Goal: Transaction & Acquisition: Book appointment/travel/reservation

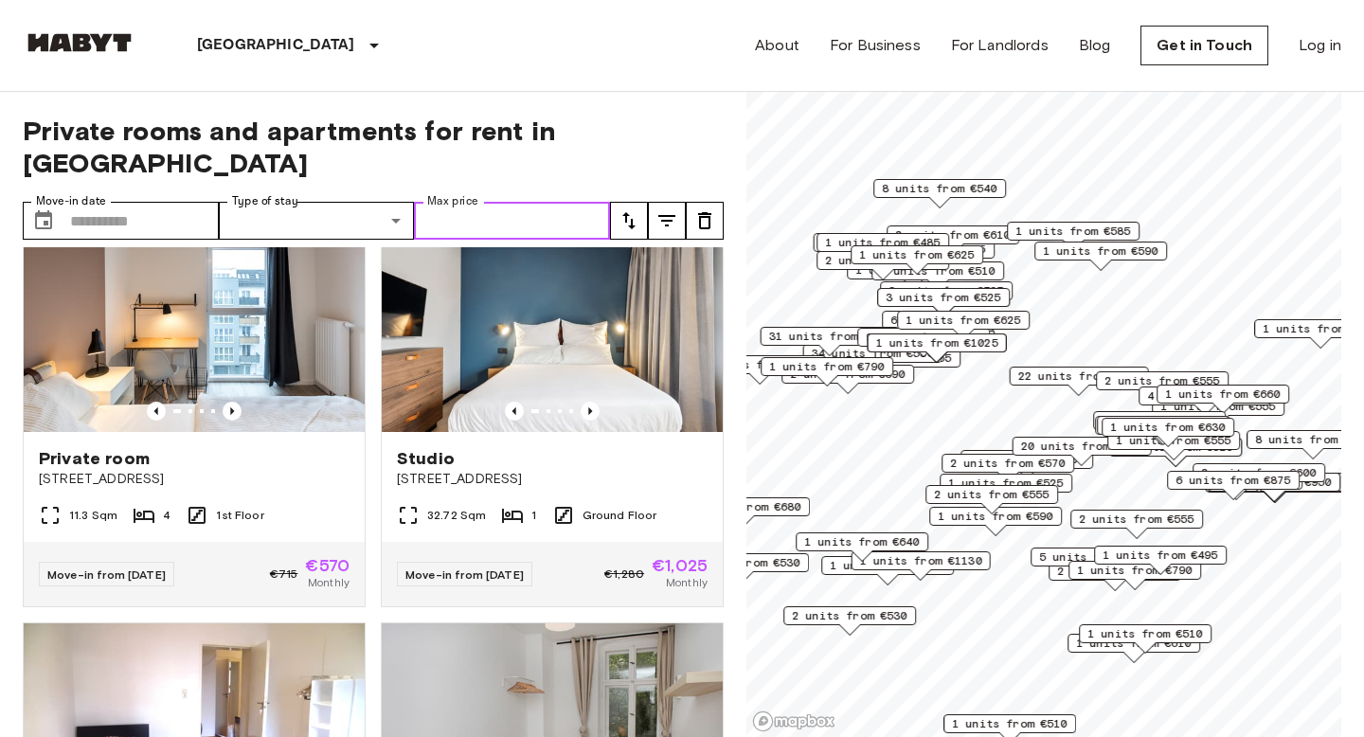
click at [530, 202] on input "Max price" at bounding box center [512, 221] width 196 height 38
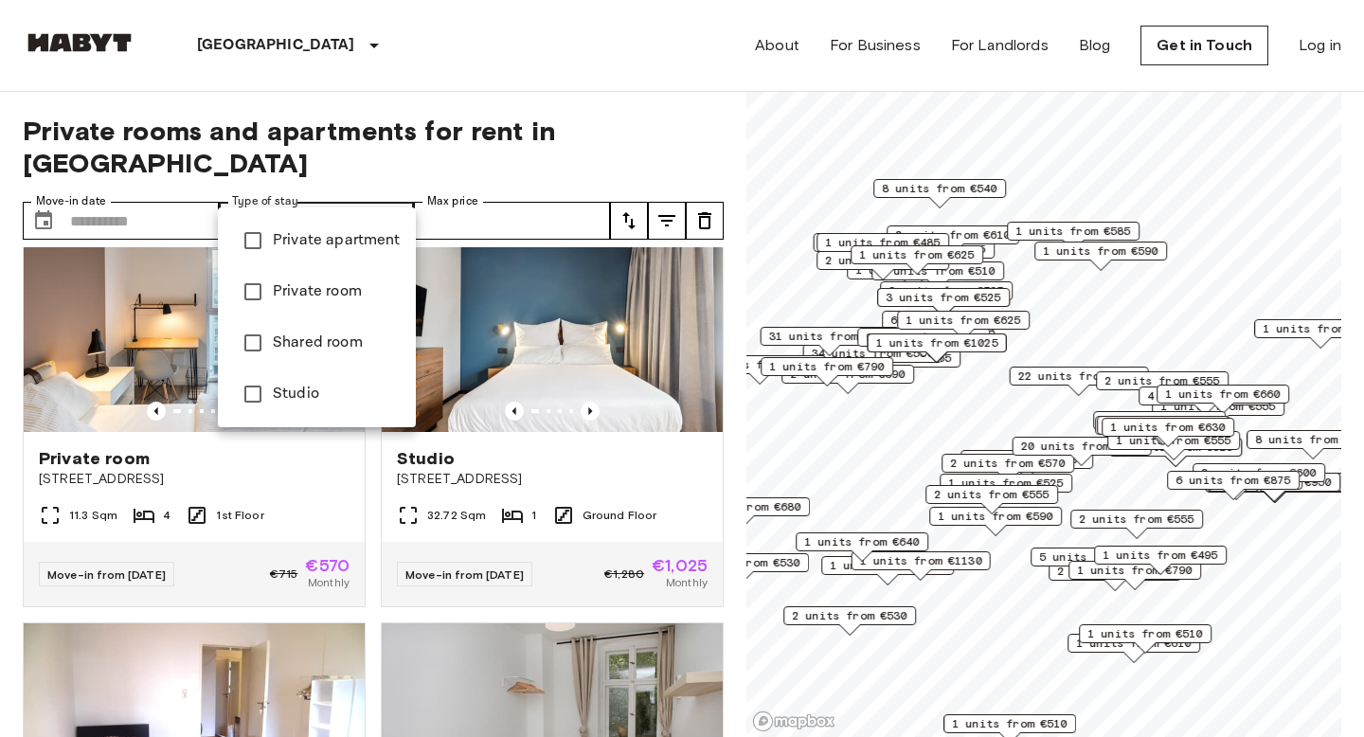
click at [314, 295] on span "Private room" at bounding box center [337, 291] width 128 height 23
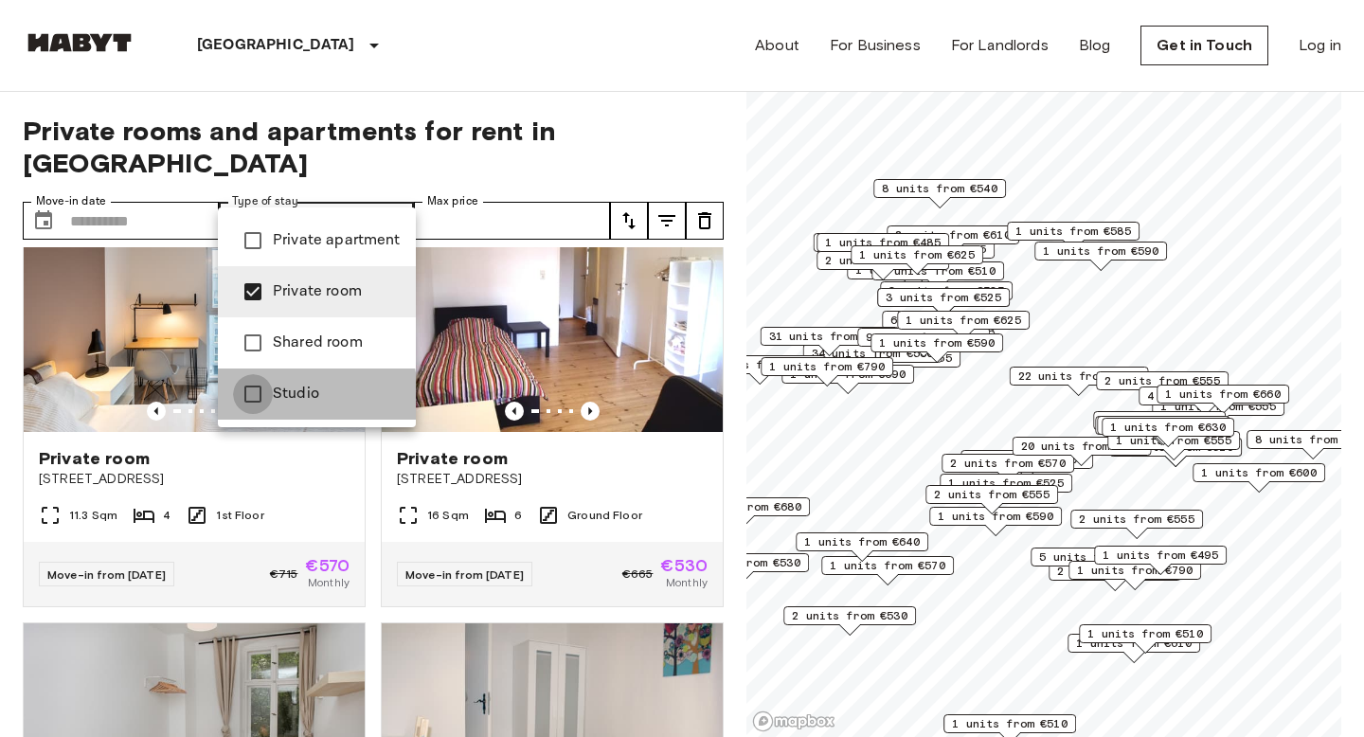
type input "**********"
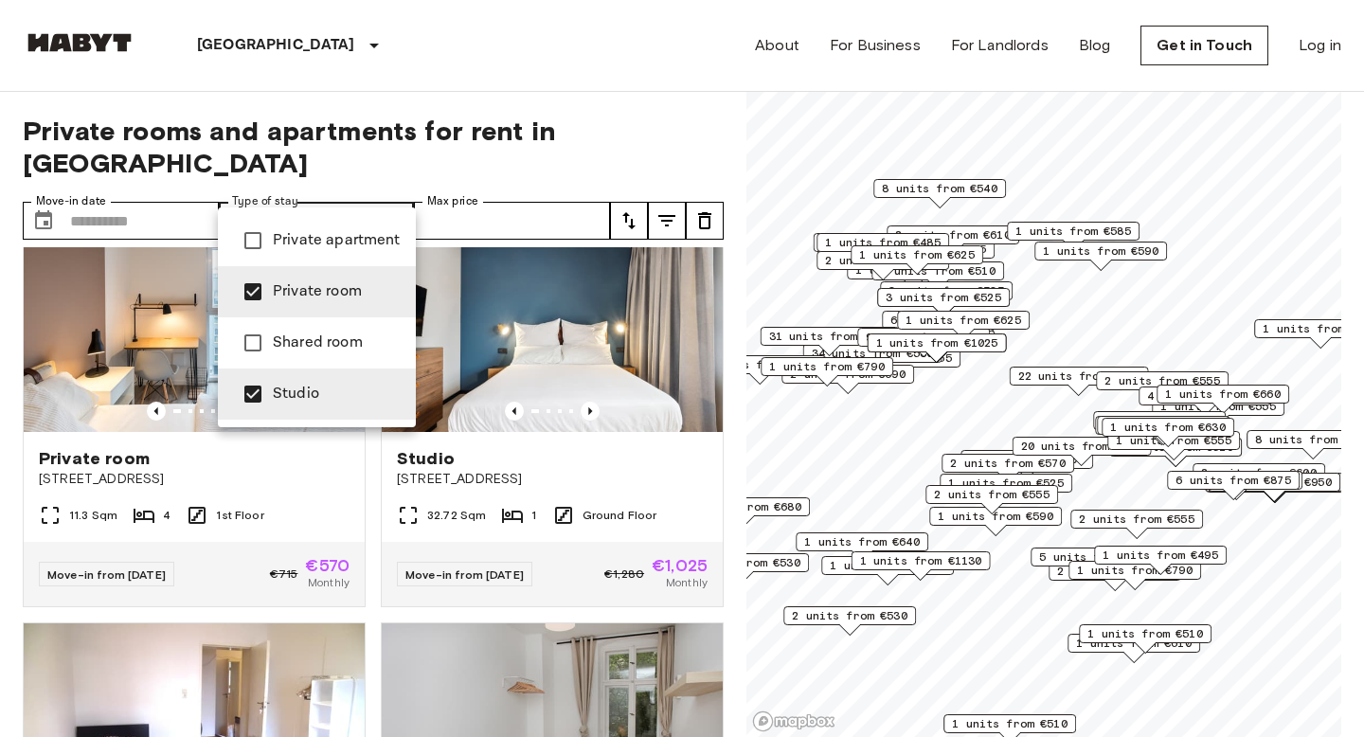
click at [120, 192] on div at bounding box center [682, 368] width 1364 height 737
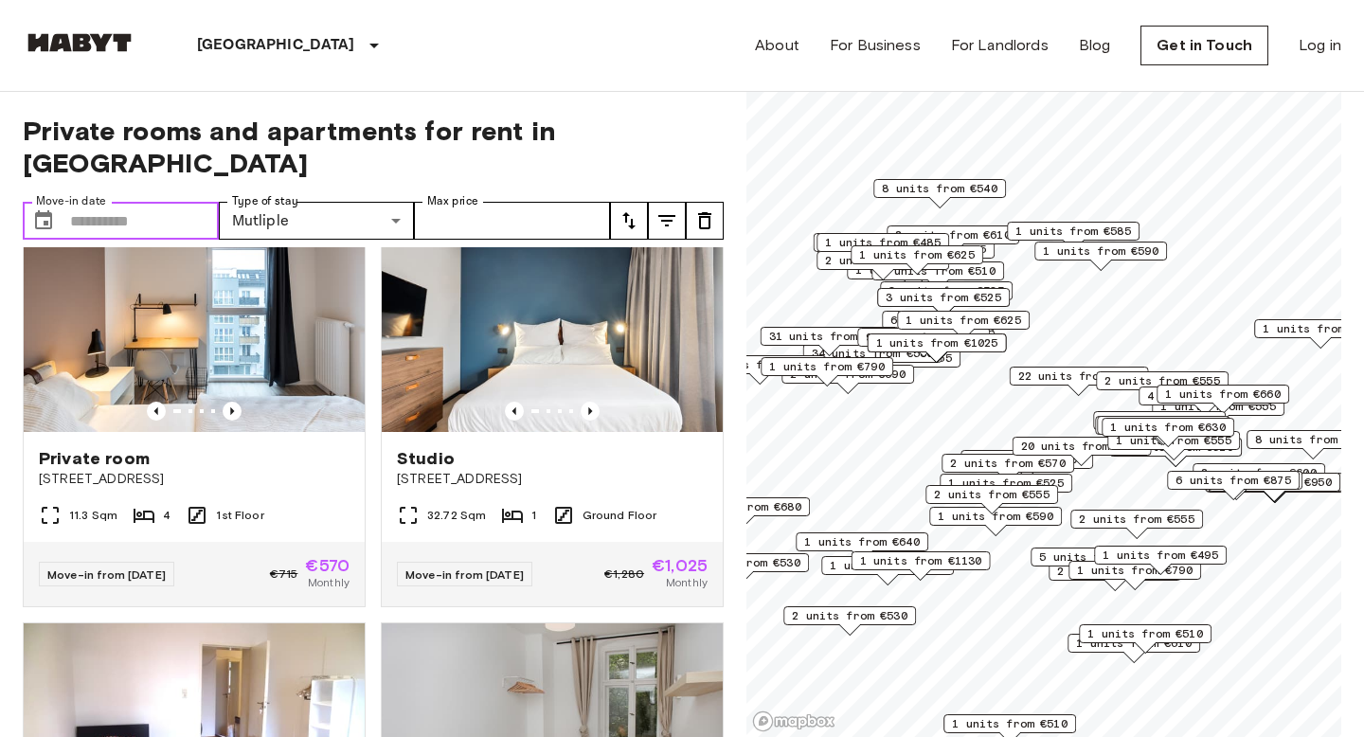
click at [120, 202] on input "Move-in date" at bounding box center [144, 221] width 149 height 38
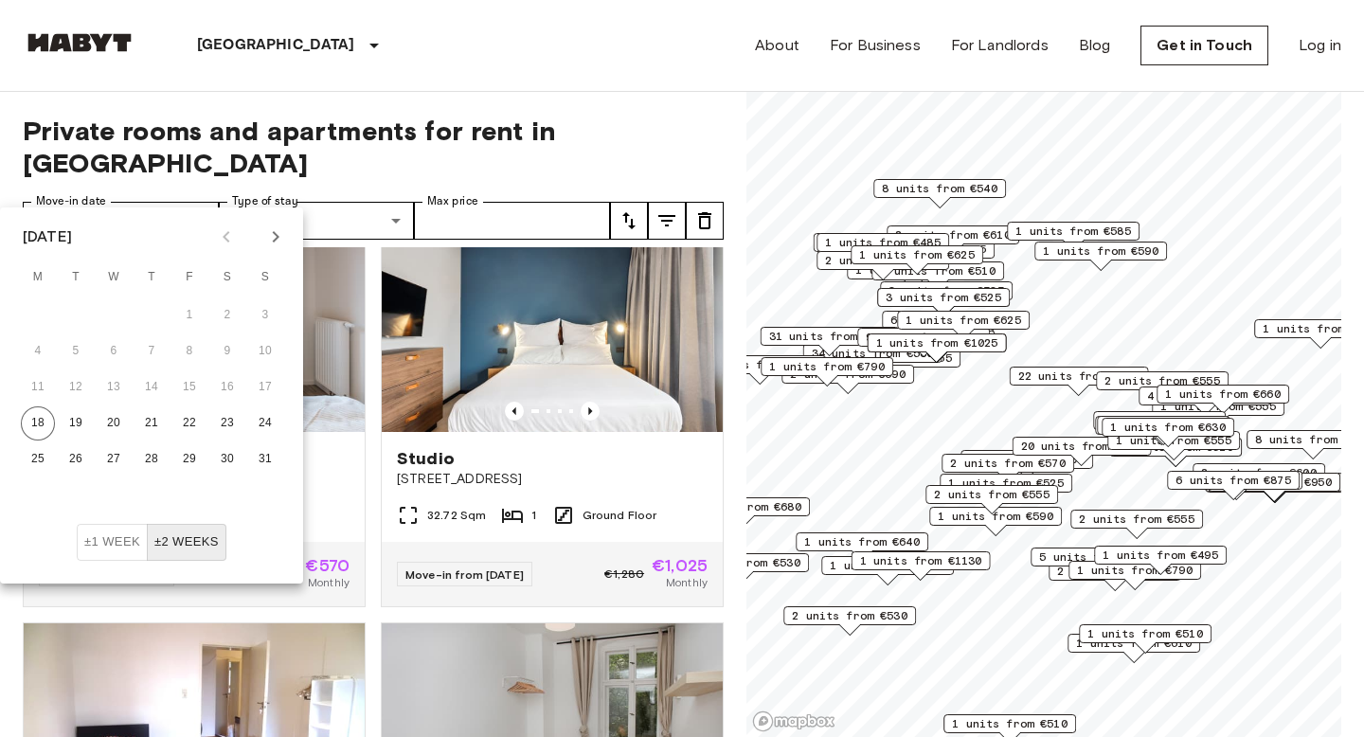
click at [273, 232] on icon "Next month" at bounding box center [276, 236] width 7 height 11
click at [110, 387] on button "17" at bounding box center [114, 387] width 34 height 34
type input "**********"
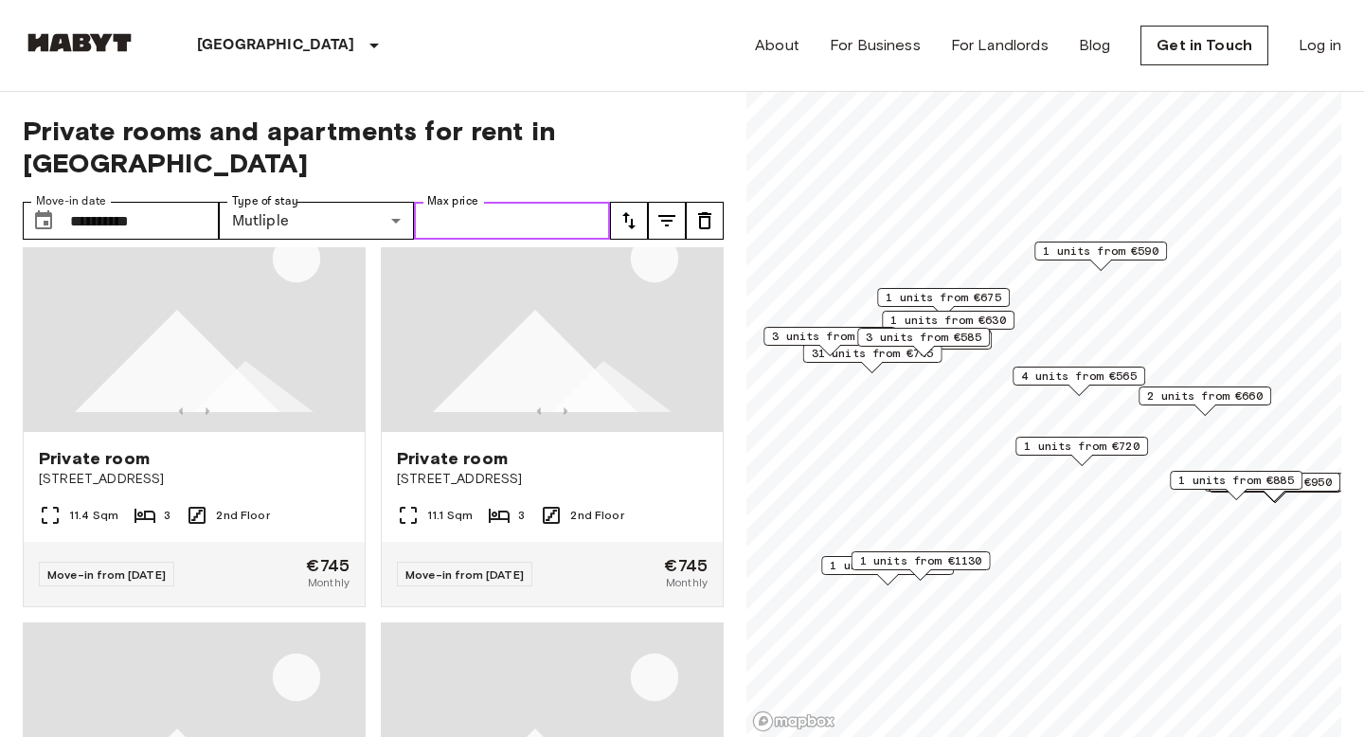
click at [504, 202] on input "Max price" at bounding box center [512, 221] width 196 height 38
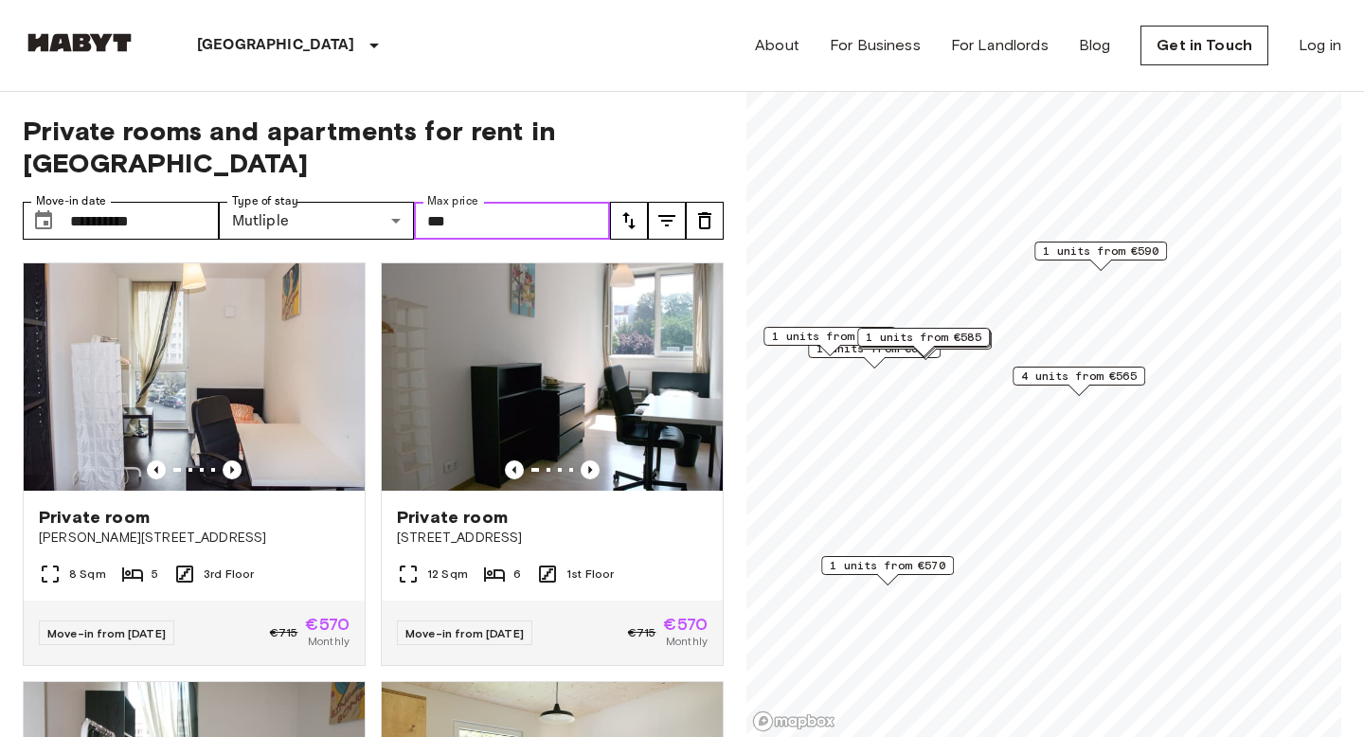
type input "***"
click at [670, 209] on icon "tune" at bounding box center [667, 220] width 23 height 23
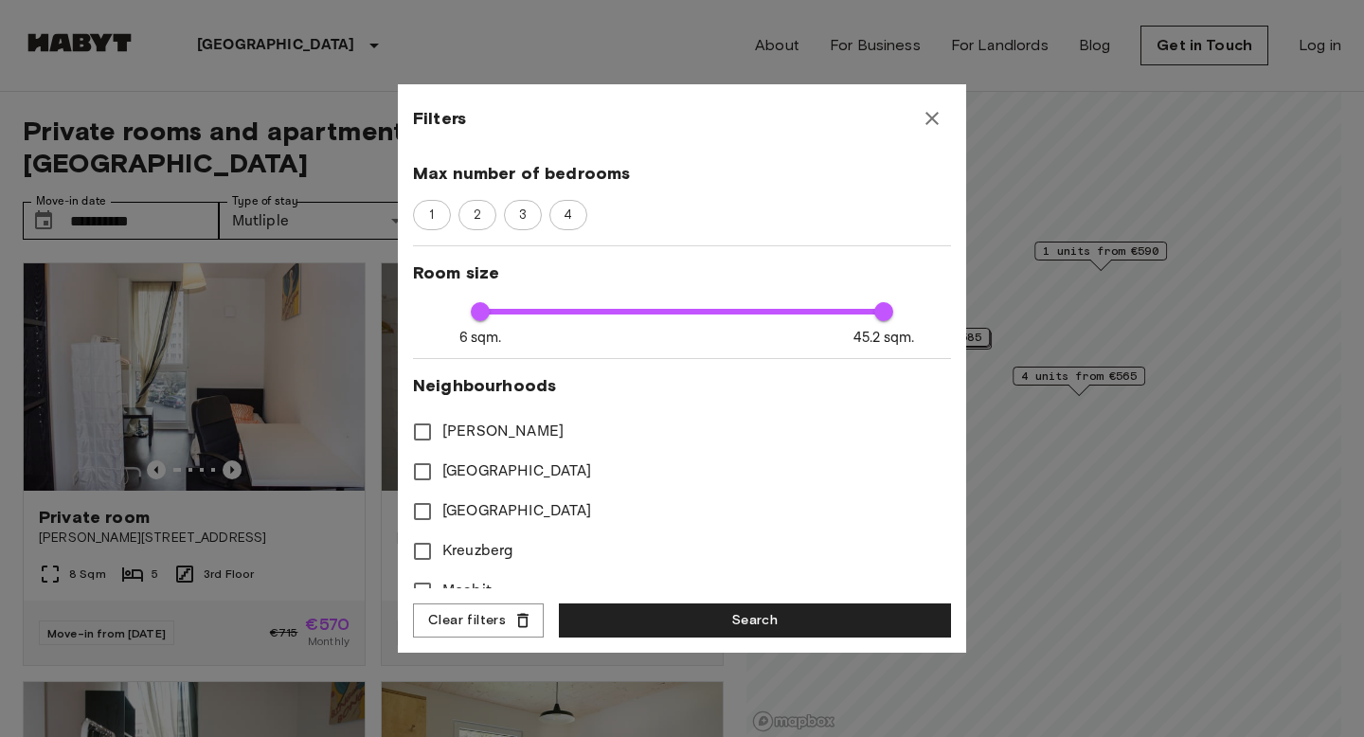
scroll to position [299, 0]
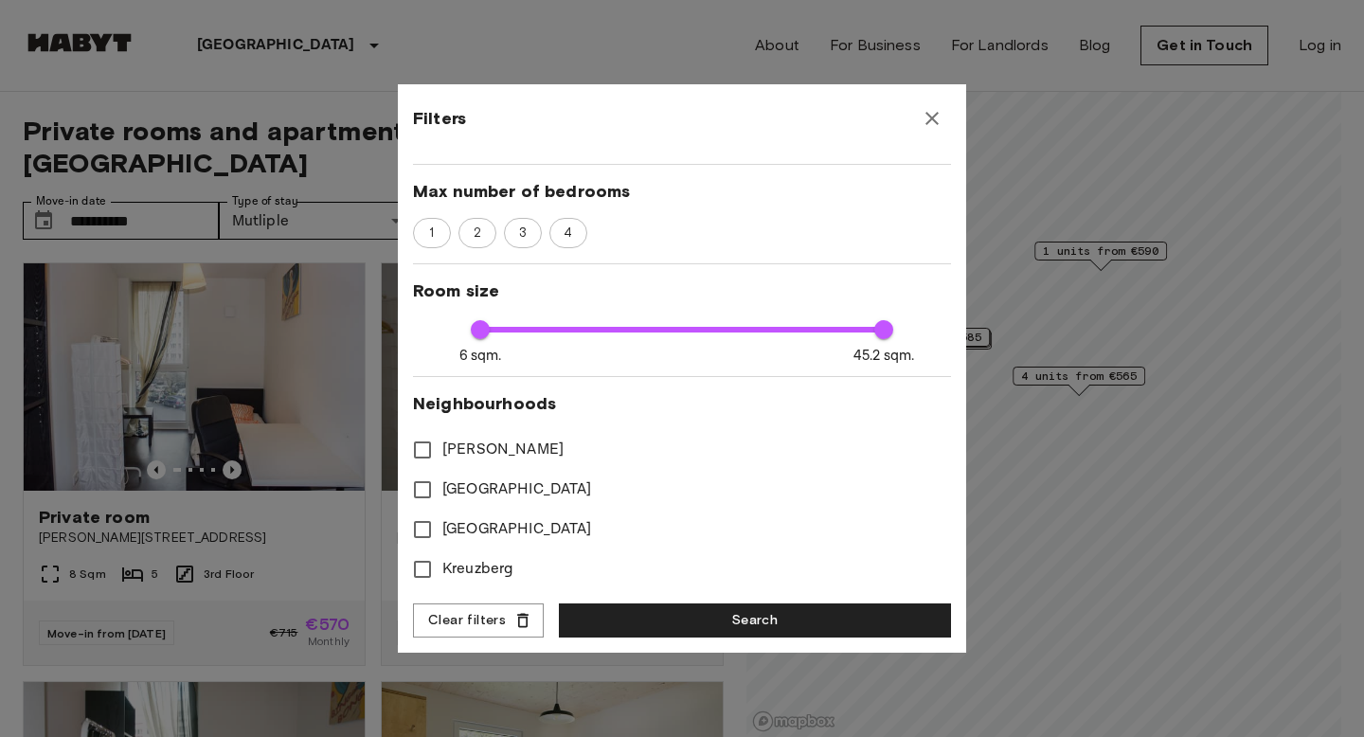
type input "**"
click at [928, 117] on icon "button" at bounding box center [932, 118] width 23 height 23
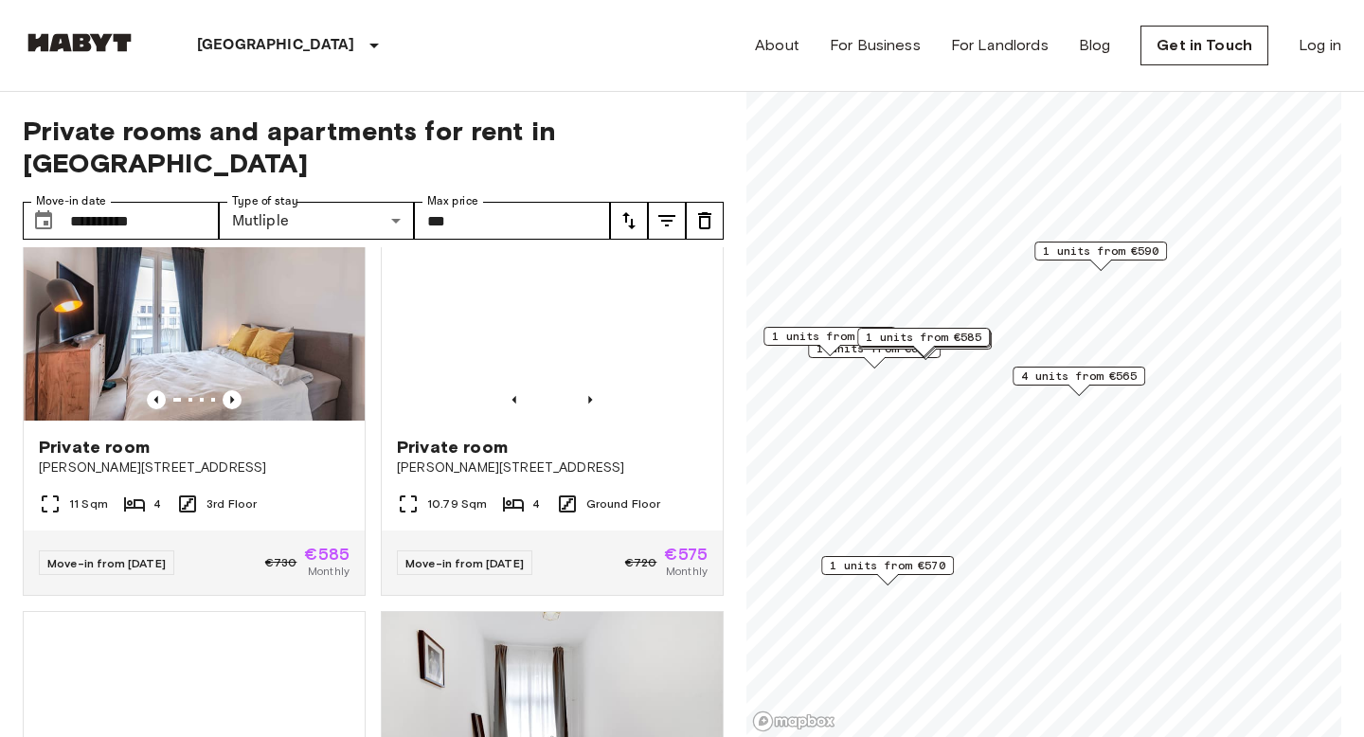
scroll to position [1748, 0]
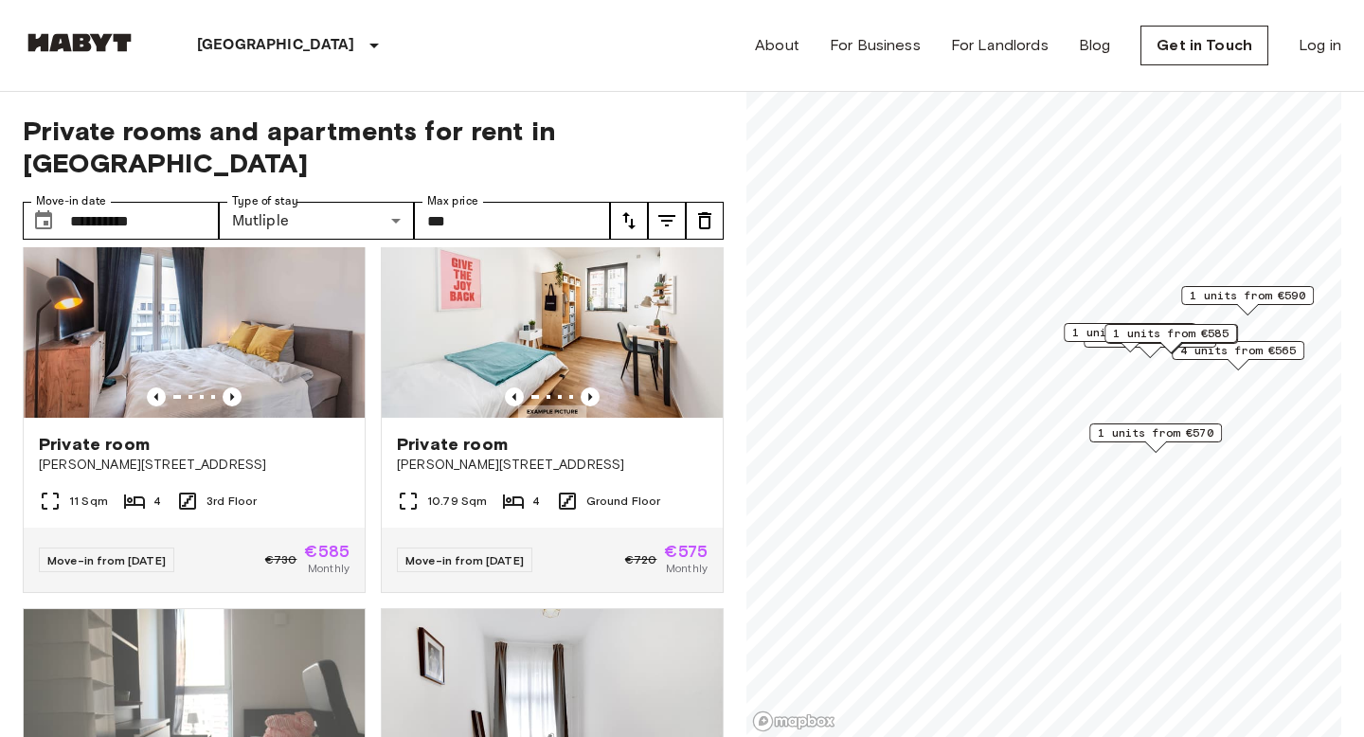
click at [1159, 437] on span "1 units from €570" at bounding box center [1156, 432] width 116 height 17
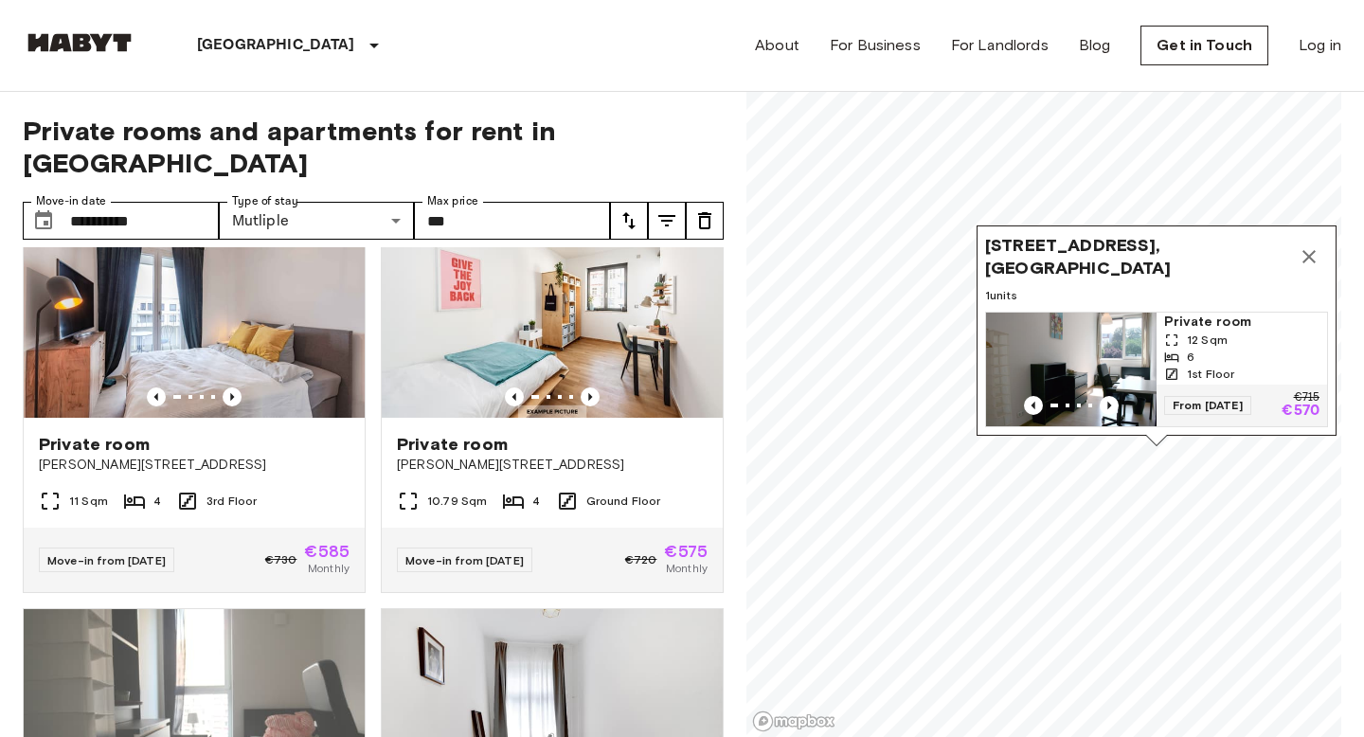
click at [1316, 259] on icon "Map marker" at bounding box center [1309, 256] width 23 height 23
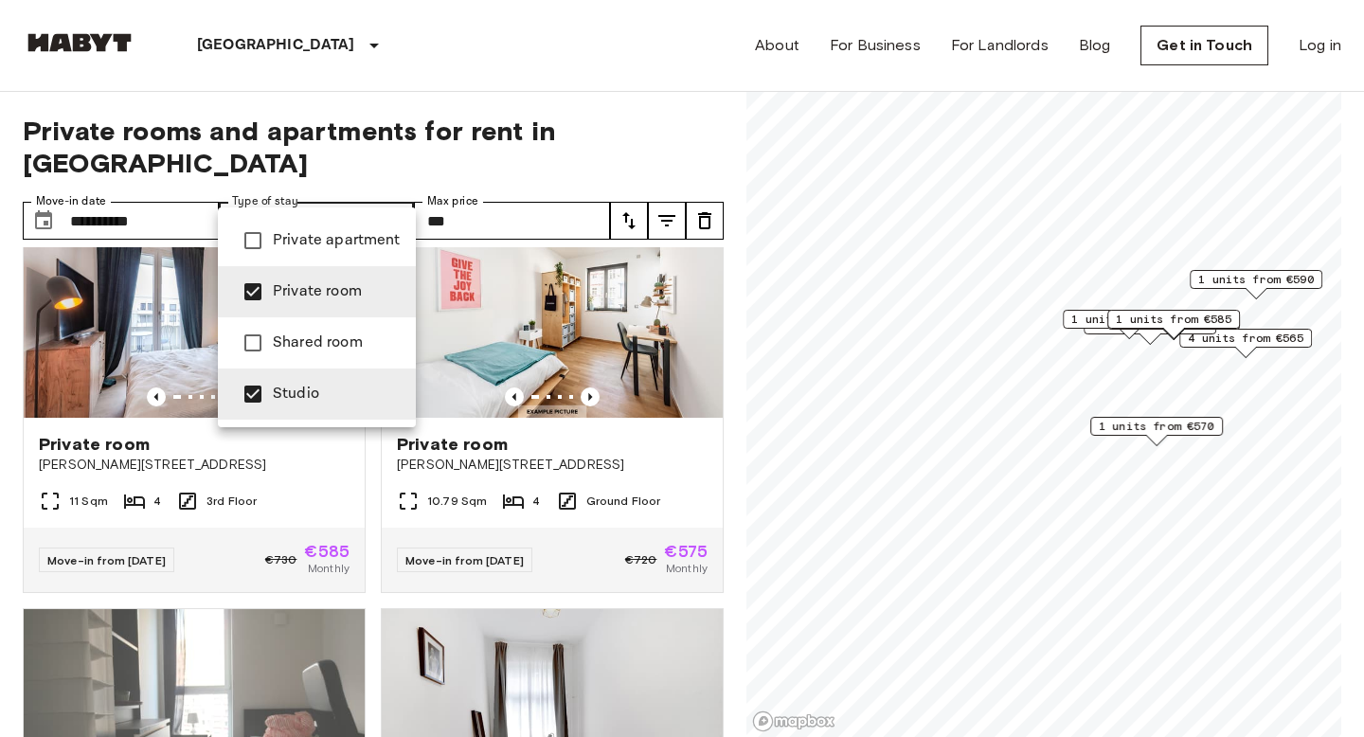
type input "******"
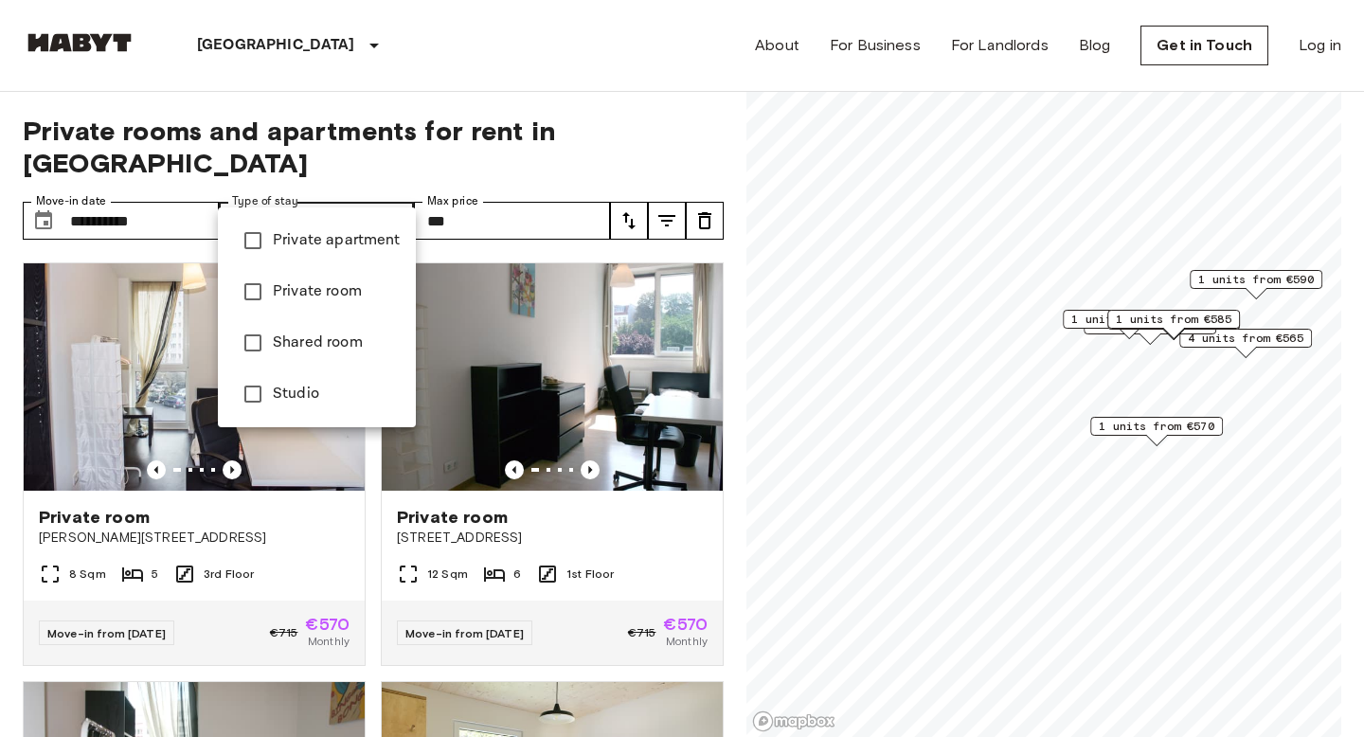
click at [683, 147] on div at bounding box center [682, 368] width 1364 height 737
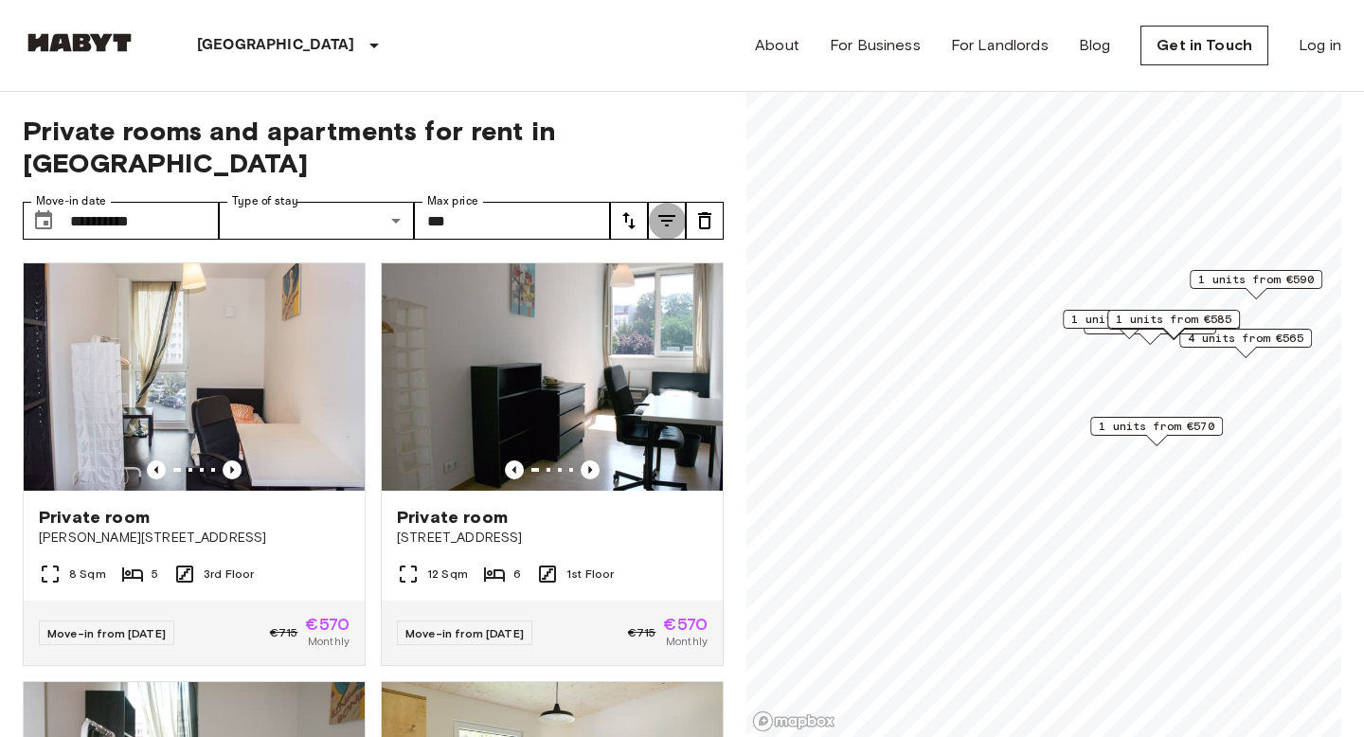
click at [674, 209] on icon "tune" at bounding box center [667, 220] width 23 height 23
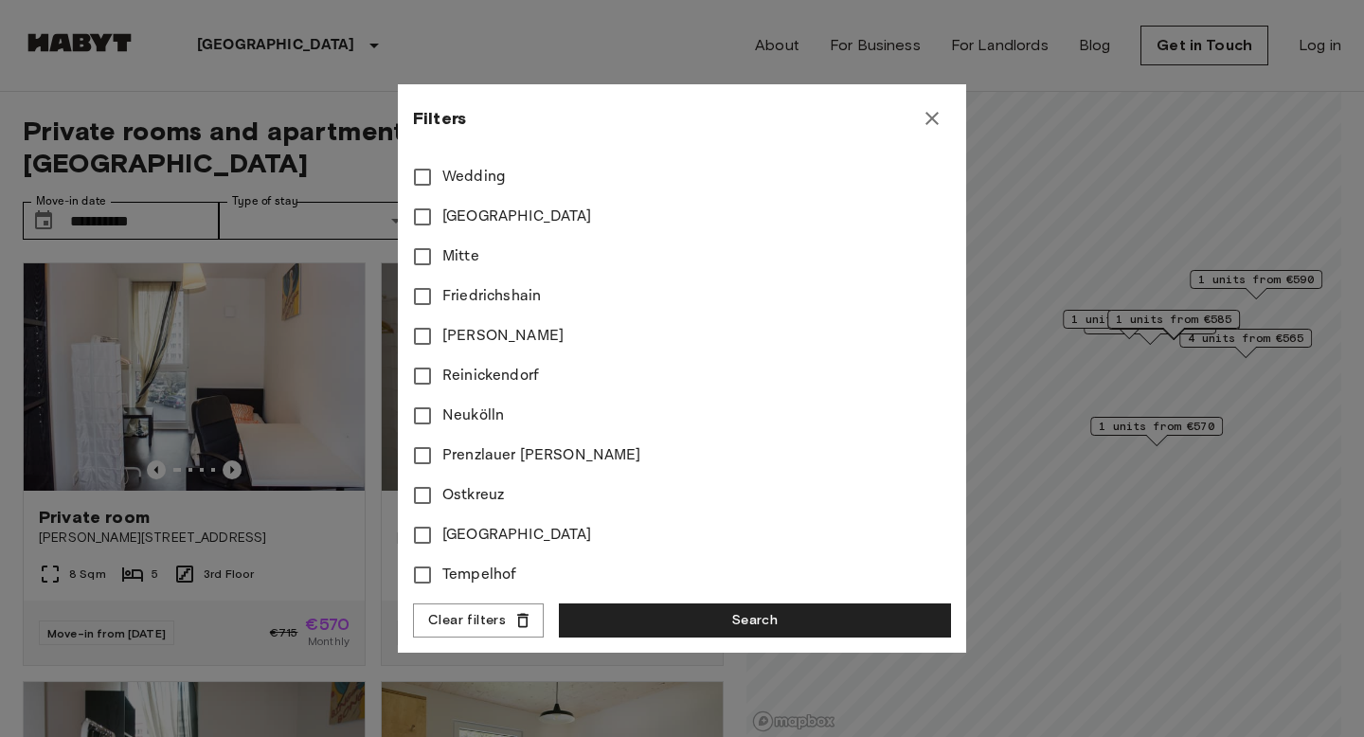
scroll to position [818, 0]
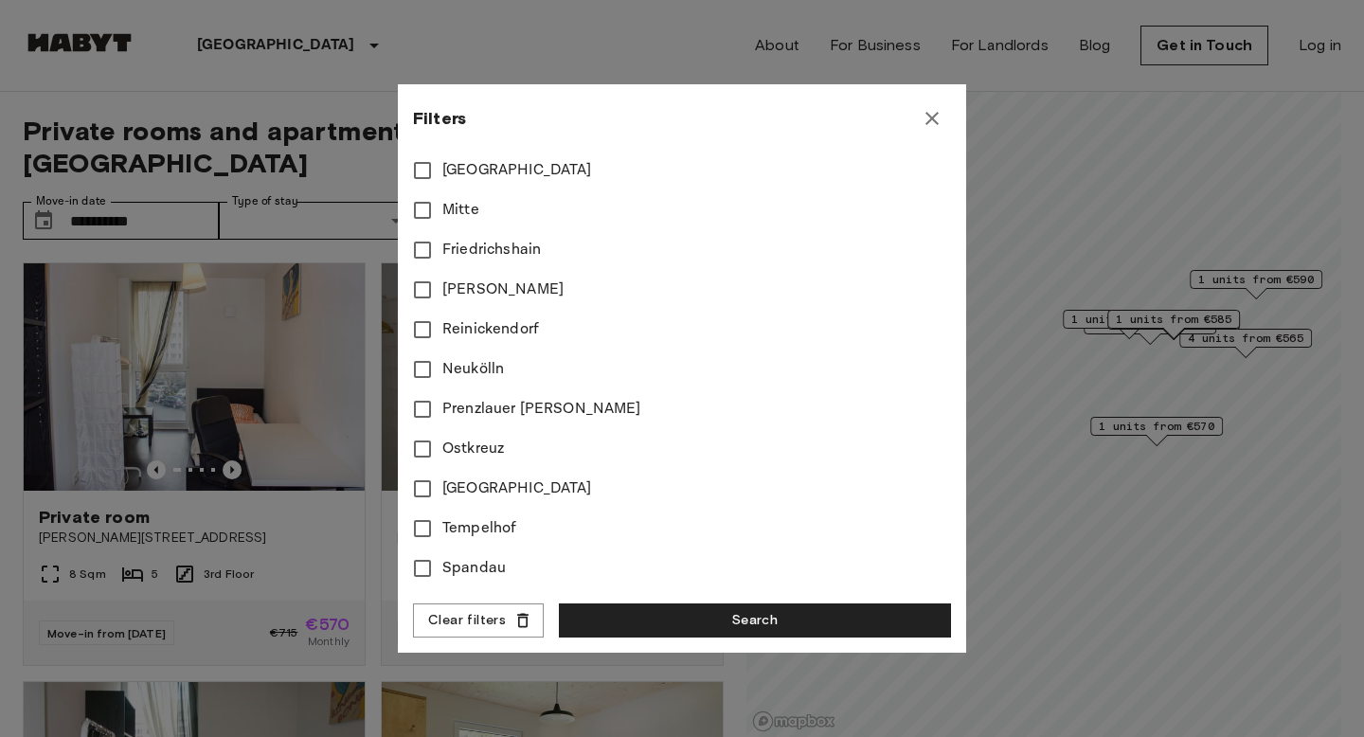
click at [938, 117] on icon "button" at bounding box center [932, 118] width 23 height 23
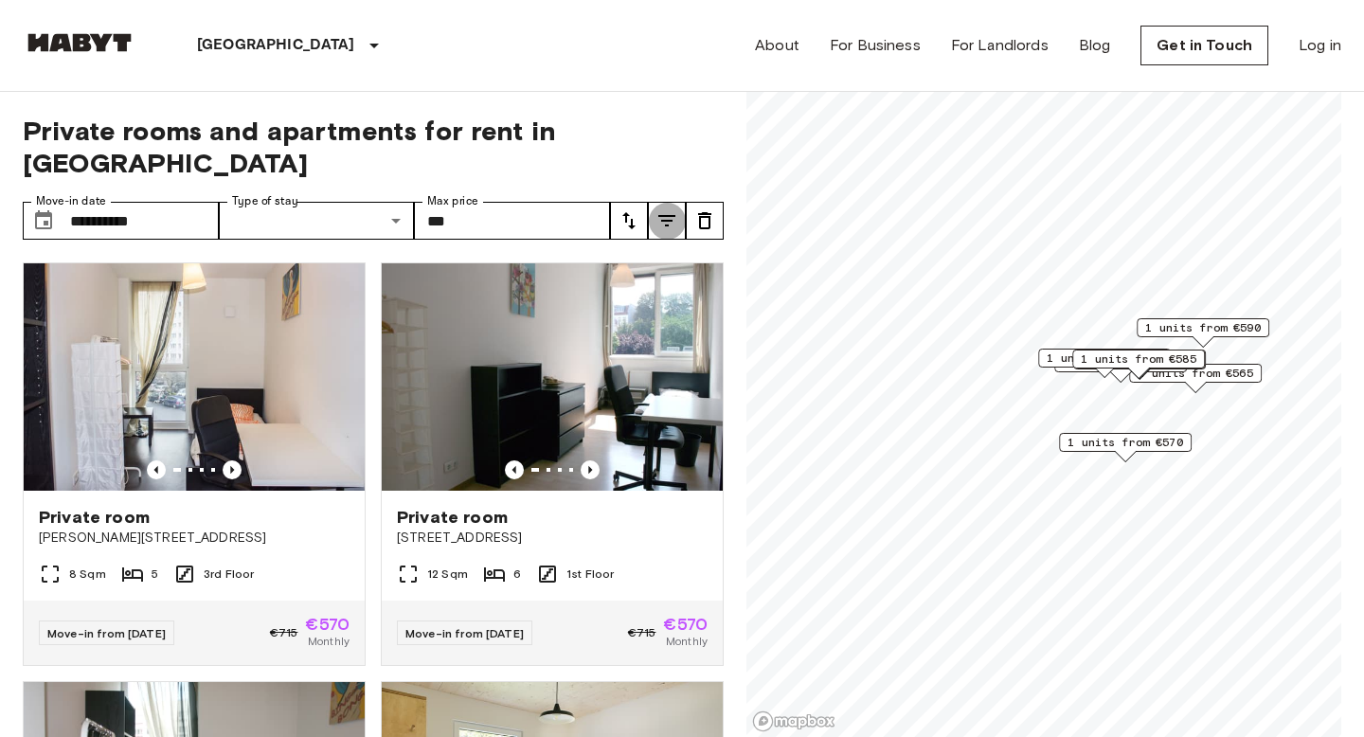
click at [671, 209] on icon "tune" at bounding box center [667, 220] width 23 height 23
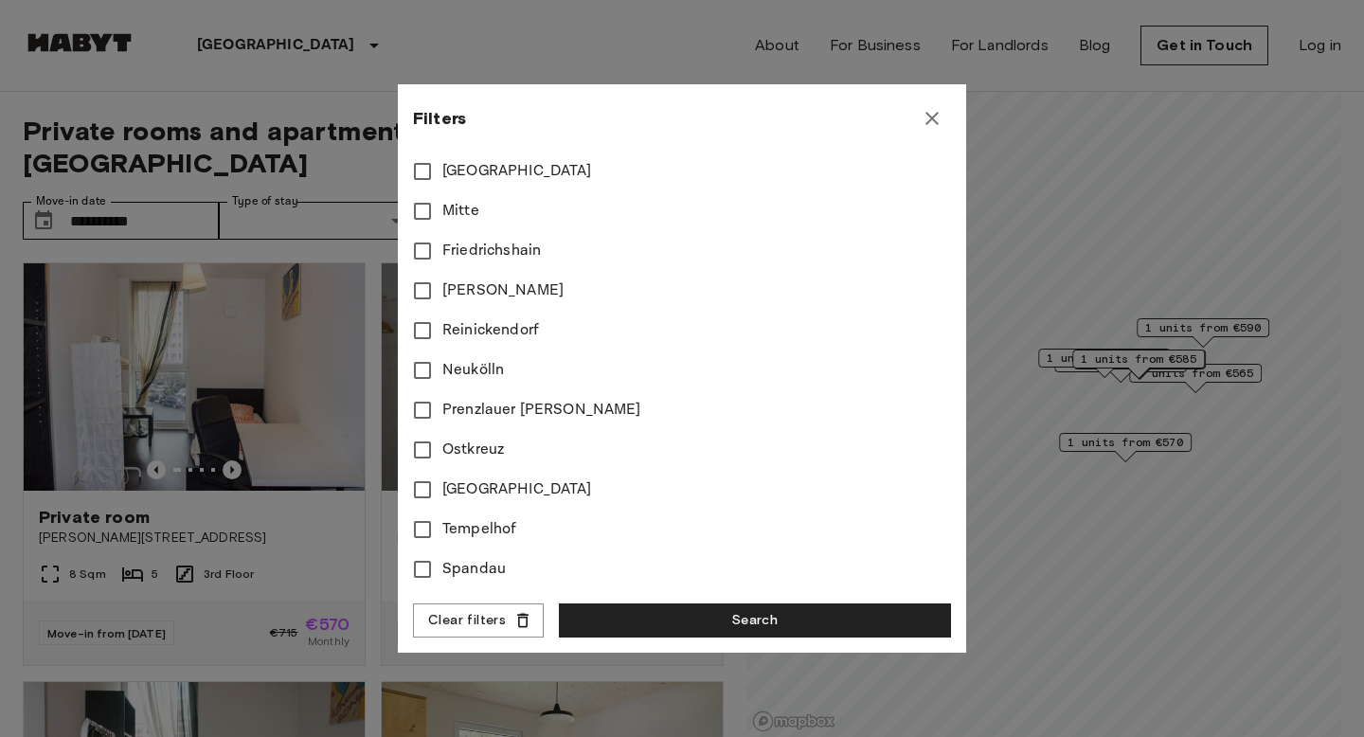
scroll to position [818, 0]
click at [1065, 608] on div at bounding box center [682, 368] width 1364 height 737
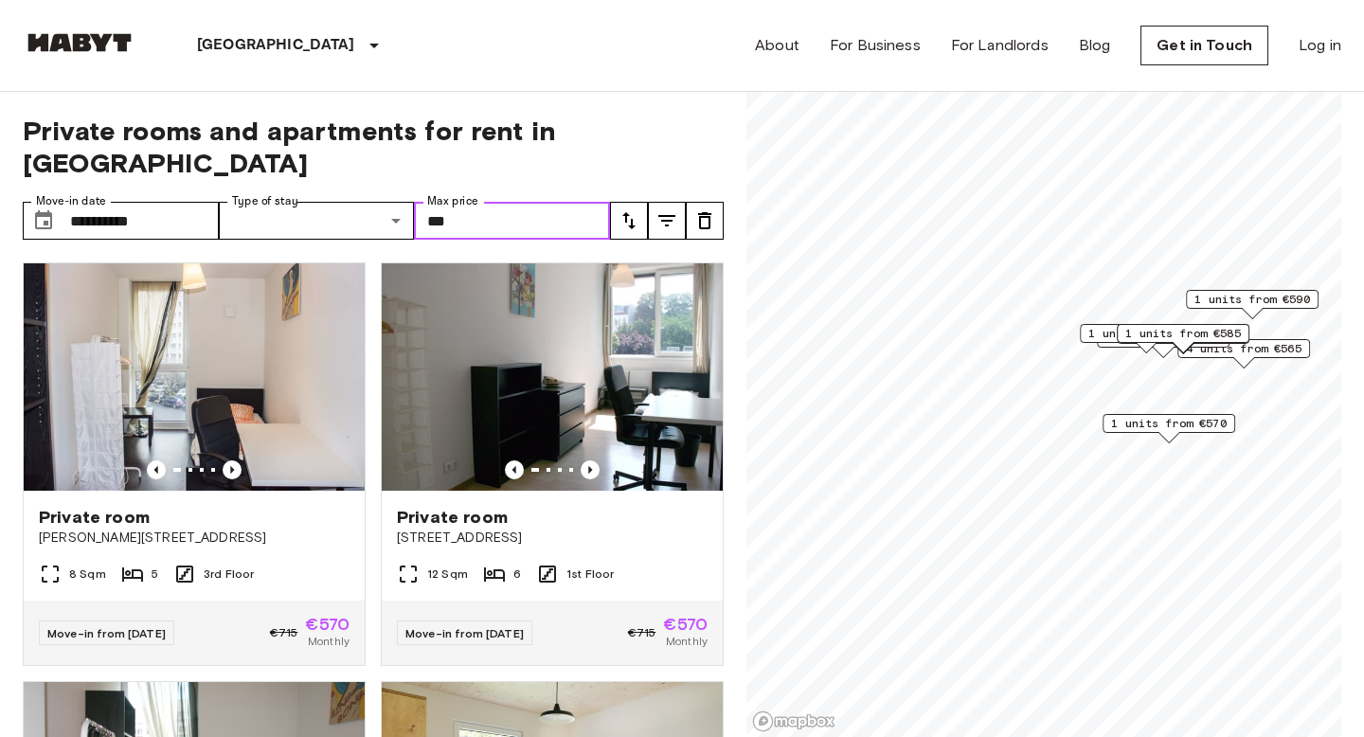
click at [527, 202] on input "***" at bounding box center [512, 221] width 196 height 38
type input "*"
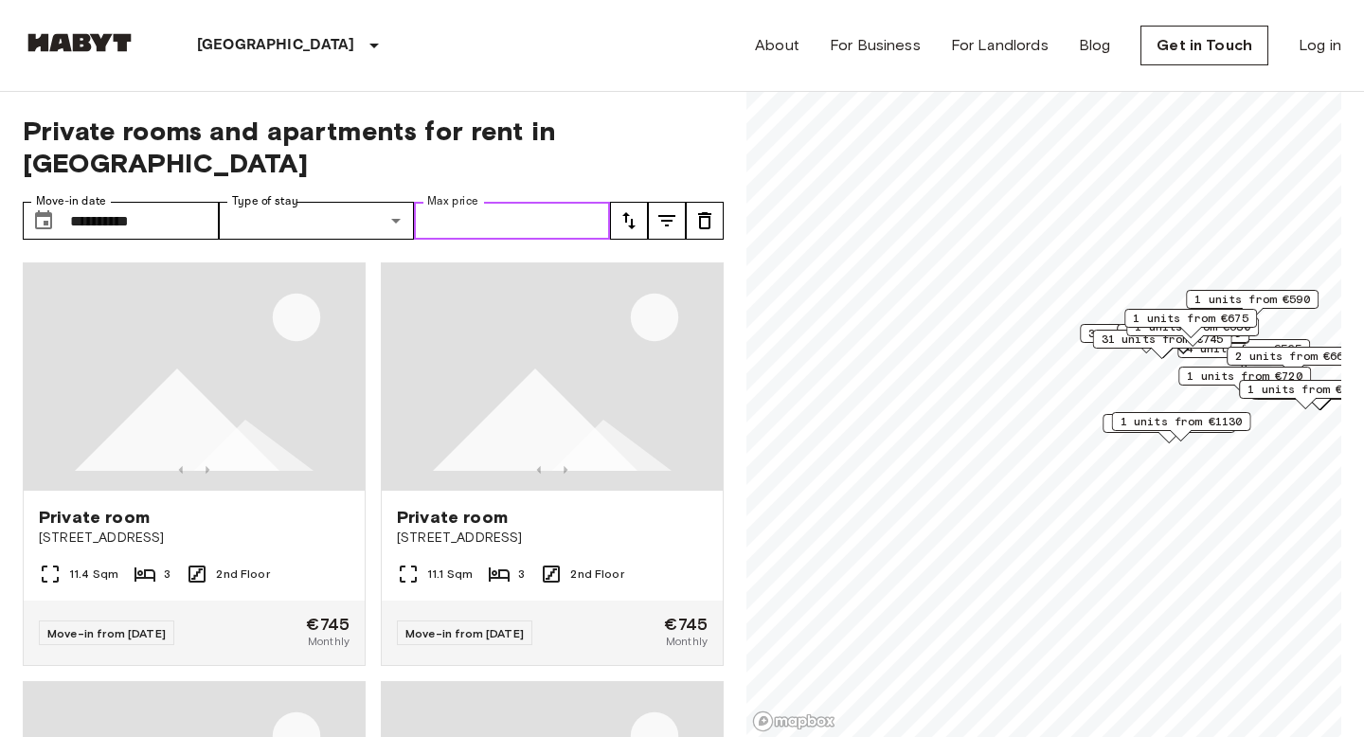
click at [483, 202] on input "Max price" at bounding box center [512, 221] width 196 height 38
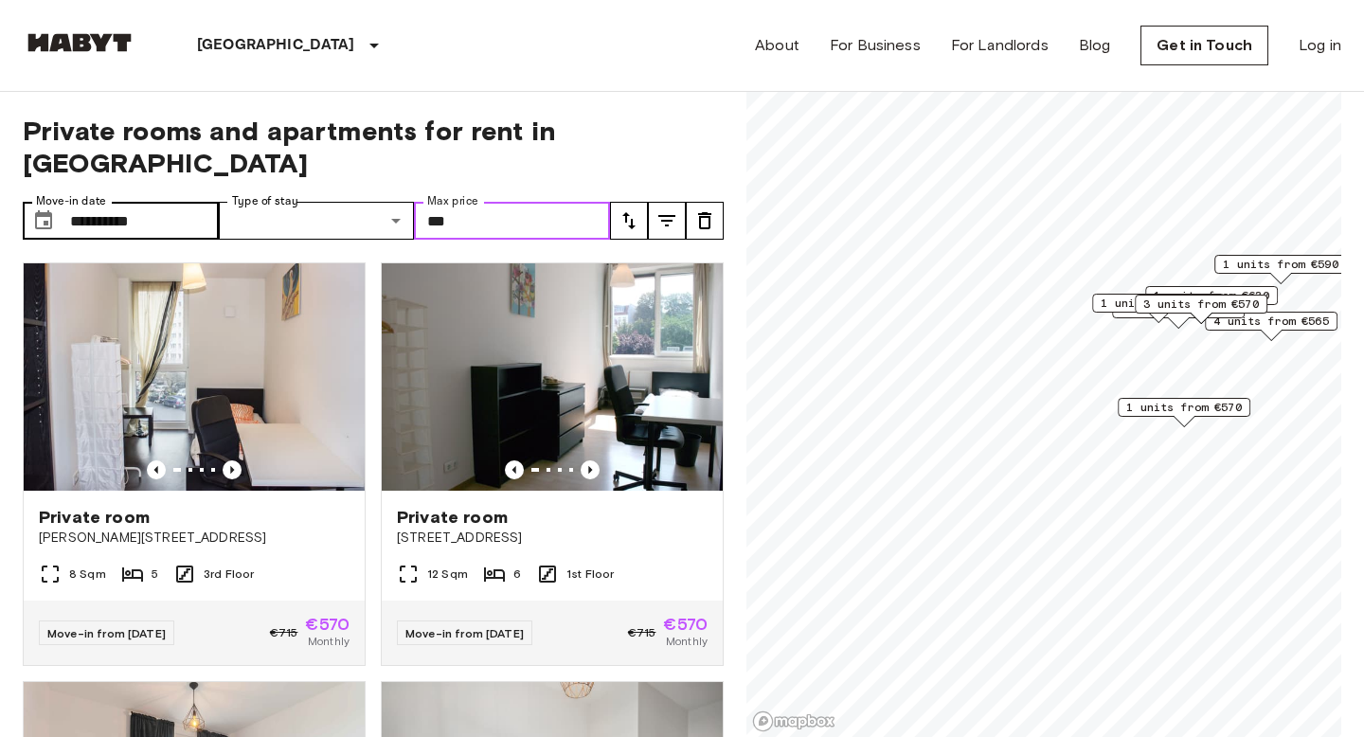
type input "***"
click at [162, 202] on input "**********" at bounding box center [144, 221] width 149 height 38
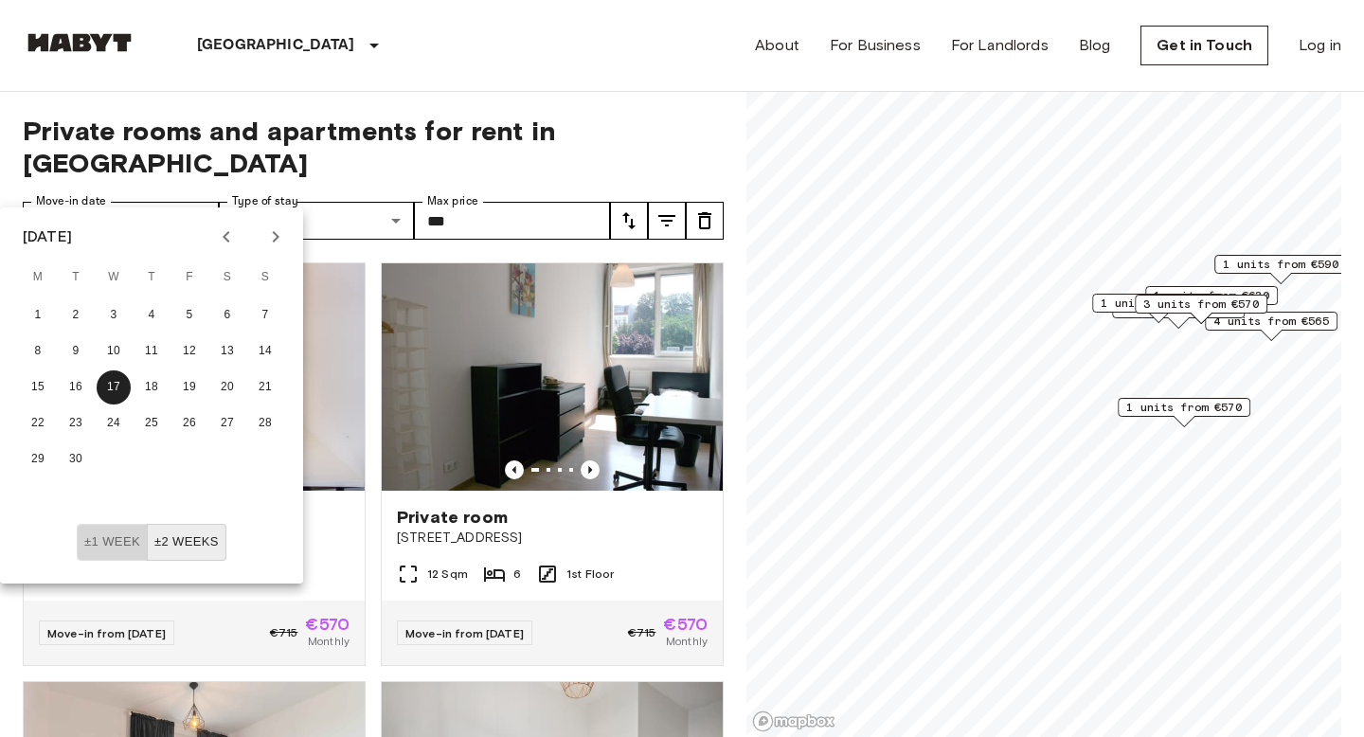
click at [98, 551] on button "±1 week" at bounding box center [112, 542] width 71 height 37
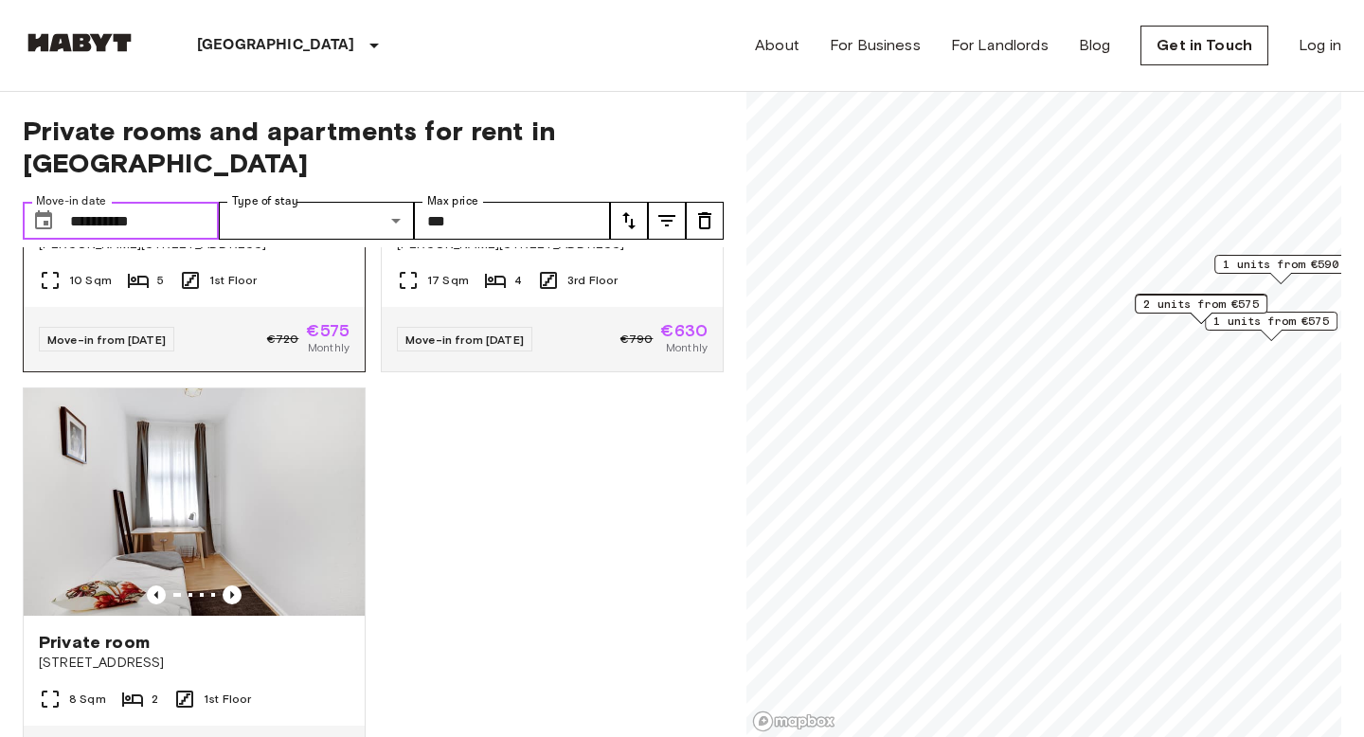
scroll to position [1190, 0]
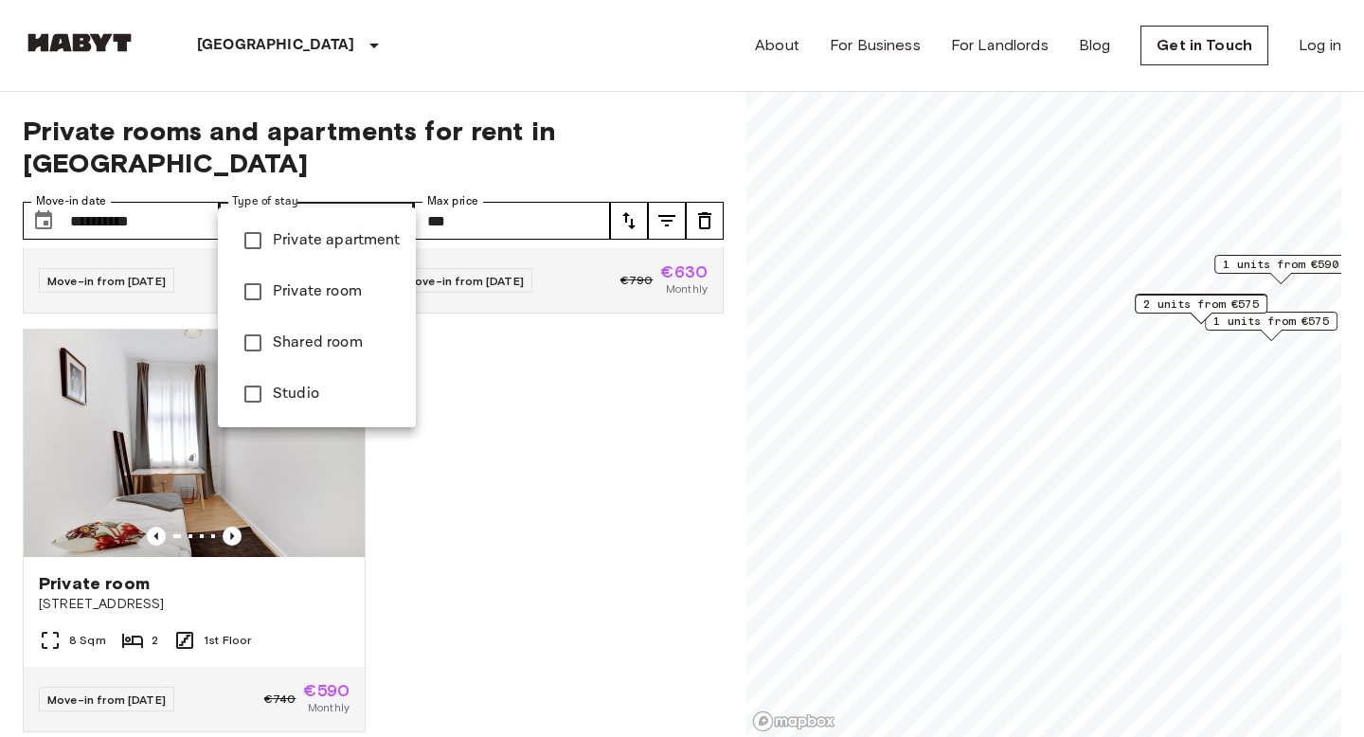
click at [555, 527] on div at bounding box center [682, 368] width 1364 height 737
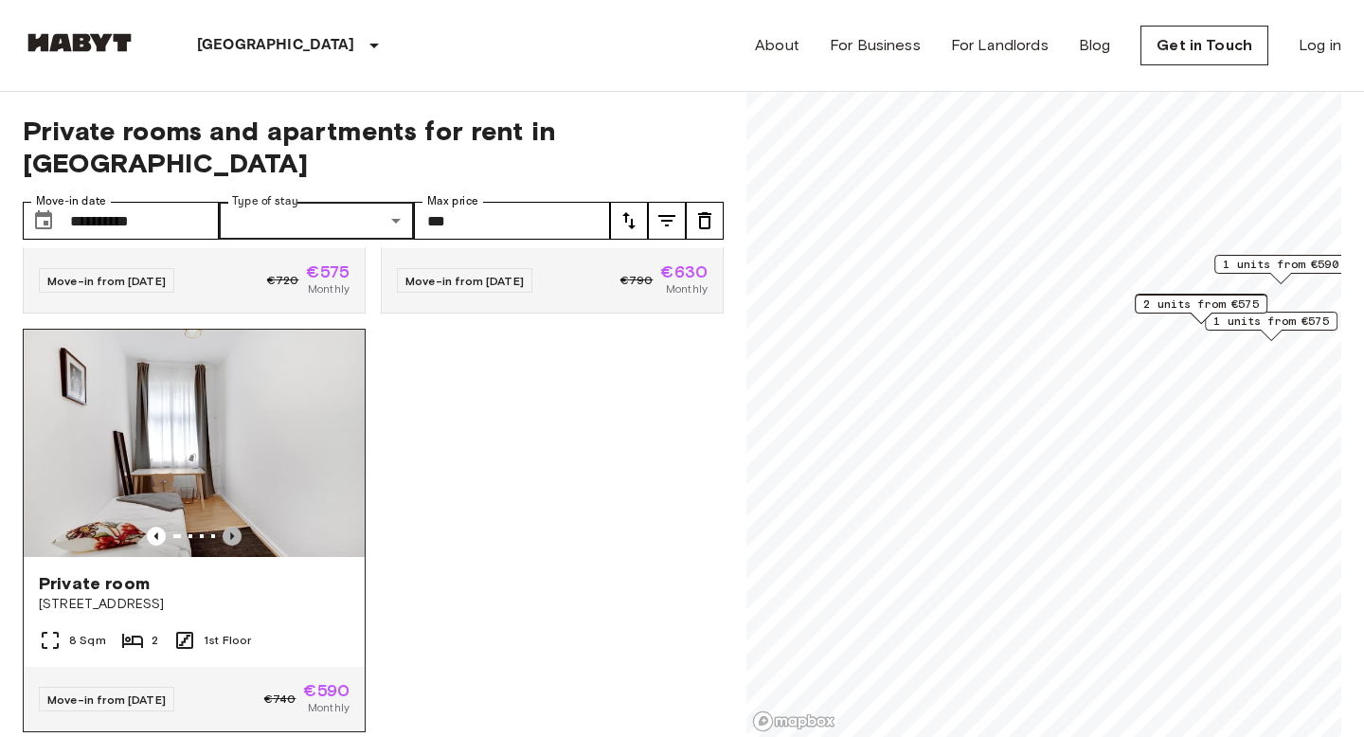
click at [235, 527] on icon "Previous image" at bounding box center [232, 536] width 19 height 19
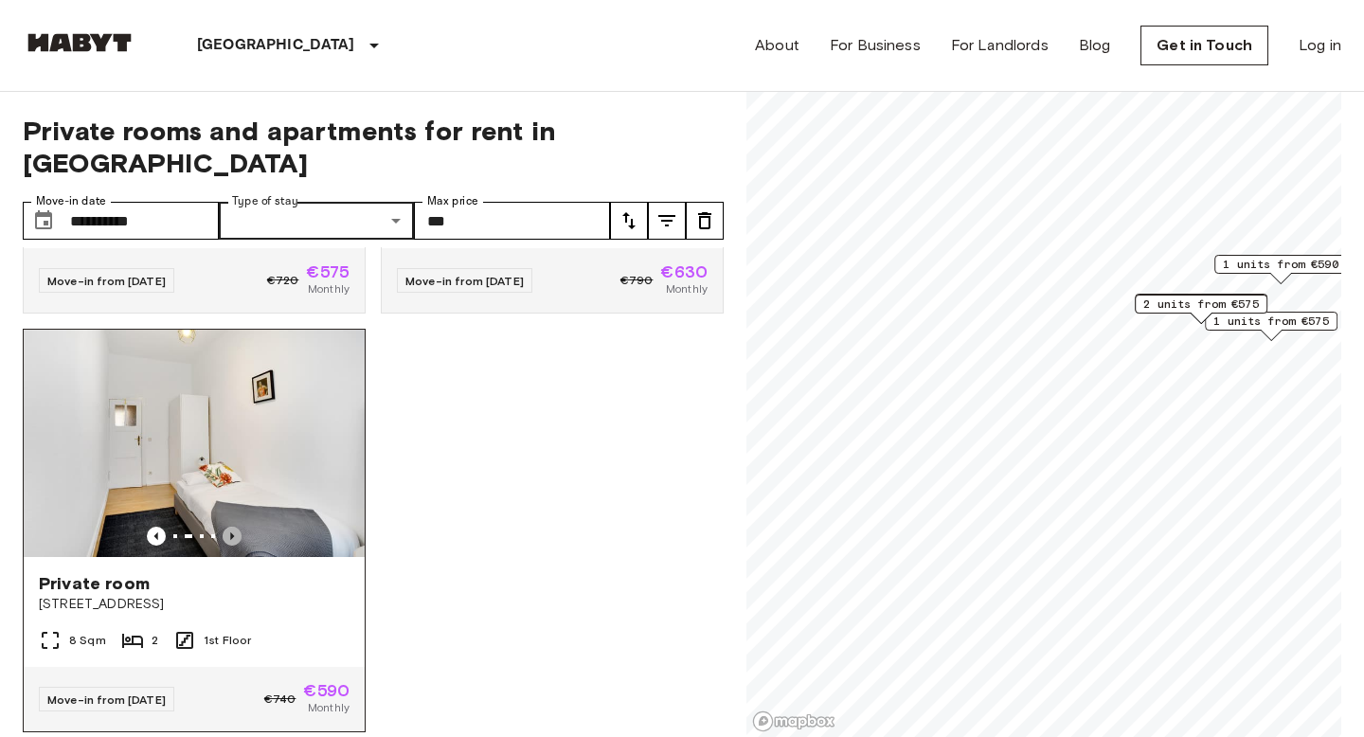
click at [235, 527] on icon "Previous image" at bounding box center [232, 536] width 19 height 19
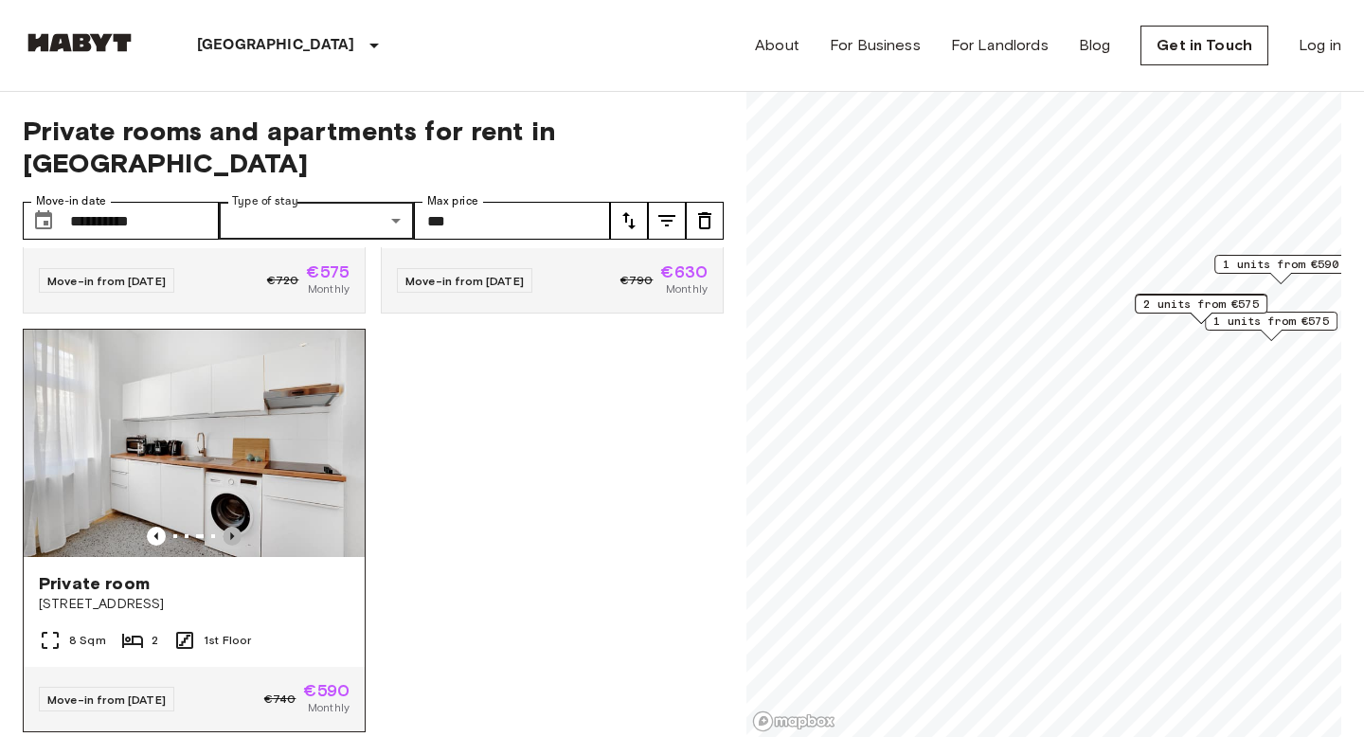
click at [232, 527] on icon "Previous image" at bounding box center [232, 536] width 19 height 19
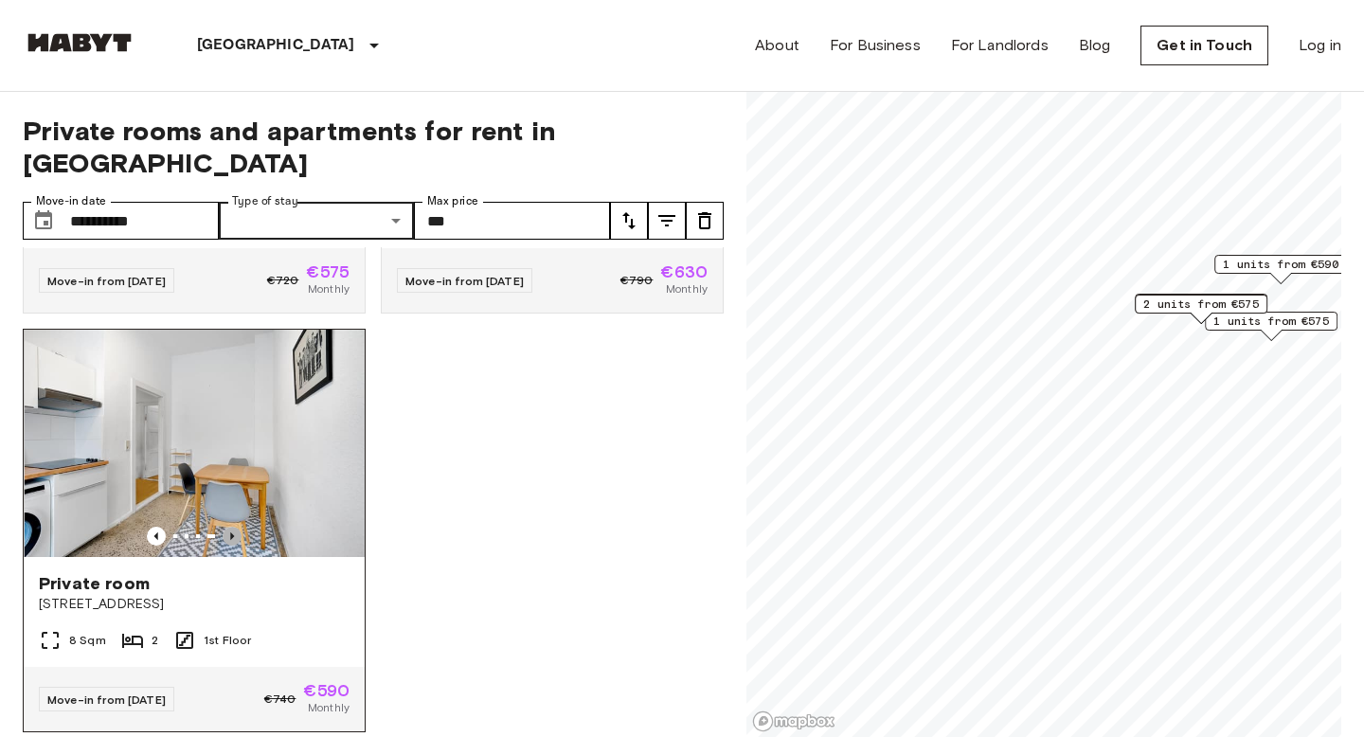
click at [231, 527] on icon "Previous image" at bounding box center [232, 536] width 19 height 19
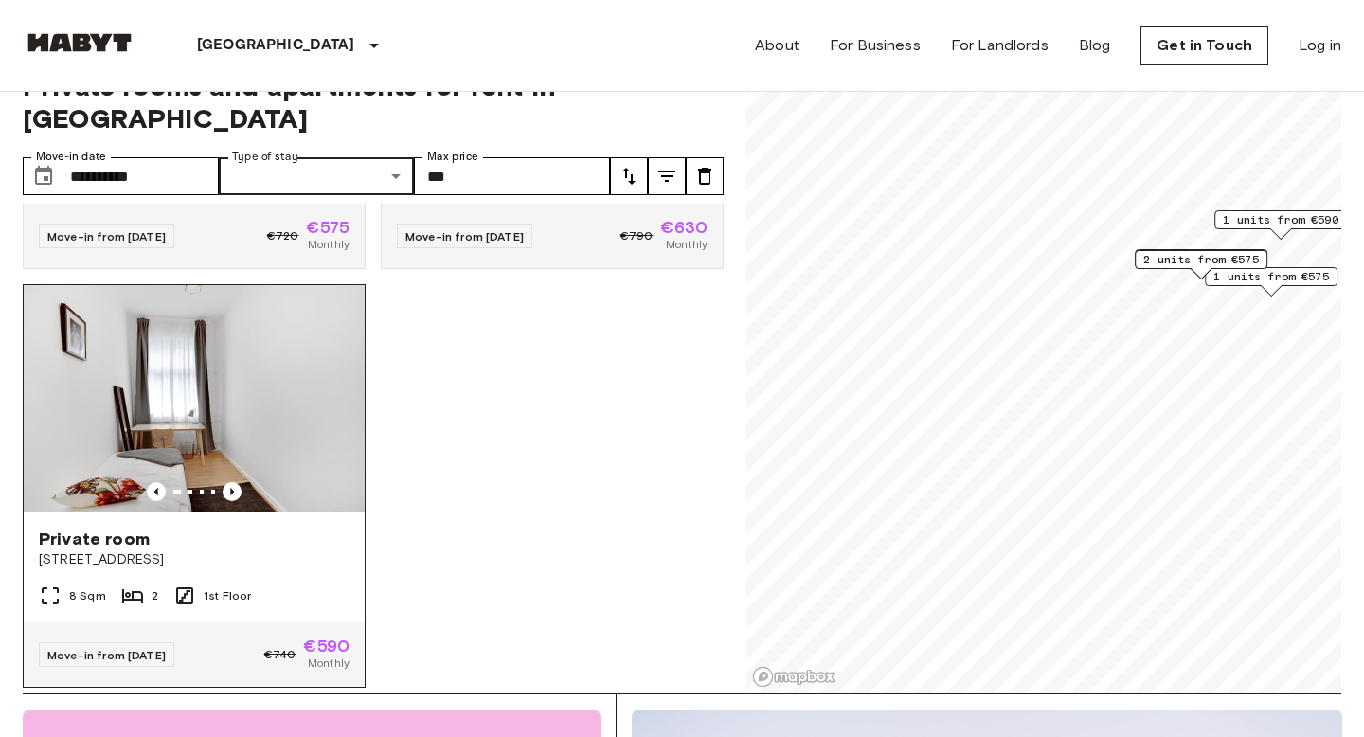
scroll to position [0, 0]
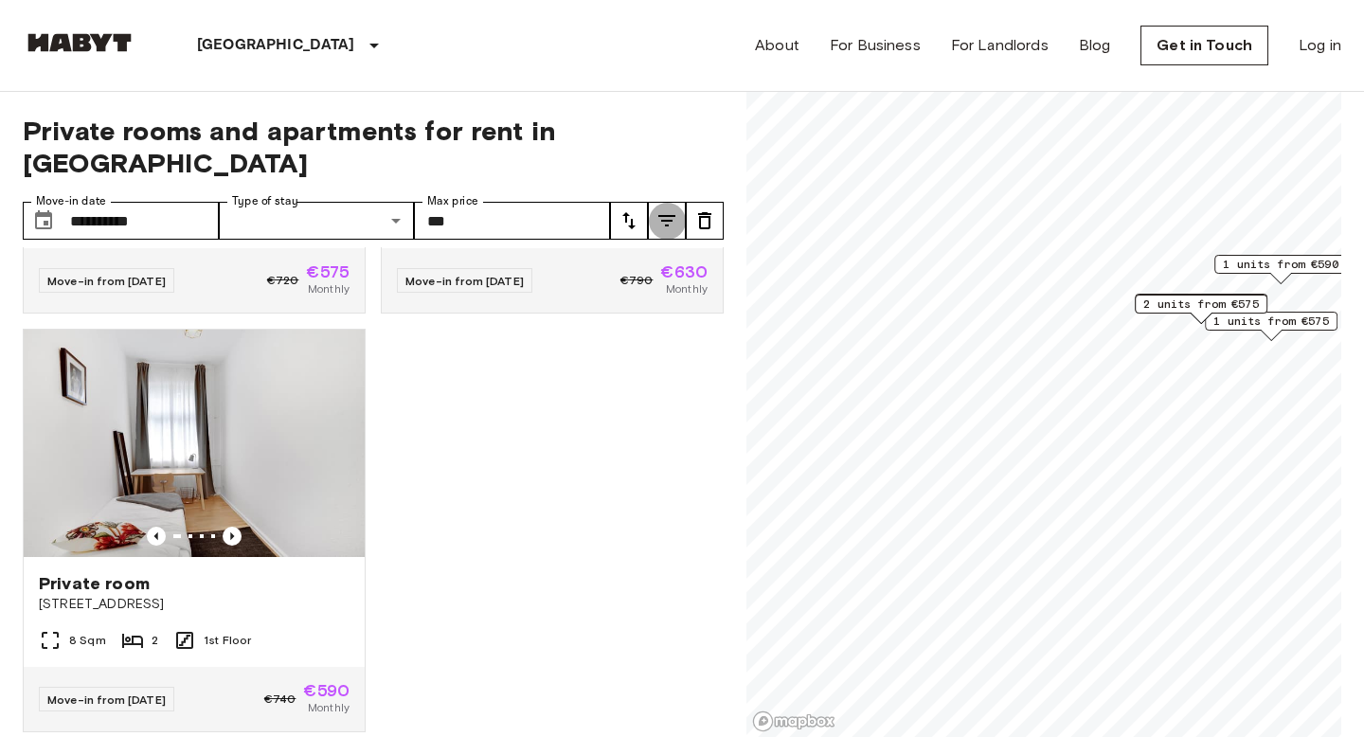
click at [673, 215] on icon "tune" at bounding box center [666, 220] width 17 height 11
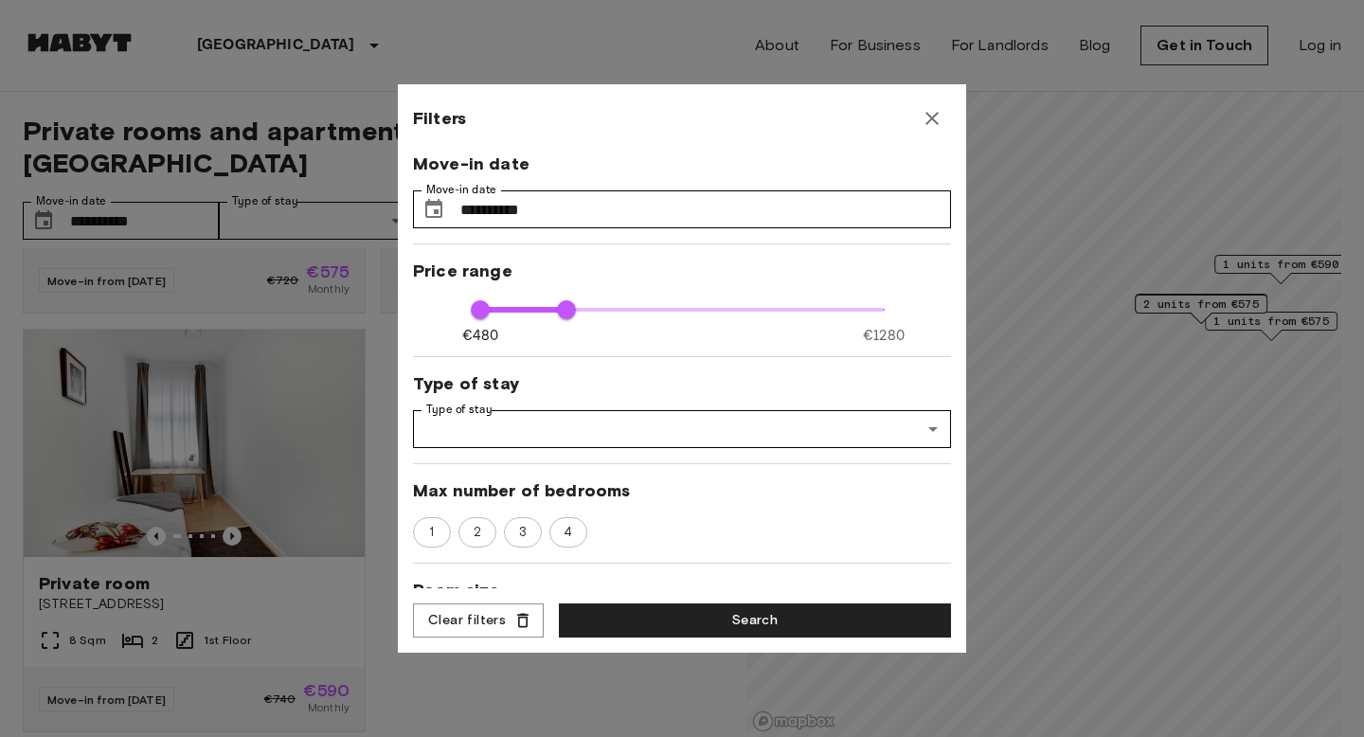
click at [933, 117] on icon "button" at bounding box center [931, 118] width 13 height 13
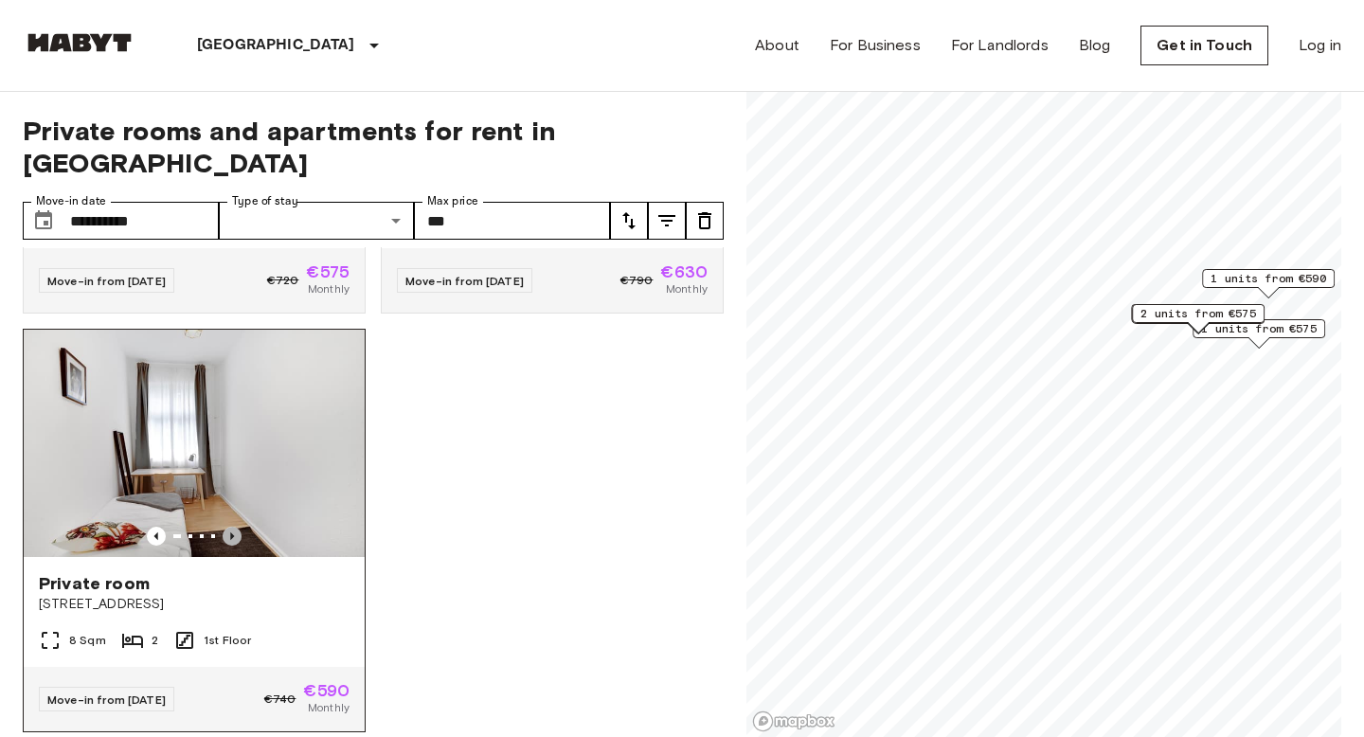
click at [233, 527] on icon "Previous image" at bounding box center [232, 536] width 19 height 19
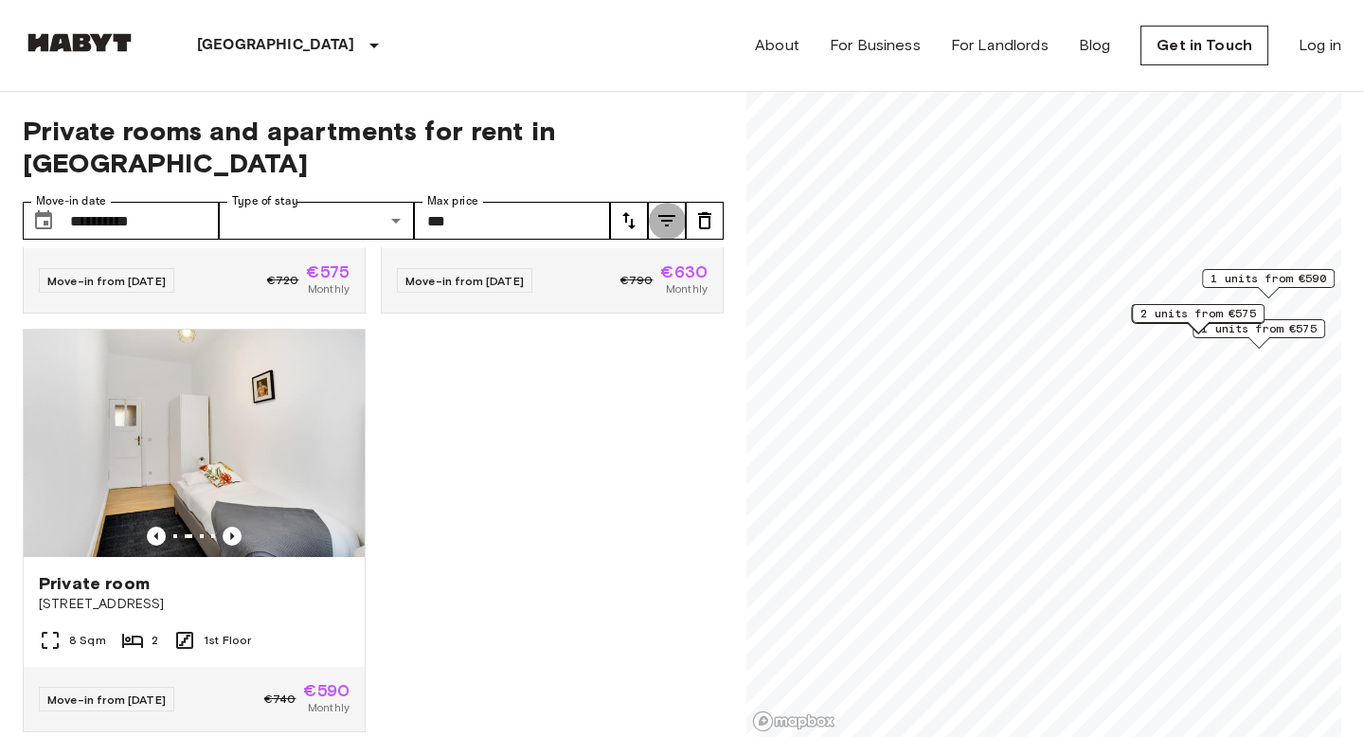
click at [674, 209] on icon "tune" at bounding box center [667, 220] width 23 height 23
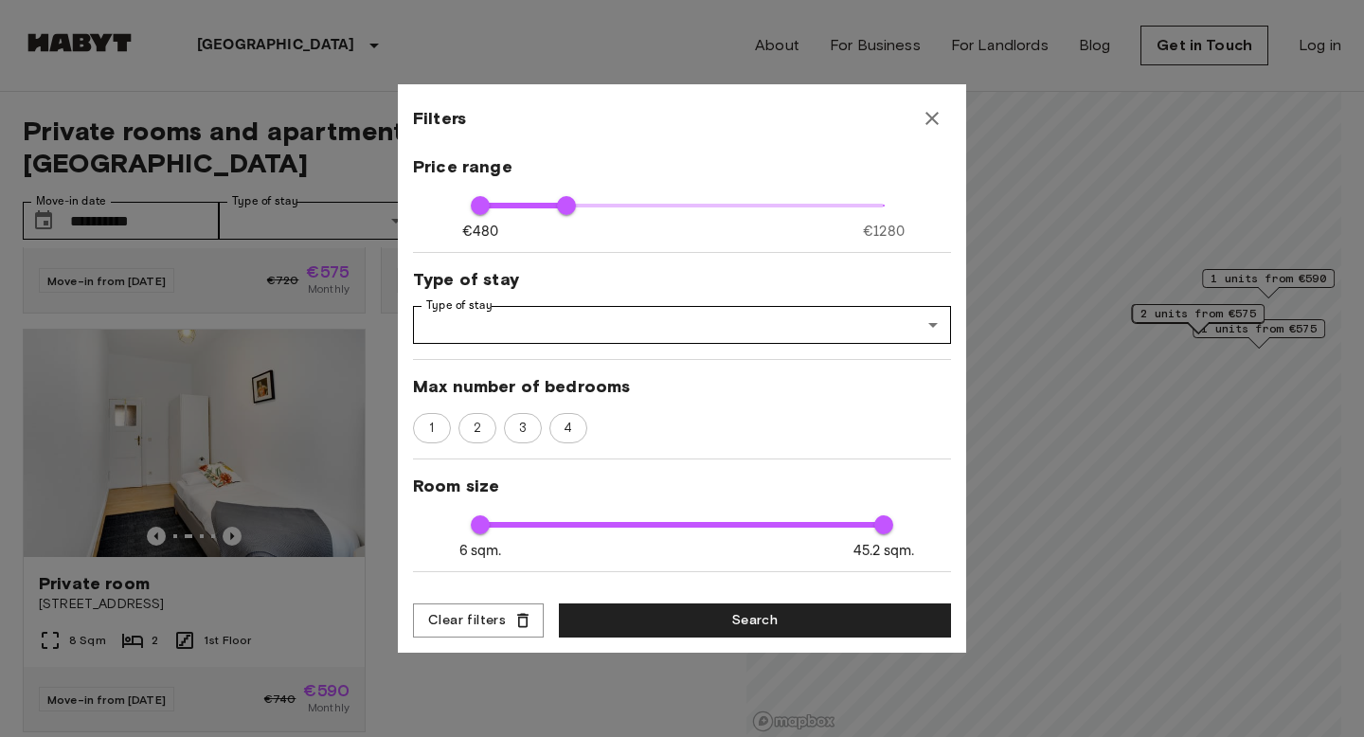
scroll to position [116, 0]
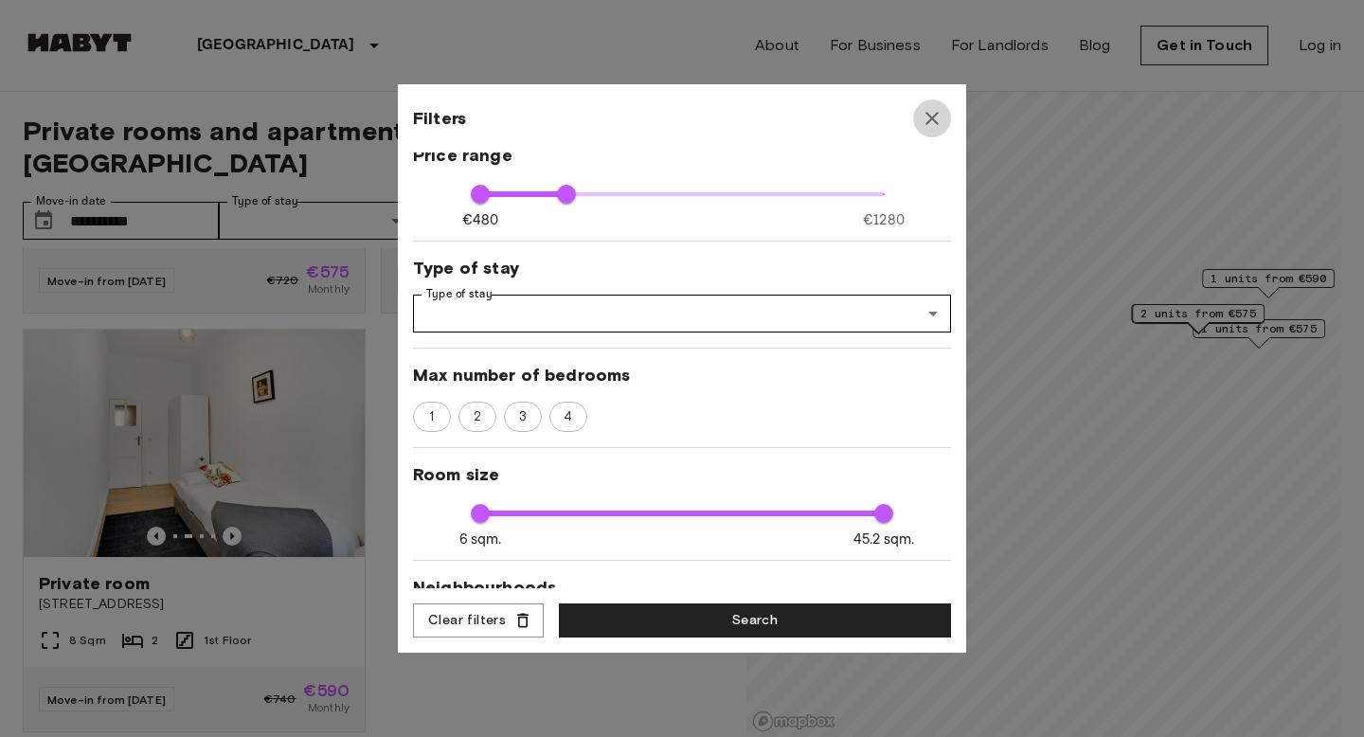
click at [944, 109] on button "button" at bounding box center [932, 118] width 38 height 38
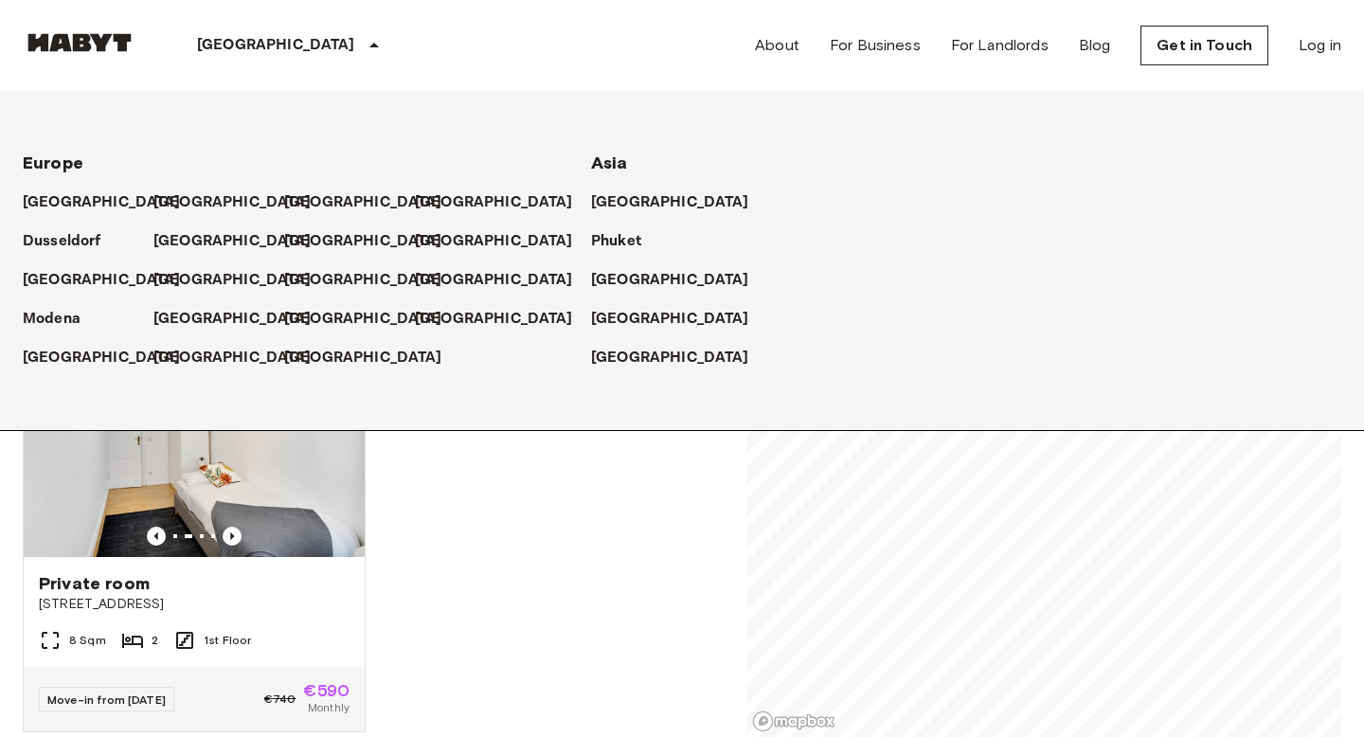
click at [232, 62] on div "[GEOGRAPHIC_DATA]" at bounding box center [291, 45] width 310 height 91
click at [185, 204] on p "[GEOGRAPHIC_DATA]" at bounding box center [236, 202] width 158 height 23
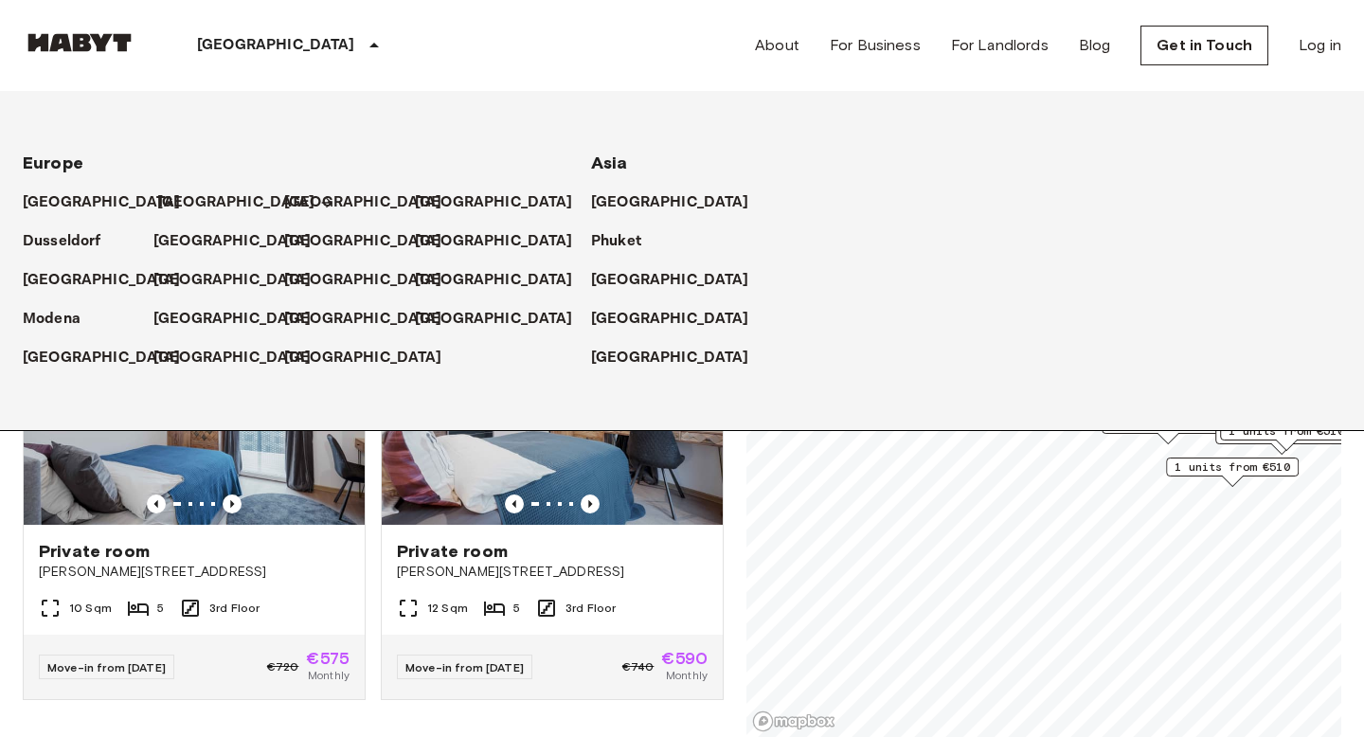
click at [321, 203] on icon at bounding box center [326, 203] width 10 height 10
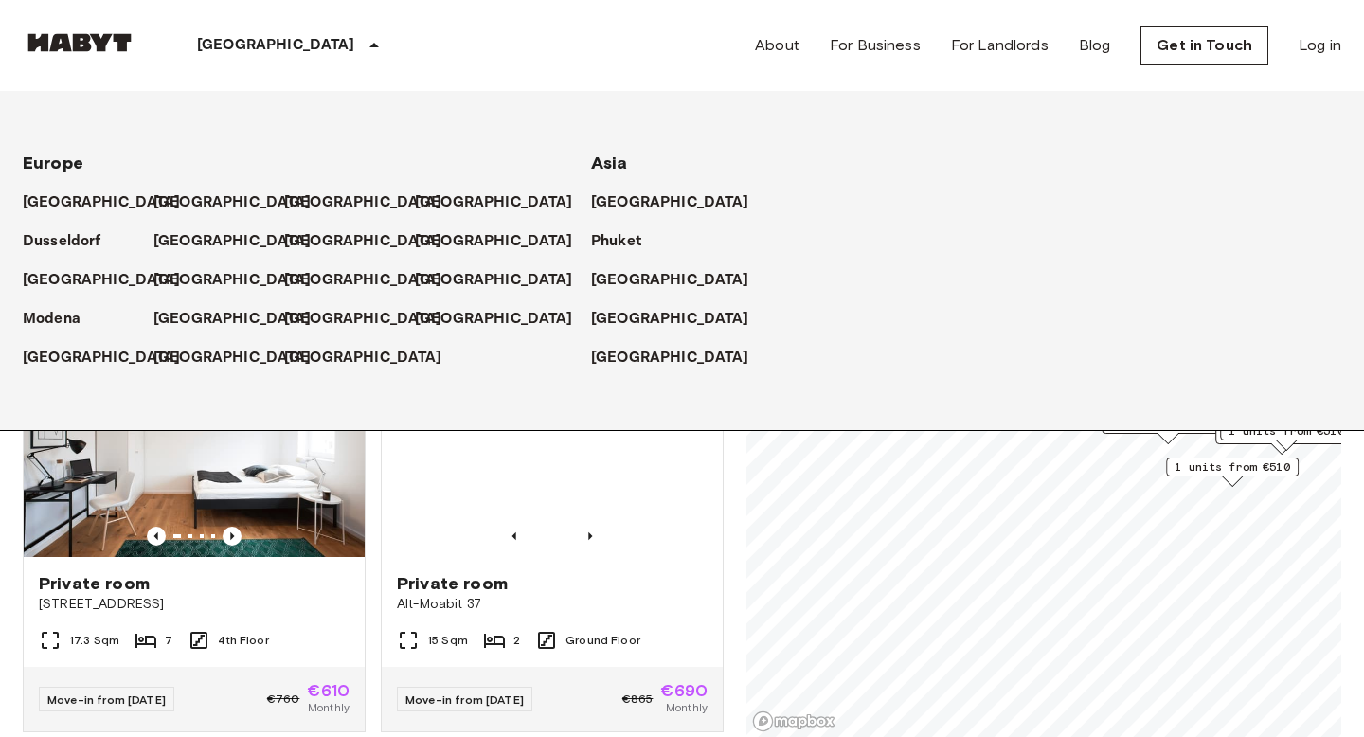
scroll to position [66507, 0]
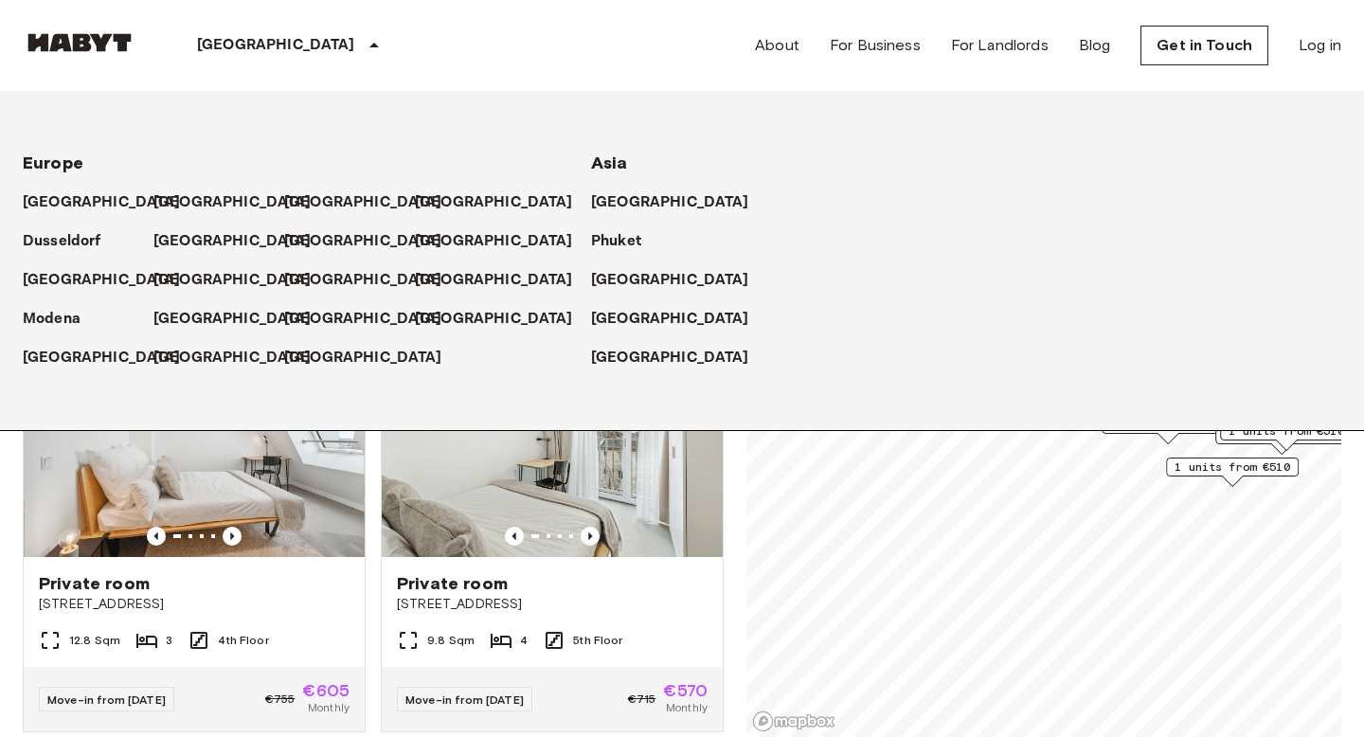
click at [563, 42] on div "[GEOGRAPHIC_DATA] [GEOGRAPHIC_DATA] [GEOGRAPHIC_DATA] [GEOGRAPHIC_DATA] [GEOGRA…" at bounding box center [682, 45] width 1319 height 91
click at [363, 47] on icon at bounding box center [374, 45] width 23 height 23
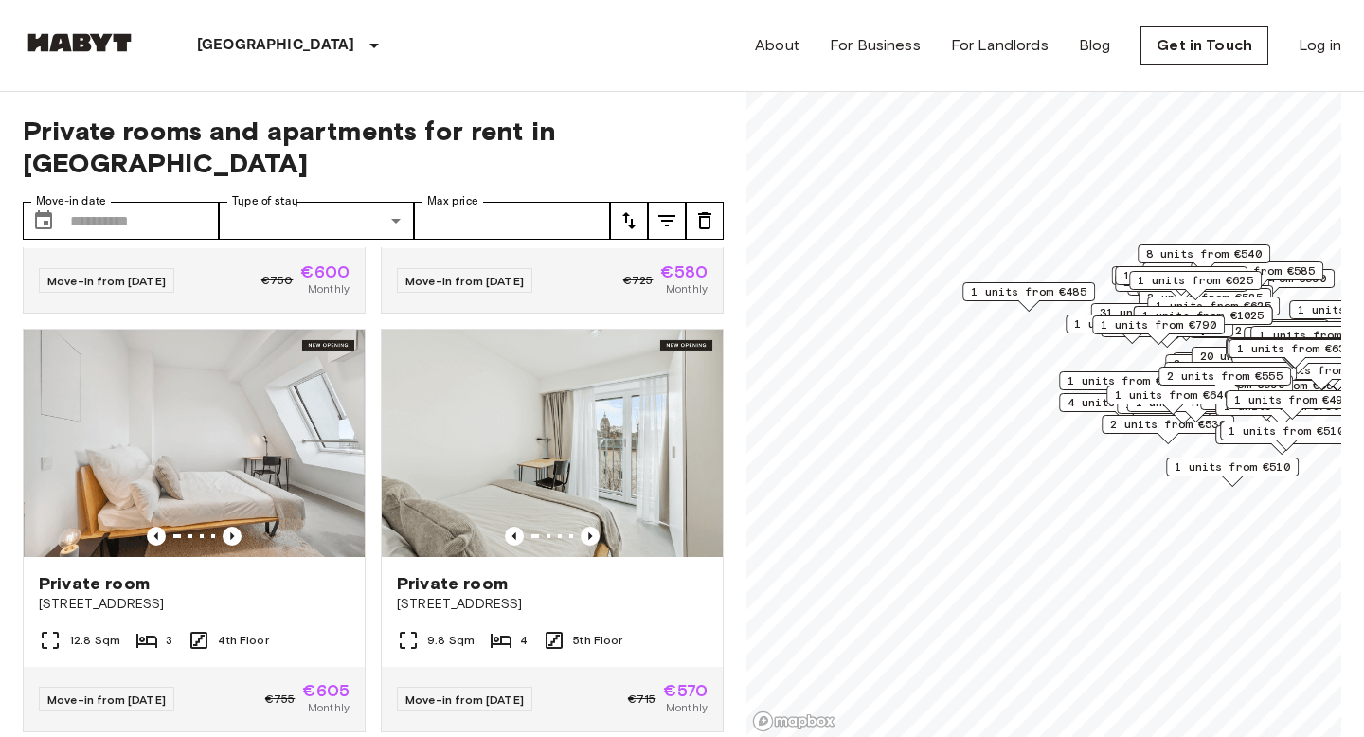
click at [664, 209] on icon "tune" at bounding box center [667, 220] width 23 height 23
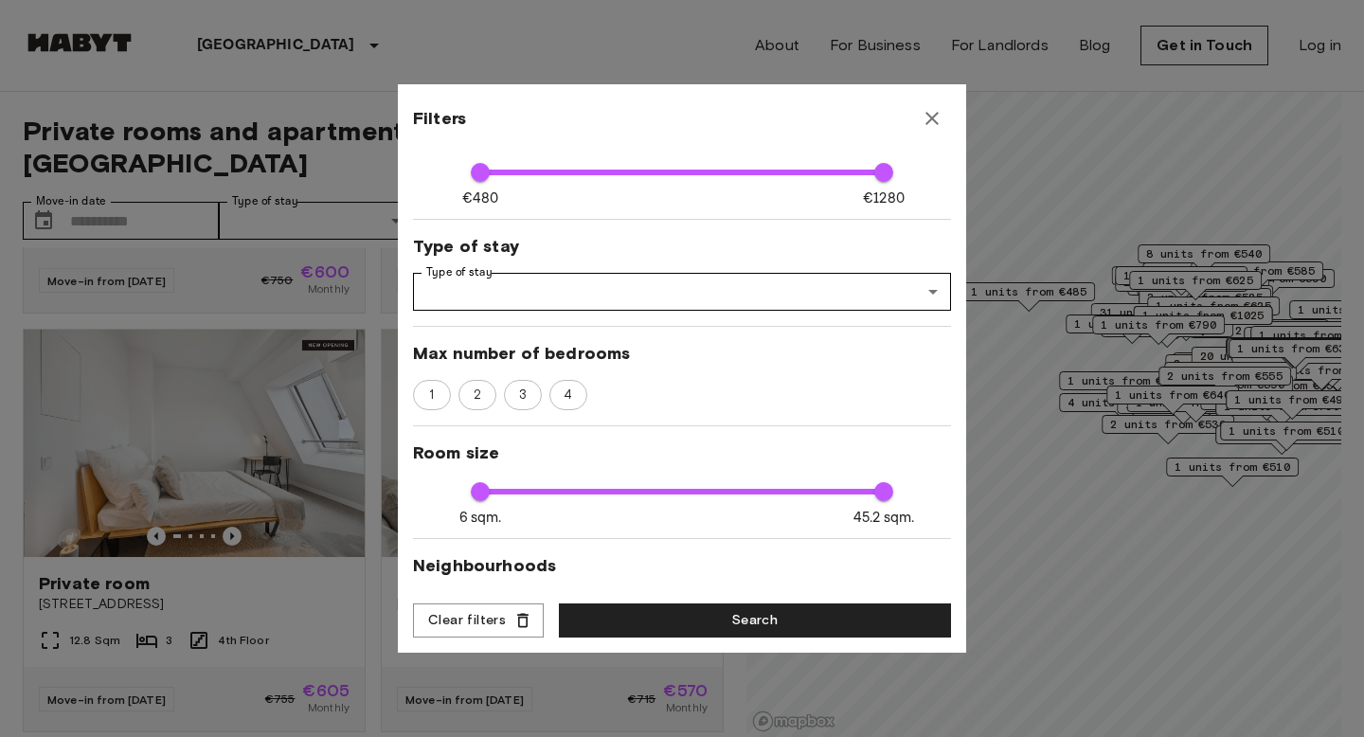
scroll to position [122, 0]
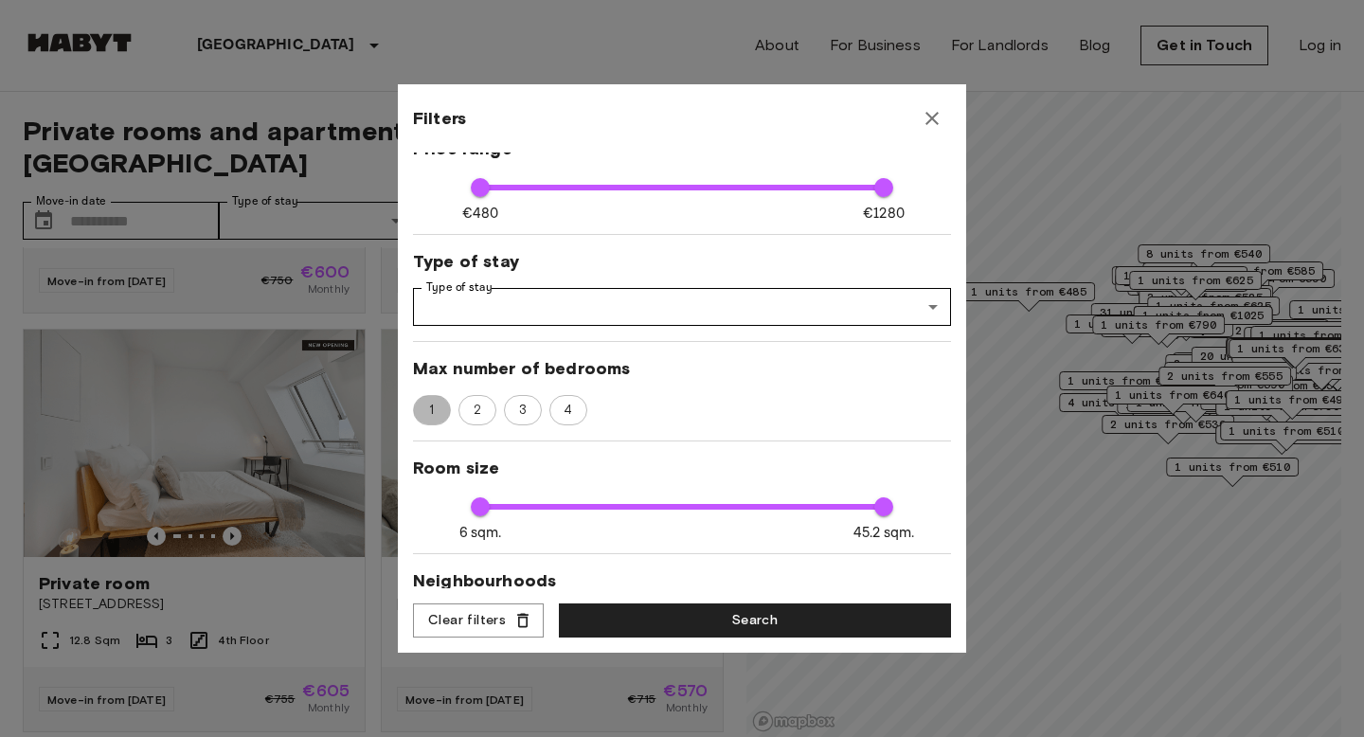
click at [432, 412] on span "1" at bounding box center [432, 410] width 26 height 19
type input "**"
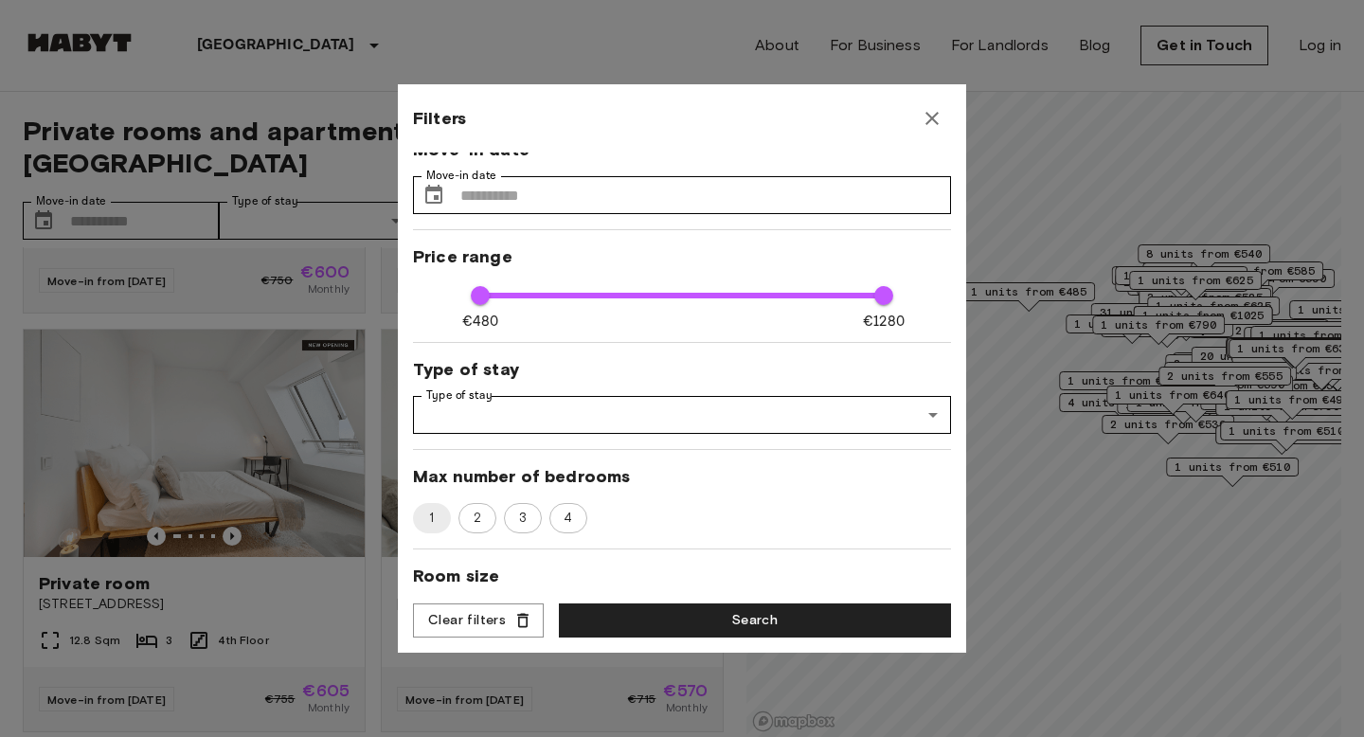
scroll to position [22, 0]
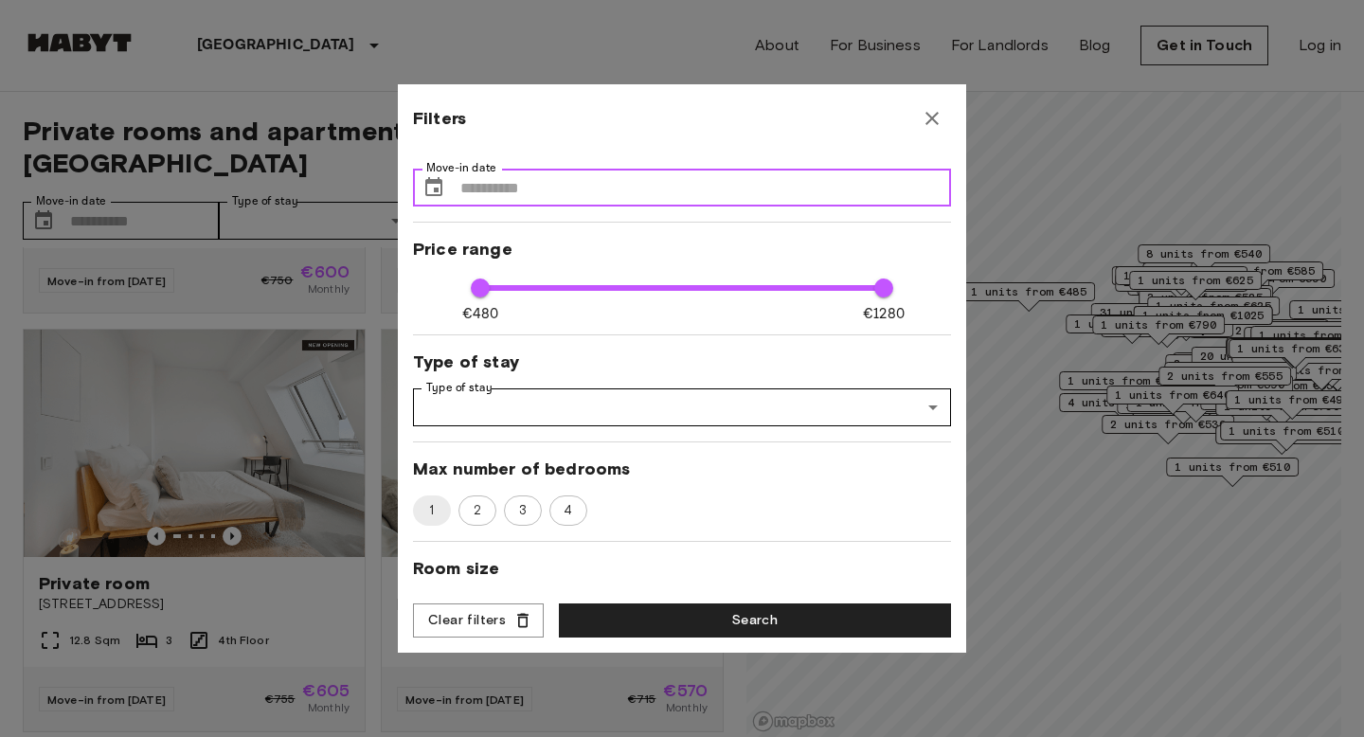
click at [542, 190] on input "Move-in date" at bounding box center [705, 188] width 491 height 38
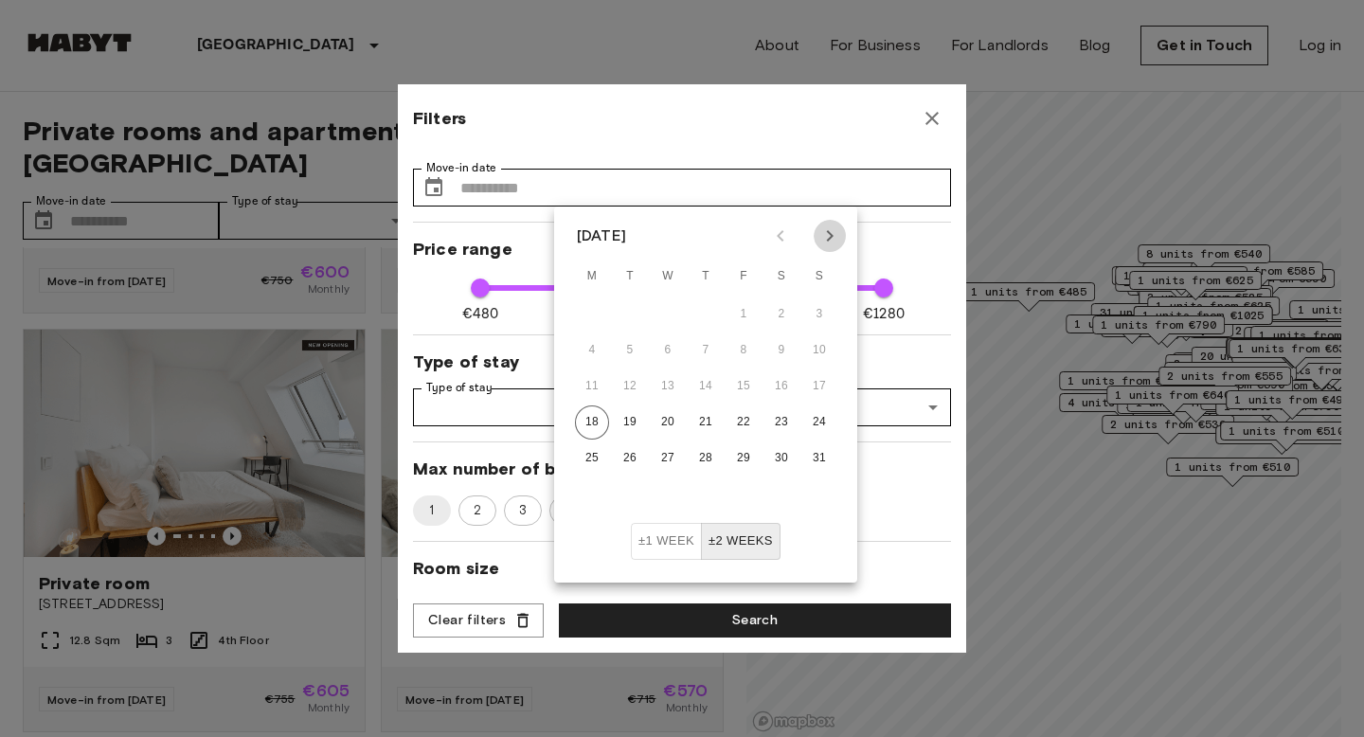
click at [832, 236] on icon "Next month" at bounding box center [830, 235] width 7 height 11
click at [600, 382] on button "15" at bounding box center [592, 386] width 34 height 34
type input "**********"
type input "**"
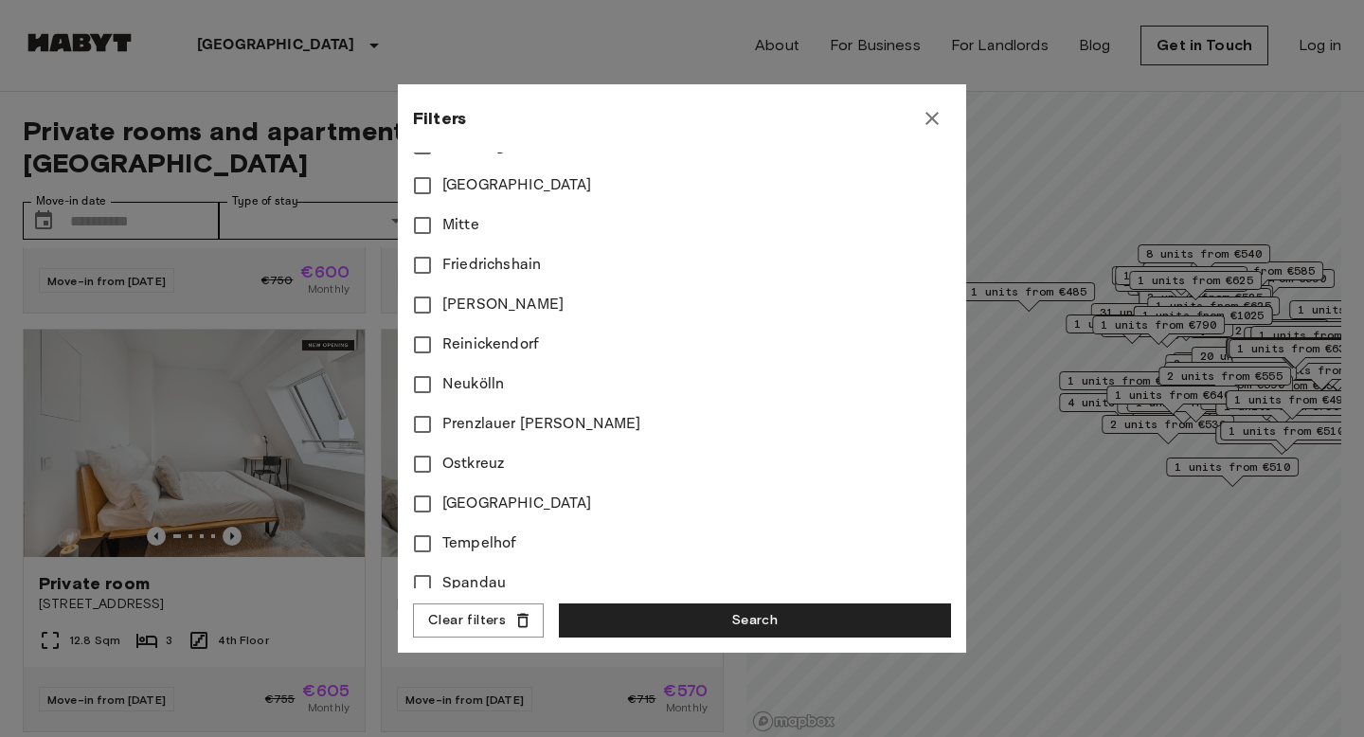
scroll to position [818, 0]
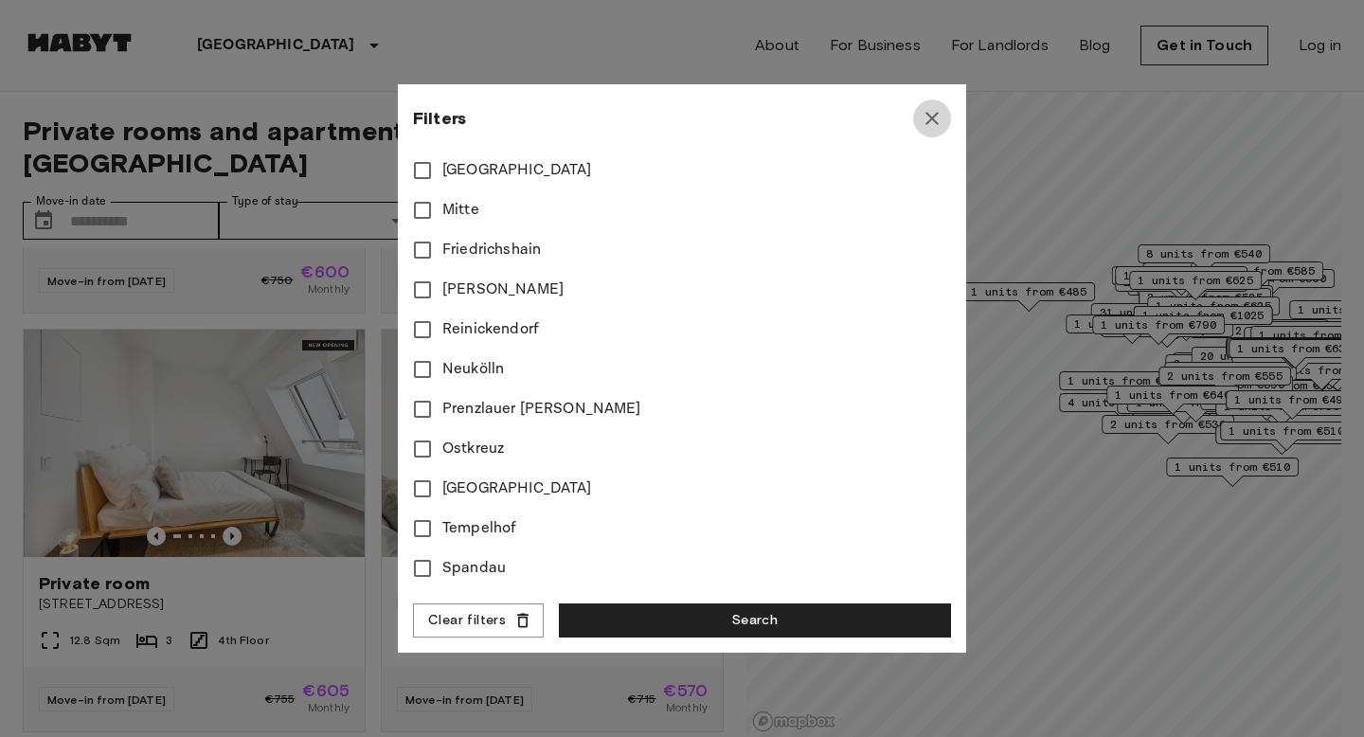
click at [935, 124] on icon "button" at bounding box center [932, 118] width 23 height 23
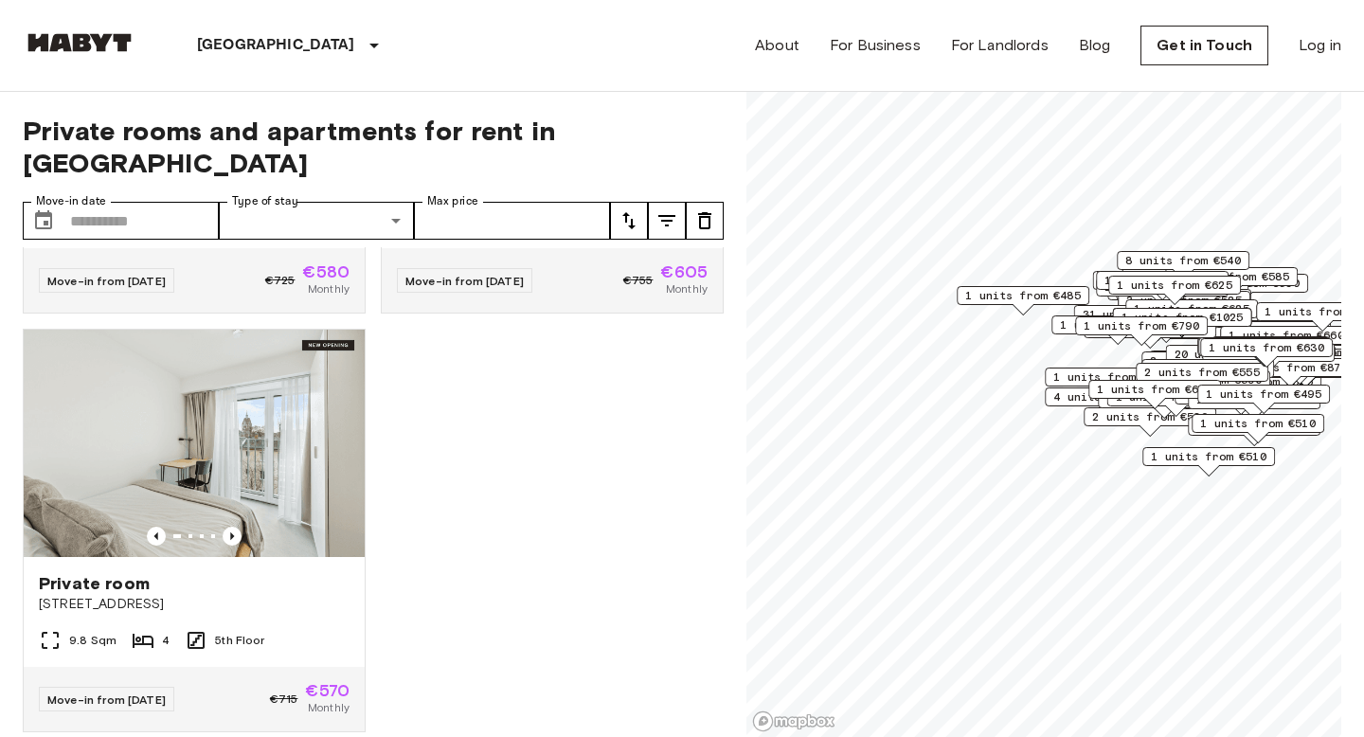
click at [1026, 300] on span "1 units from €485" at bounding box center [1023, 295] width 116 height 17
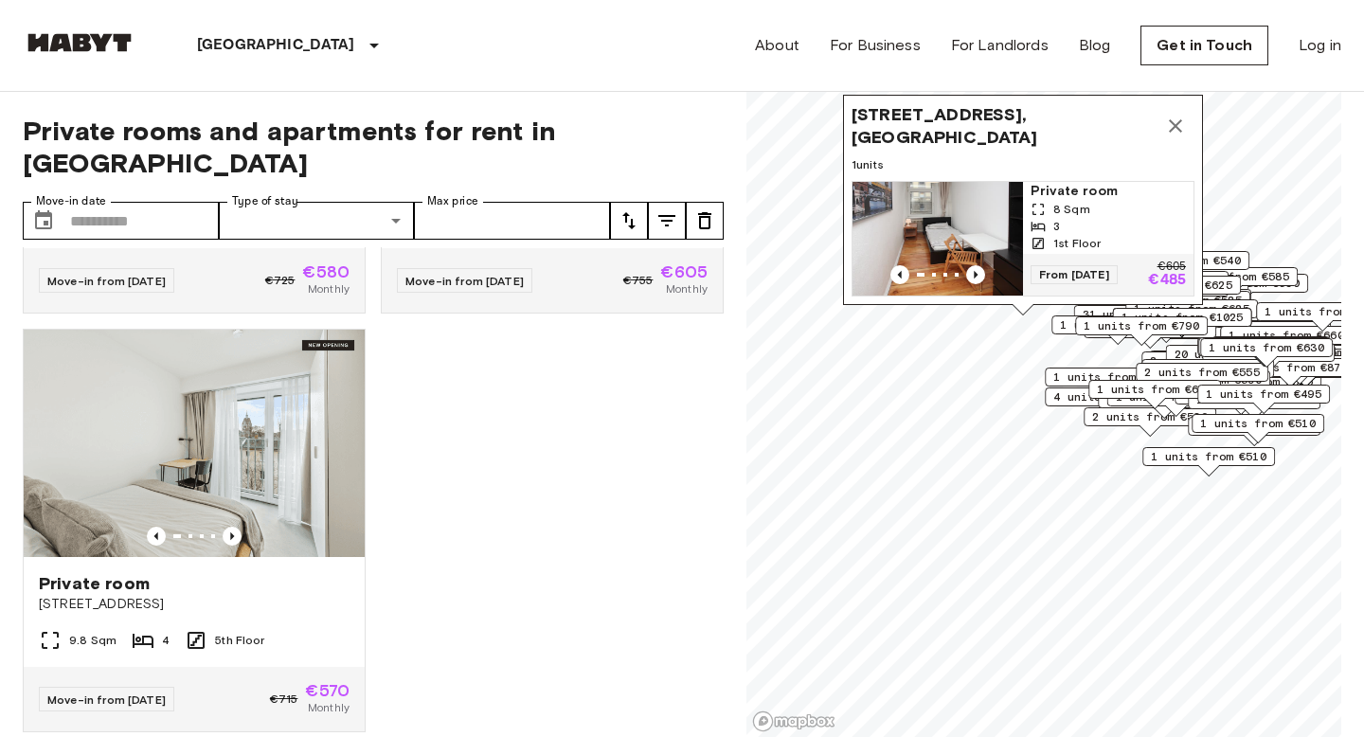
click at [934, 205] on img "Map marker" at bounding box center [938, 239] width 171 height 114
click at [230, 532] on icon "Previous image" at bounding box center [232, 536] width 4 height 8
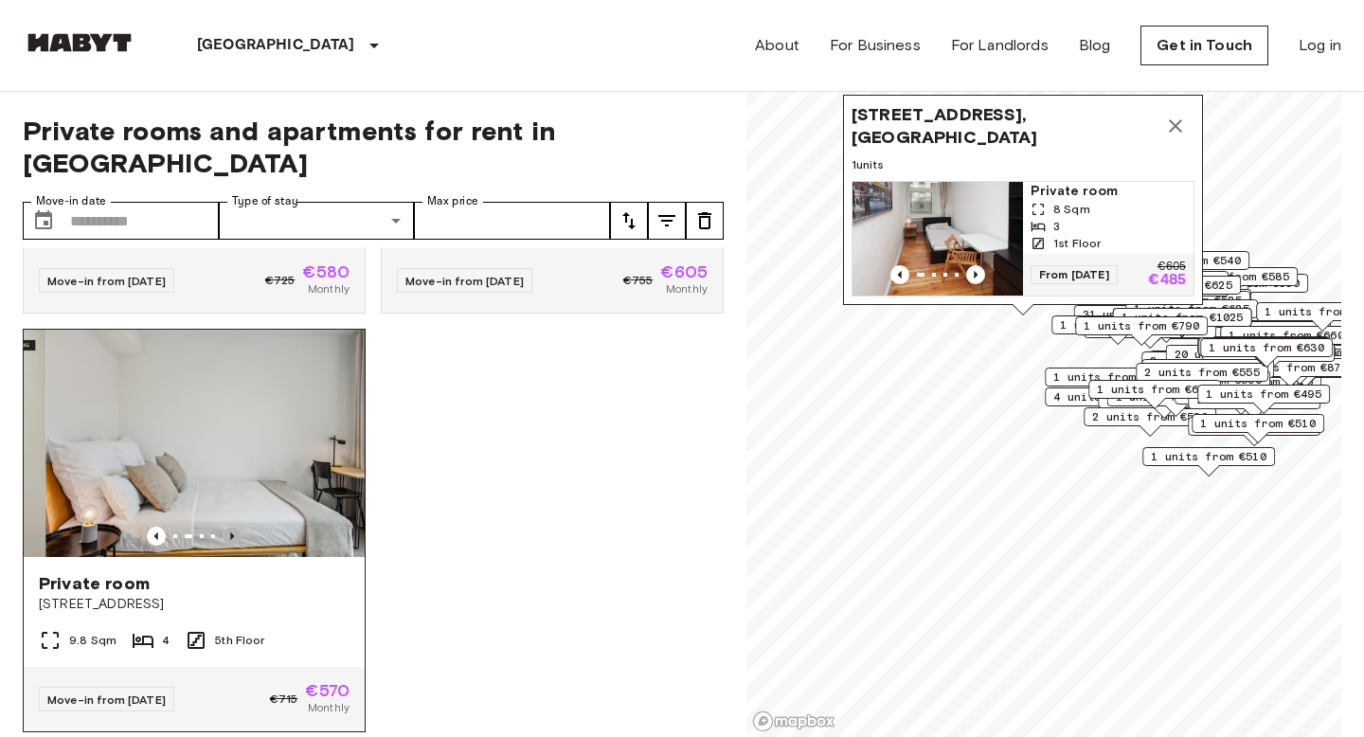
click at [230, 532] on icon "Previous image" at bounding box center [232, 536] width 4 height 8
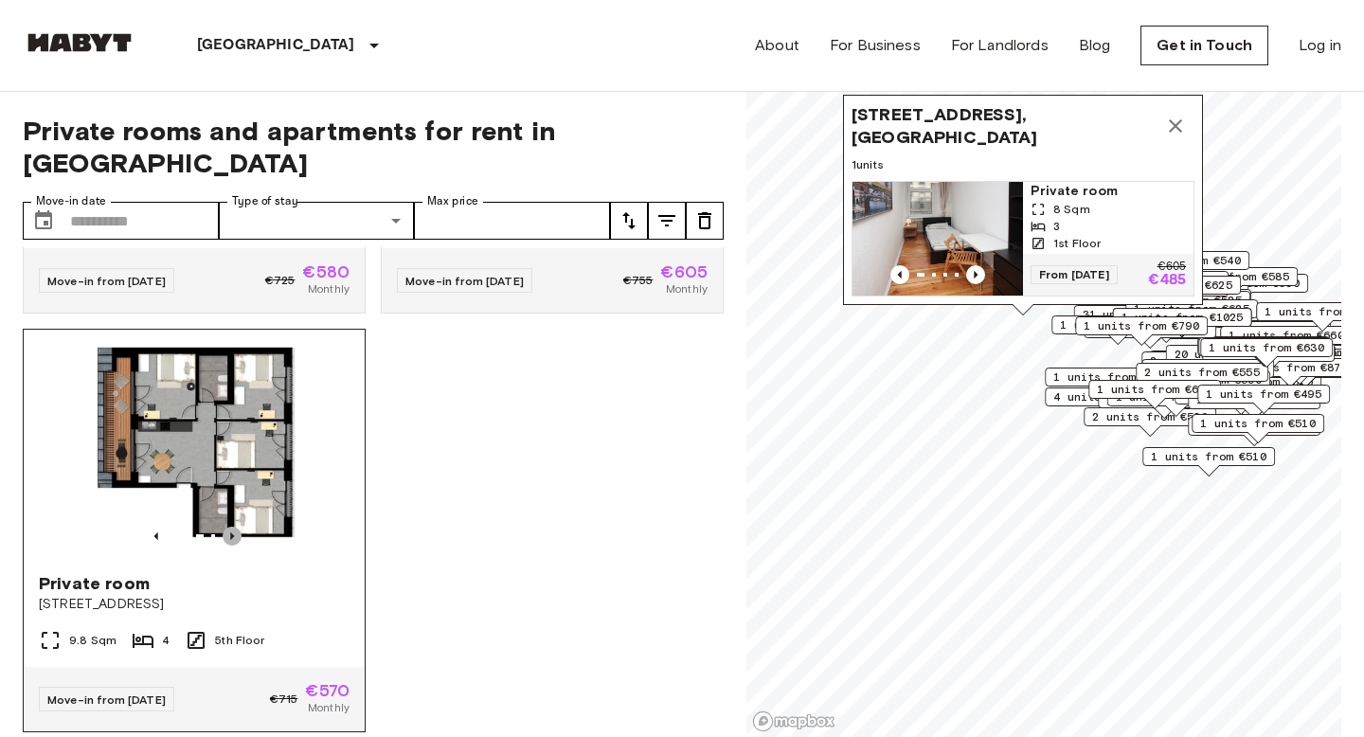
click at [230, 532] on icon "Previous image" at bounding box center [232, 536] width 4 height 8
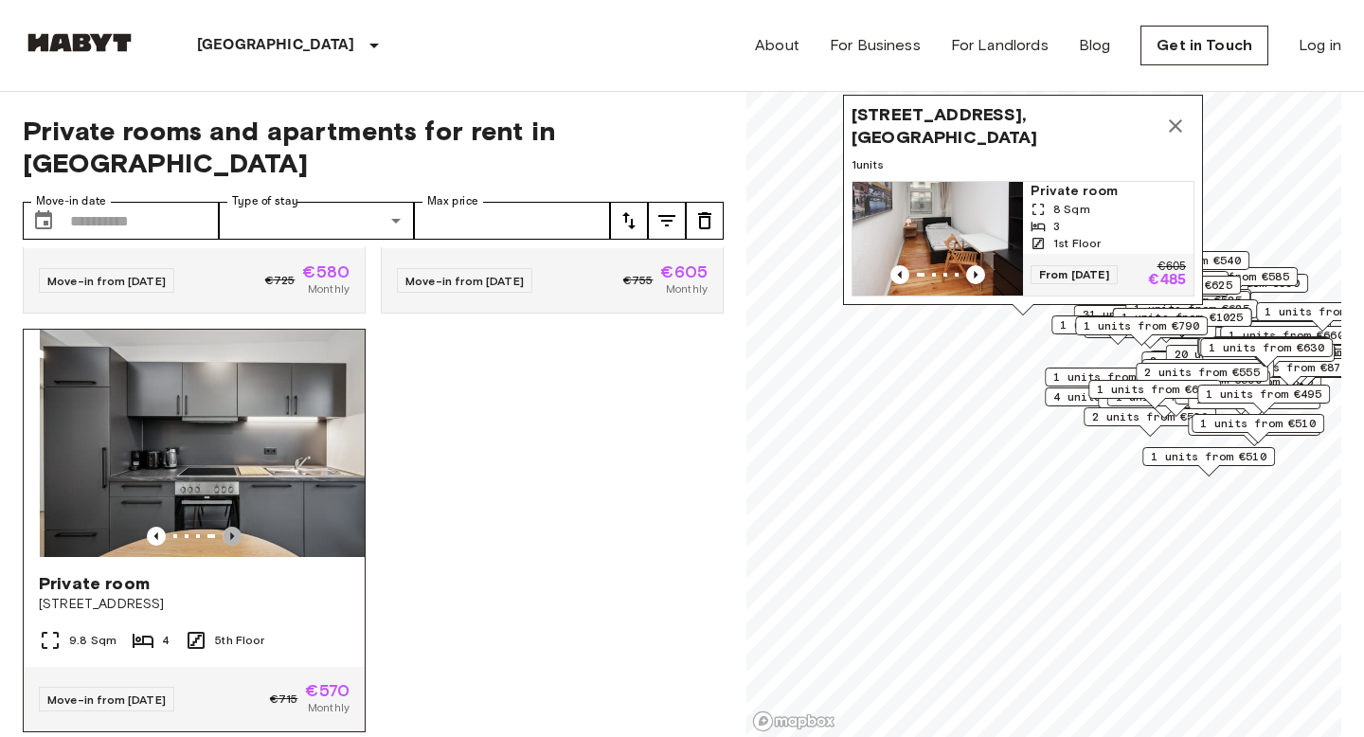
click at [230, 532] on icon "Previous image" at bounding box center [232, 536] width 4 height 8
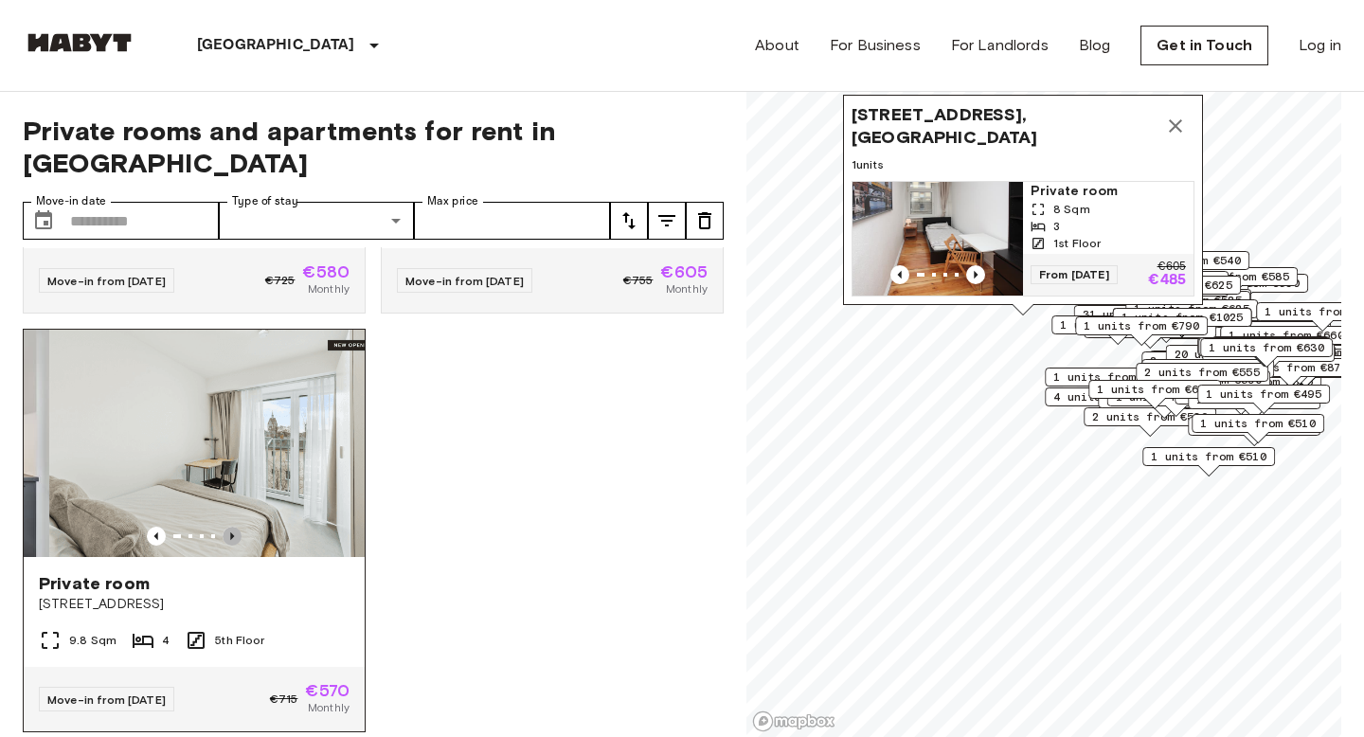
click at [230, 532] on icon "Previous image" at bounding box center [232, 536] width 4 height 8
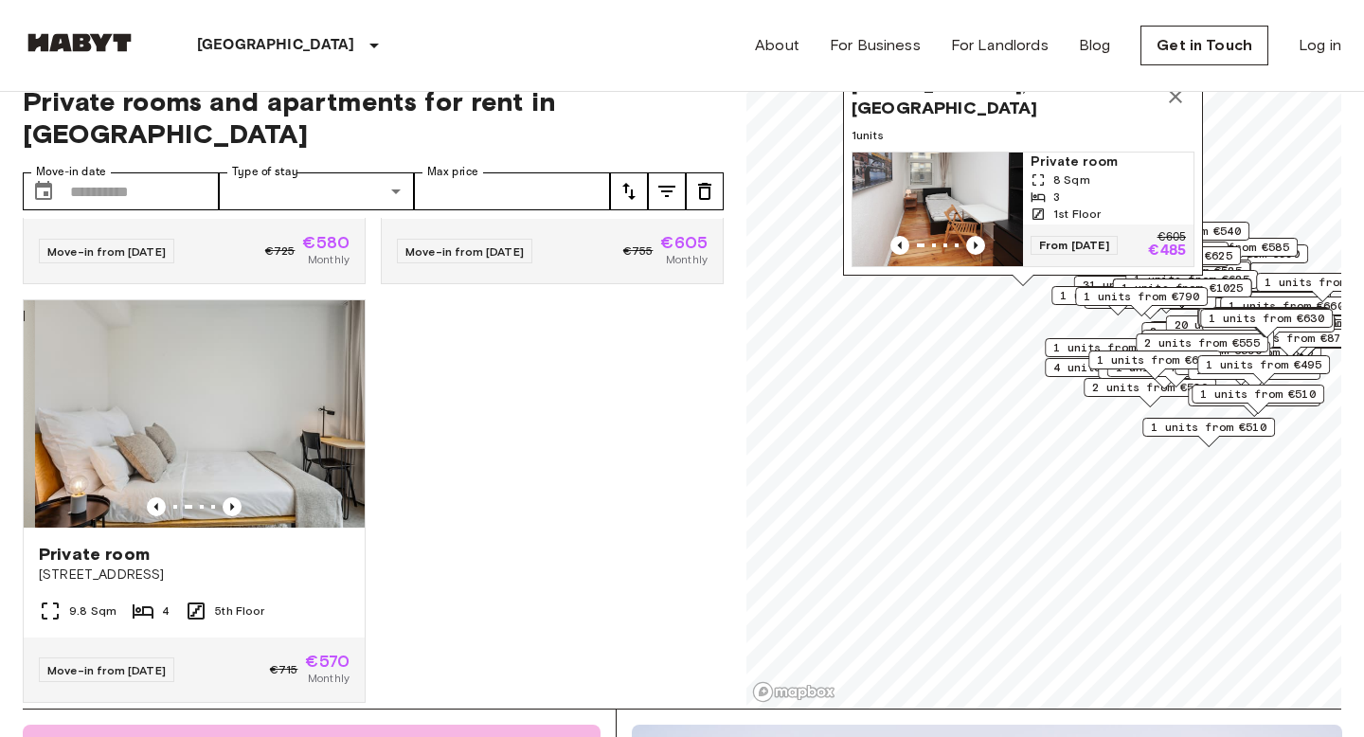
scroll to position [32, 0]
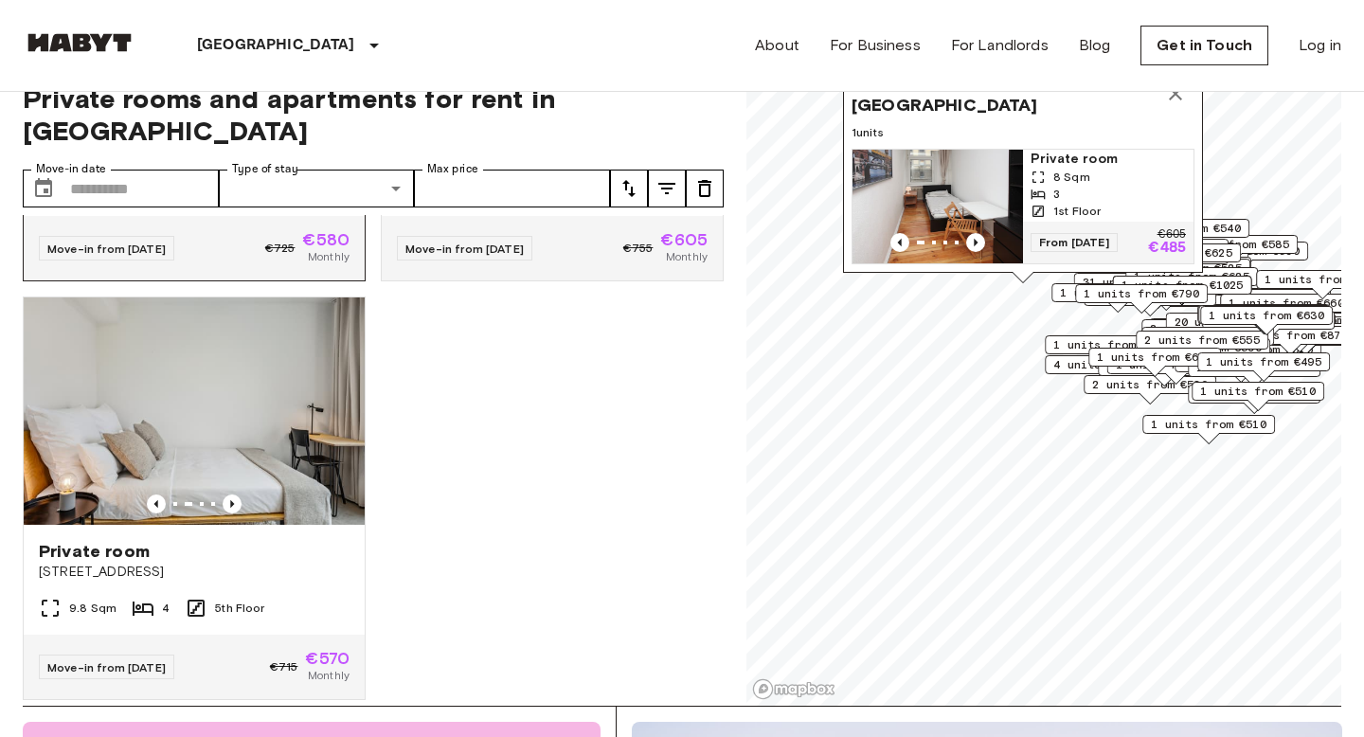
click at [255, 225] on div "Move-in from [DATE] €725 €580 Monthly" at bounding box center [194, 248] width 341 height 64
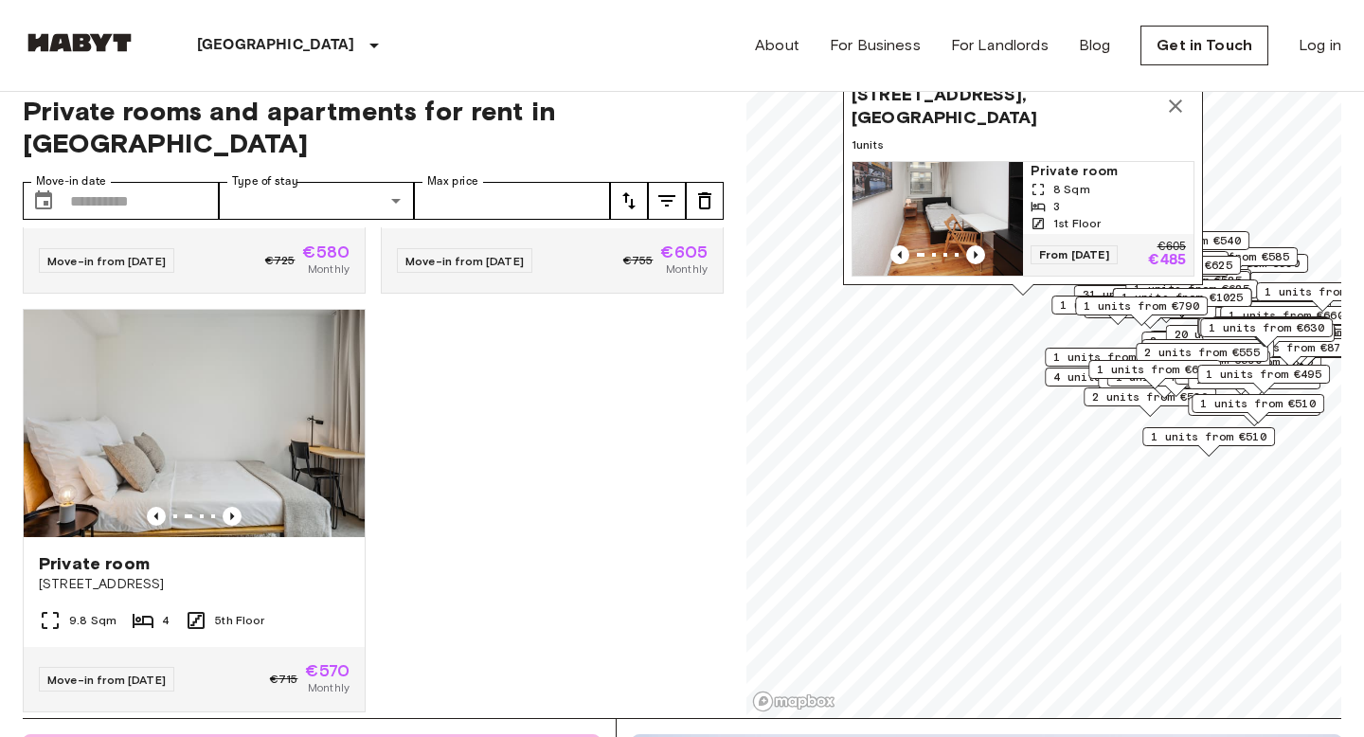
scroll to position [0, 0]
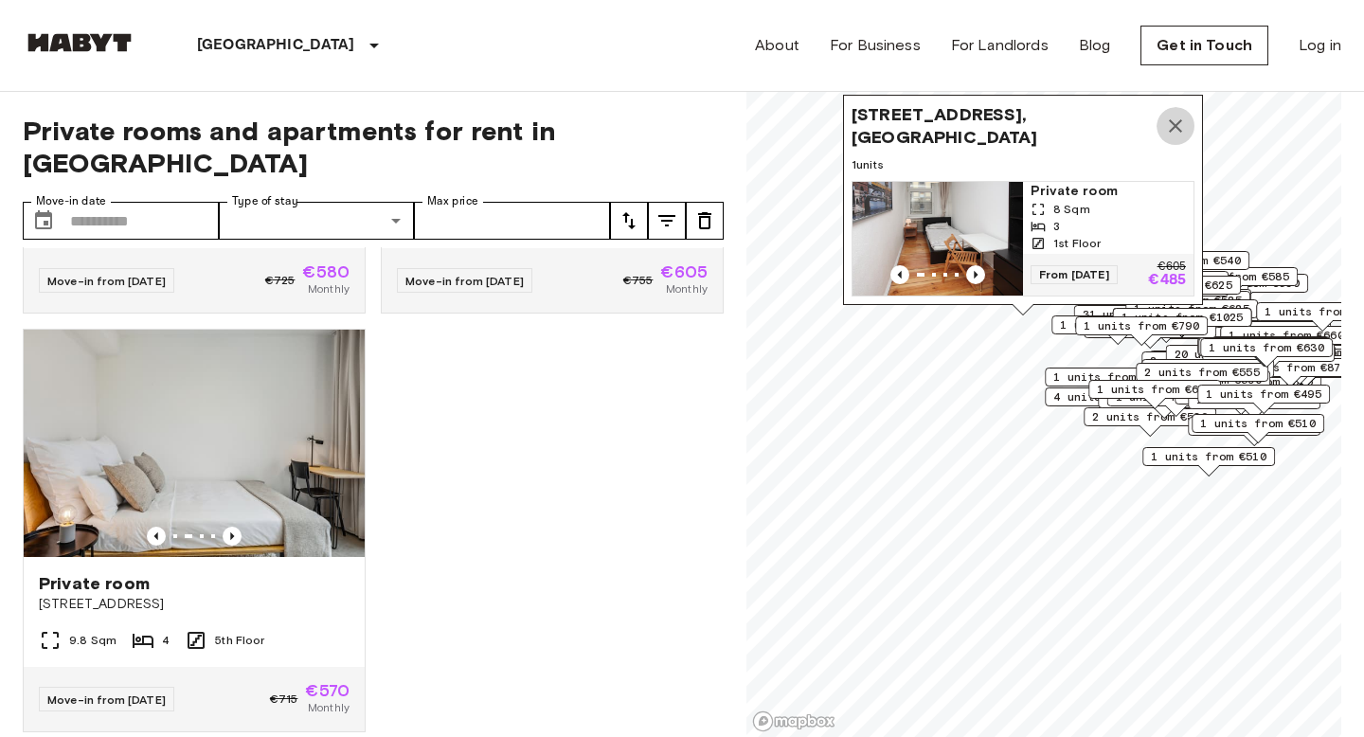
click at [1171, 130] on icon "Map marker" at bounding box center [1175, 126] width 23 height 23
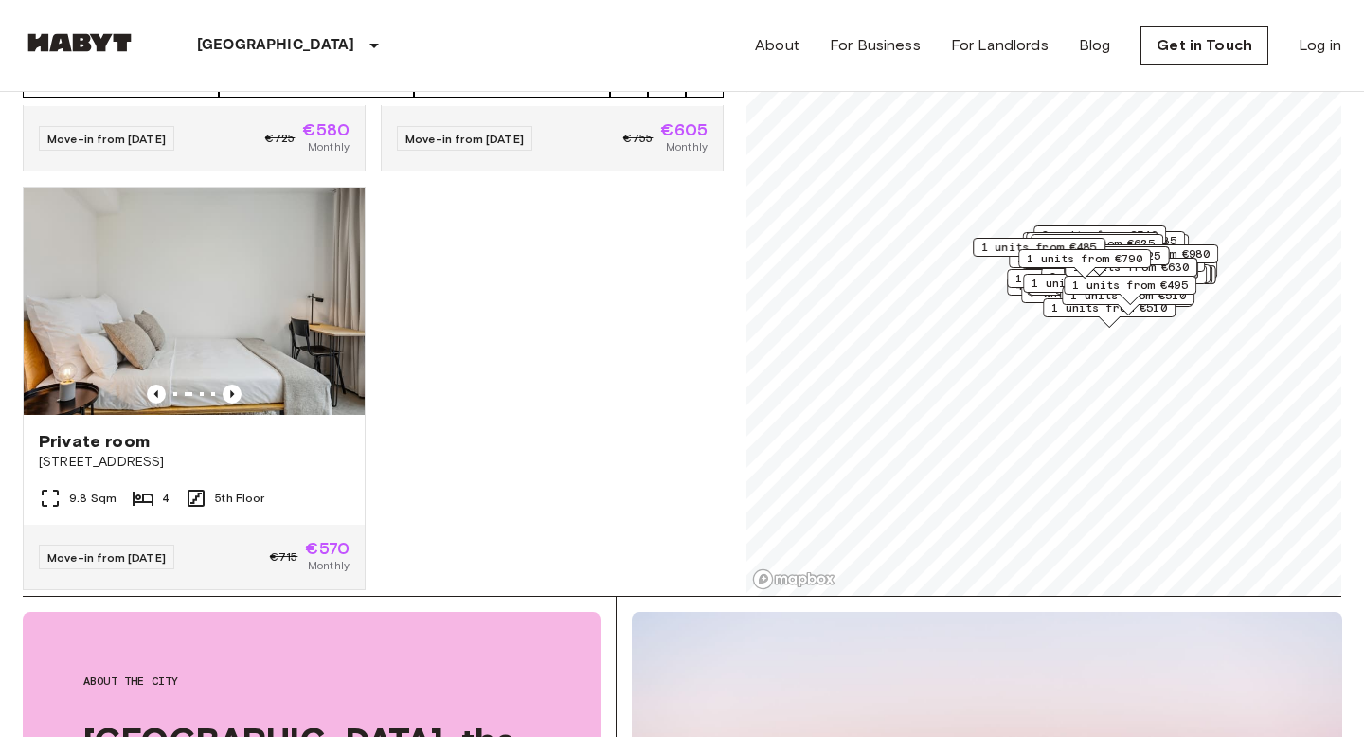
scroll to position [142, 0]
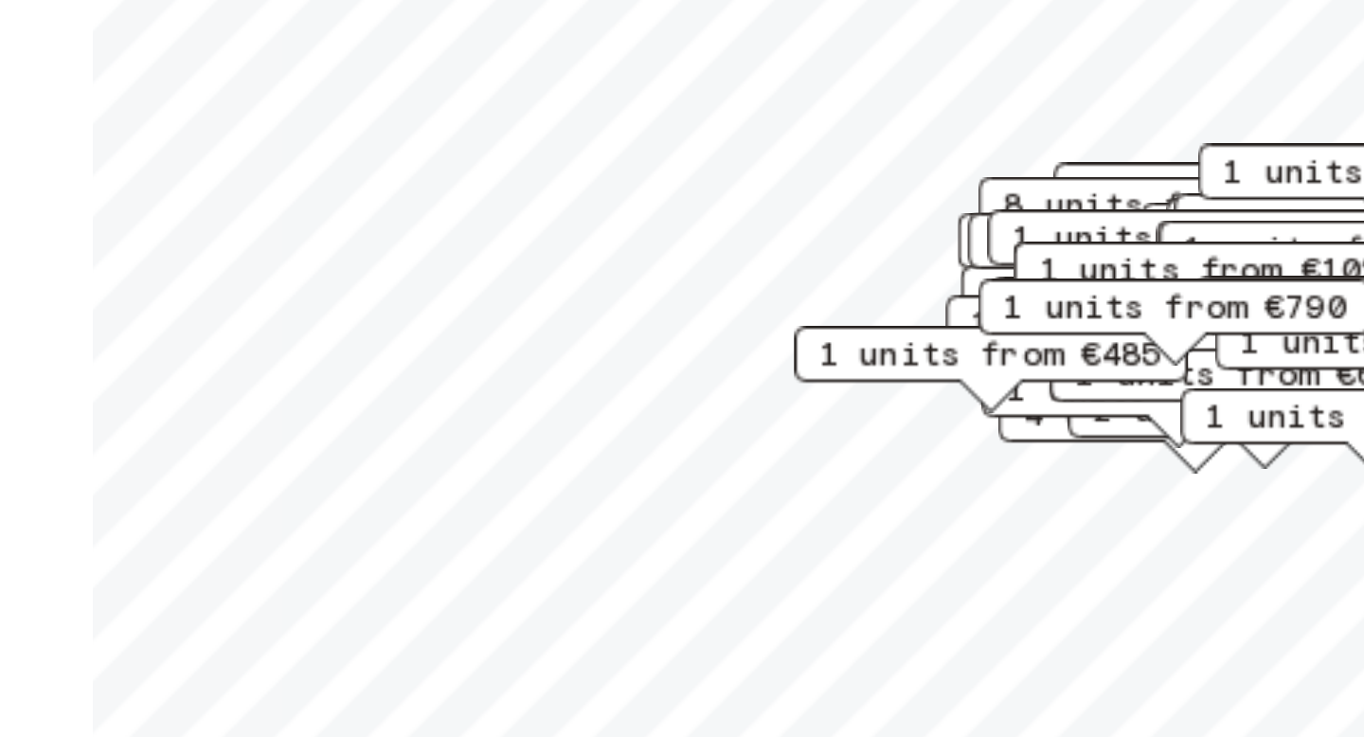
drag, startPoint x: 1087, startPoint y: 289, endPoint x: 1088, endPoint y: 342, distance: 53.1
click at [1088, 343] on div "2 units from €530" at bounding box center [1140, 332] width 133 height 29
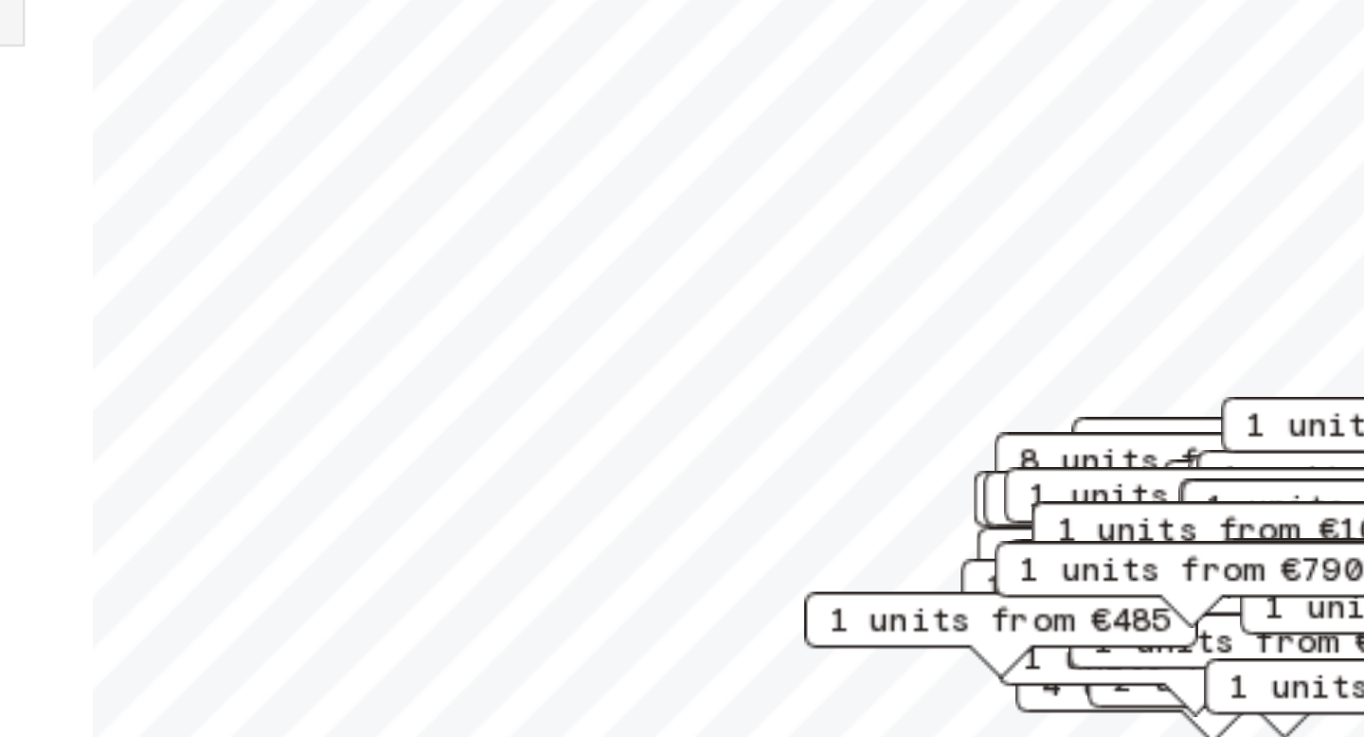
drag, startPoint x: 1088, startPoint y: 342, endPoint x: 1094, endPoint y: 396, distance: 54.3
click at [1094, 396] on div "2 units from €530" at bounding box center [1147, 389] width 133 height 29
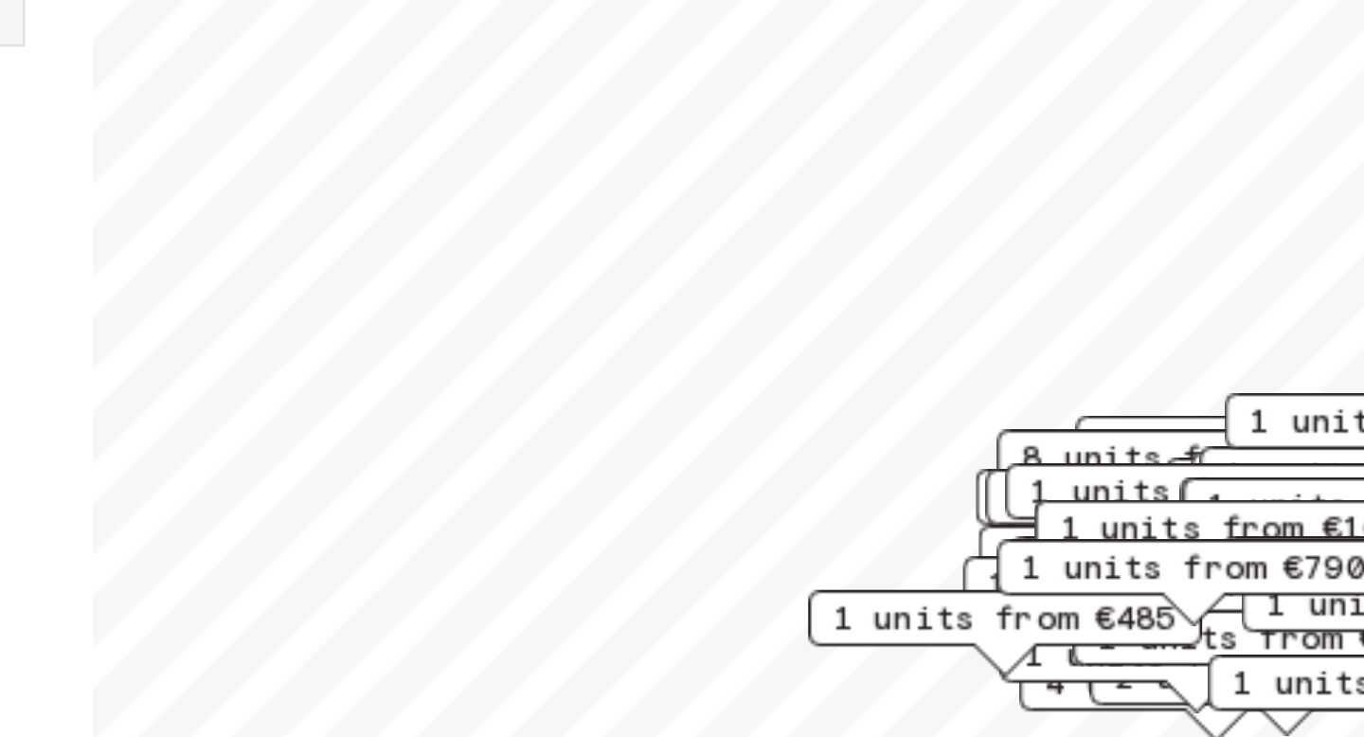
click at [742, 324] on div "Private rooms and apartments for rent in [GEOGRAPHIC_DATA] Move-in date ​ Move-…" at bounding box center [682, 273] width 1319 height 646
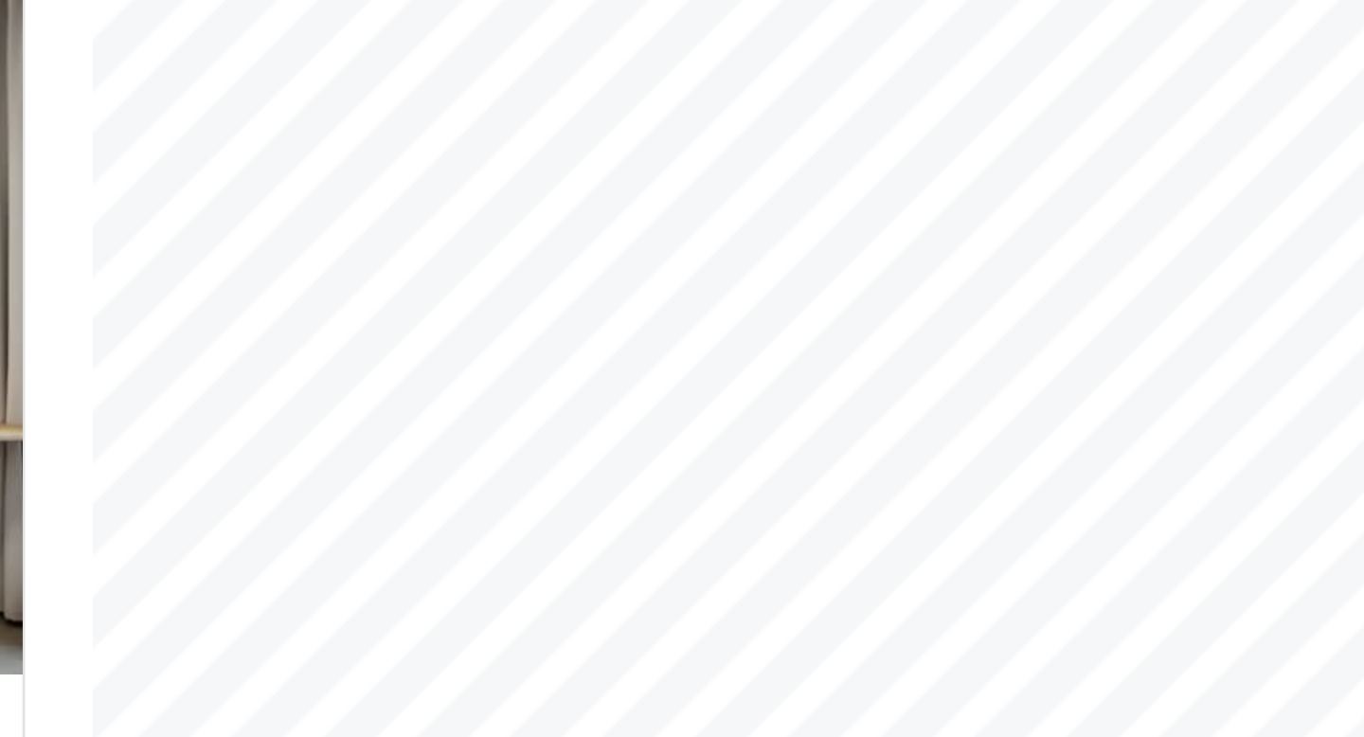
scroll to position [60645, 0]
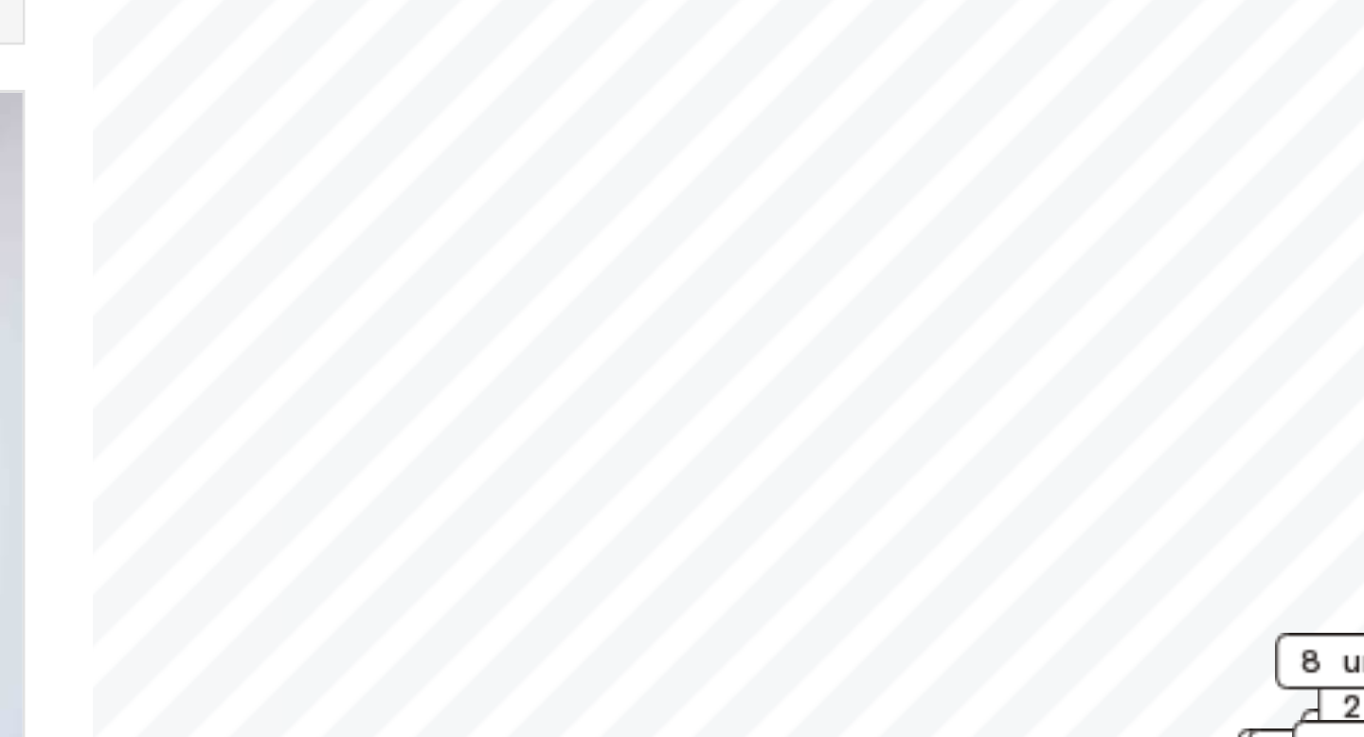
scroll to position [79486, 0]
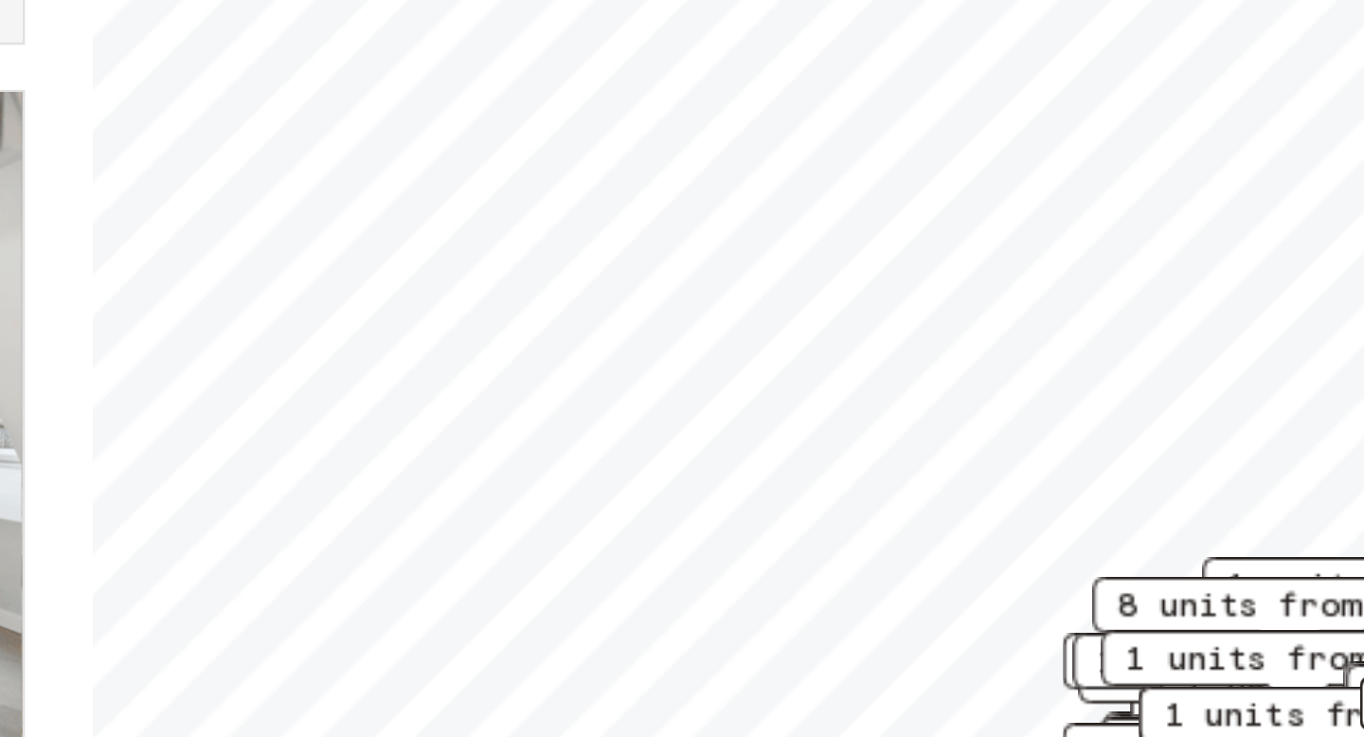
scroll to position [79905, 0]
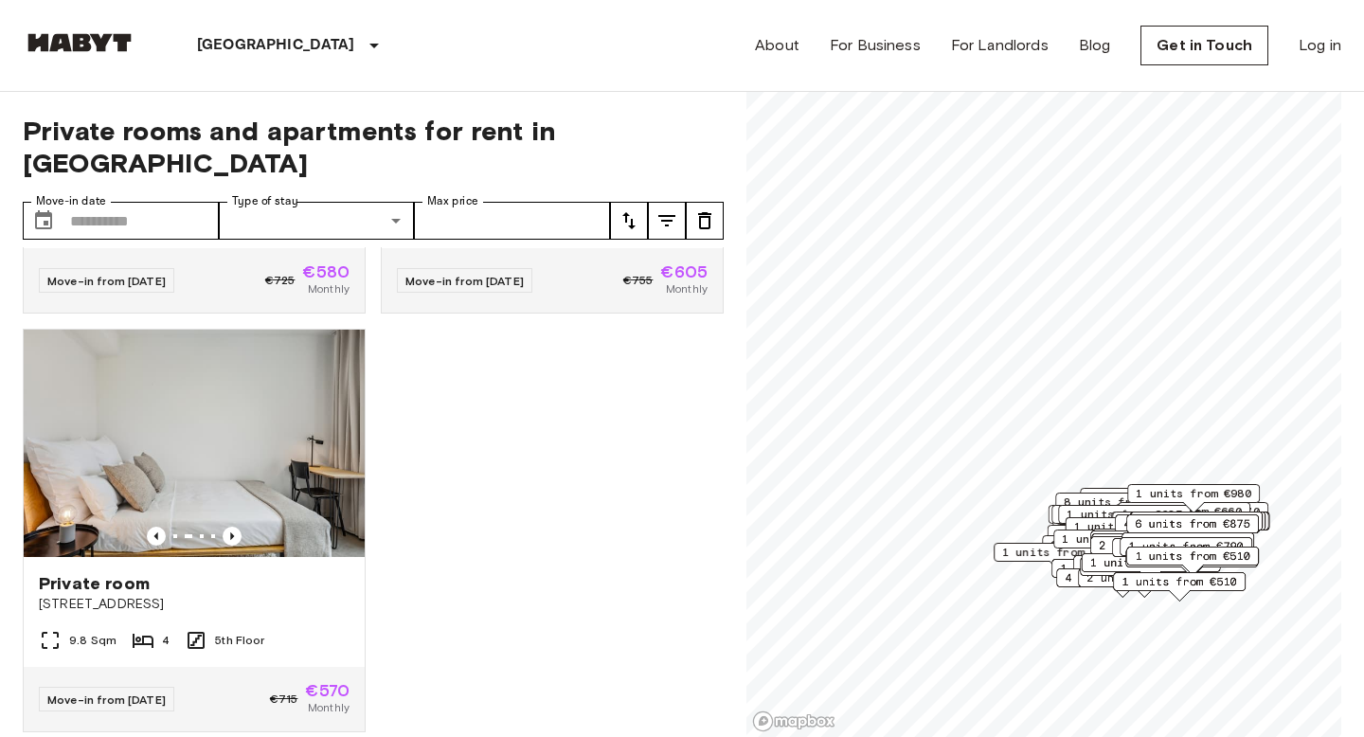
click at [1162, 533] on span "1 units from €495" at bounding box center [1188, 541] width 116 height 17
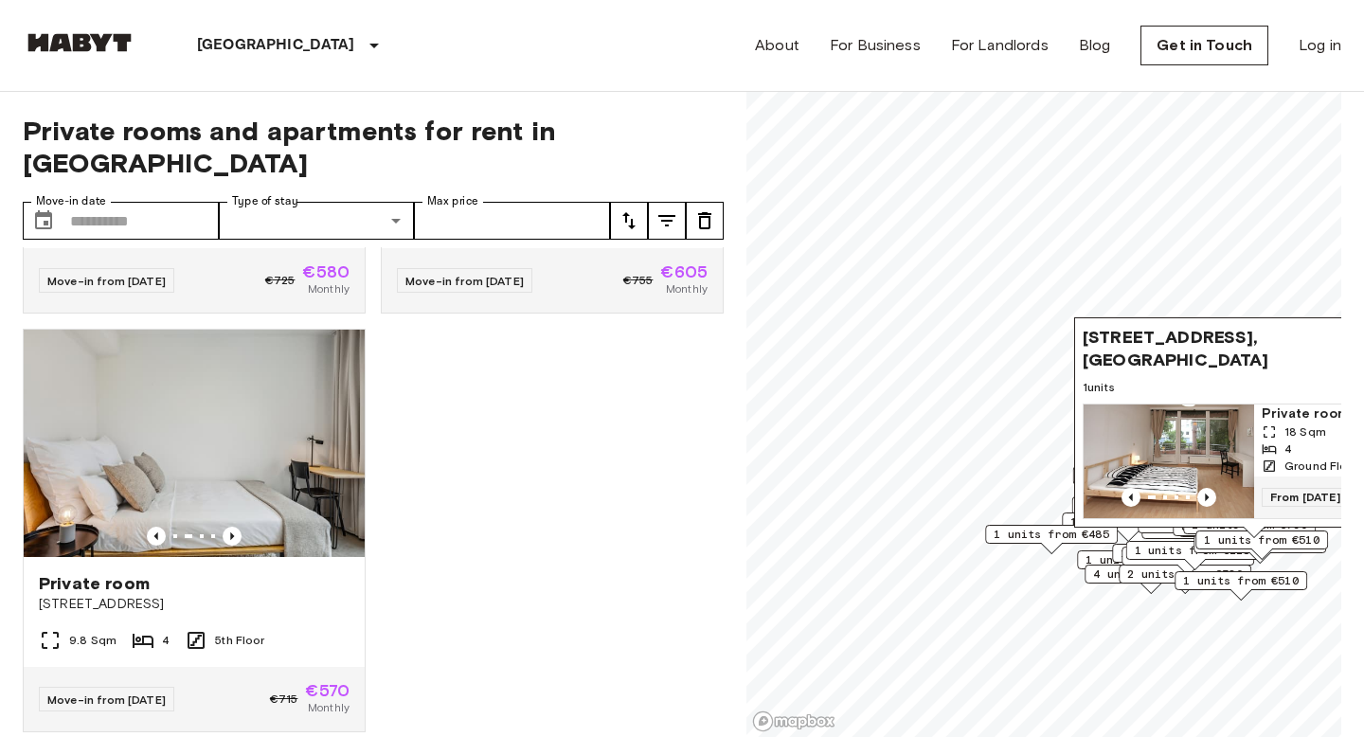
click at [1014, 529] on span "1 units from €485" at bounding box center [1052, 534] width 116 height 17
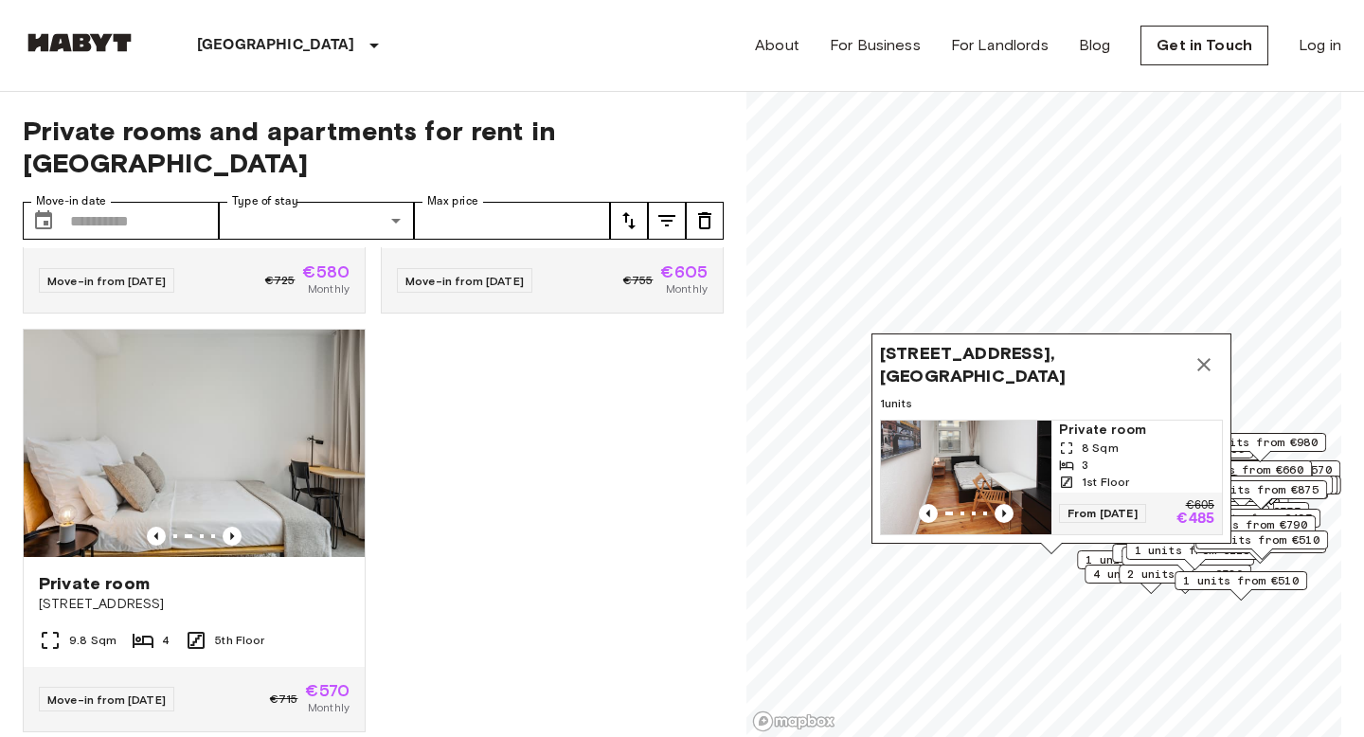
click at [1205, 371] on icon "Map marker" at bounding box center [1204, 364] width 23 height 23
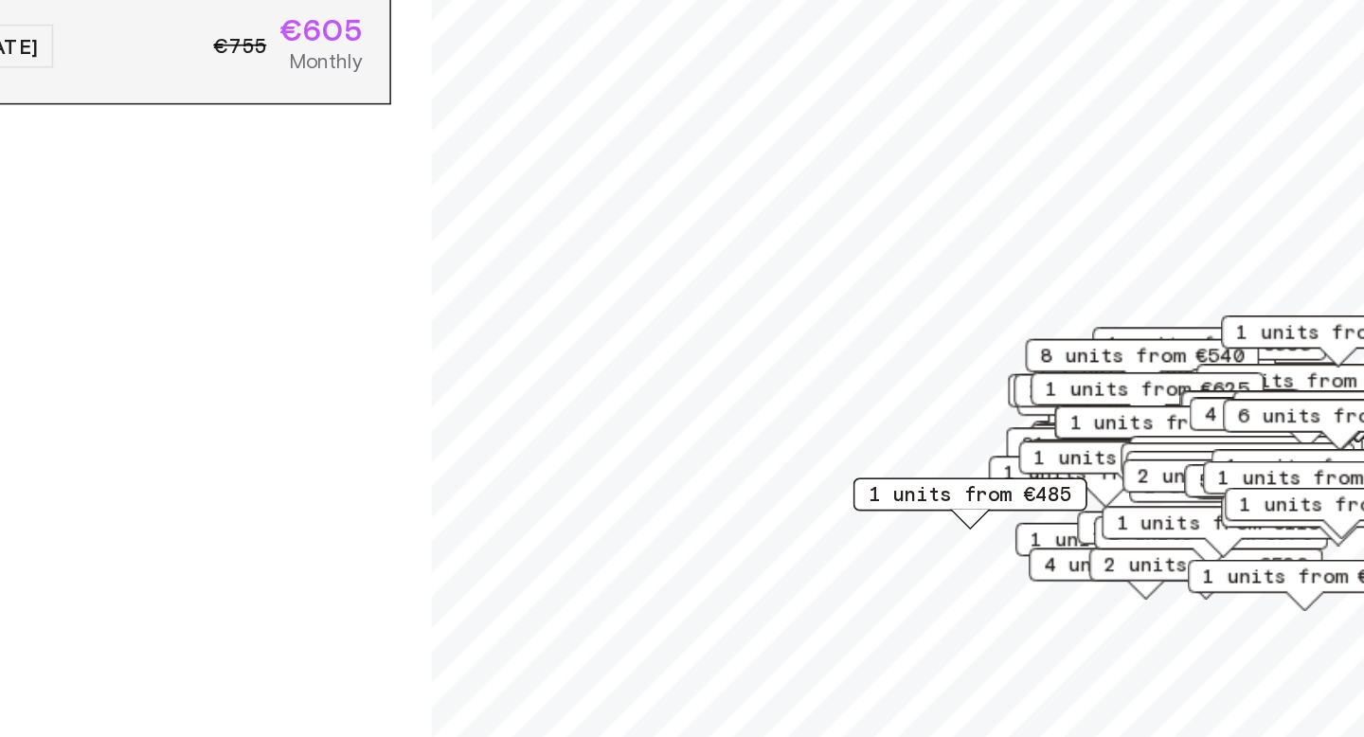
type input "**********"
type input "***"
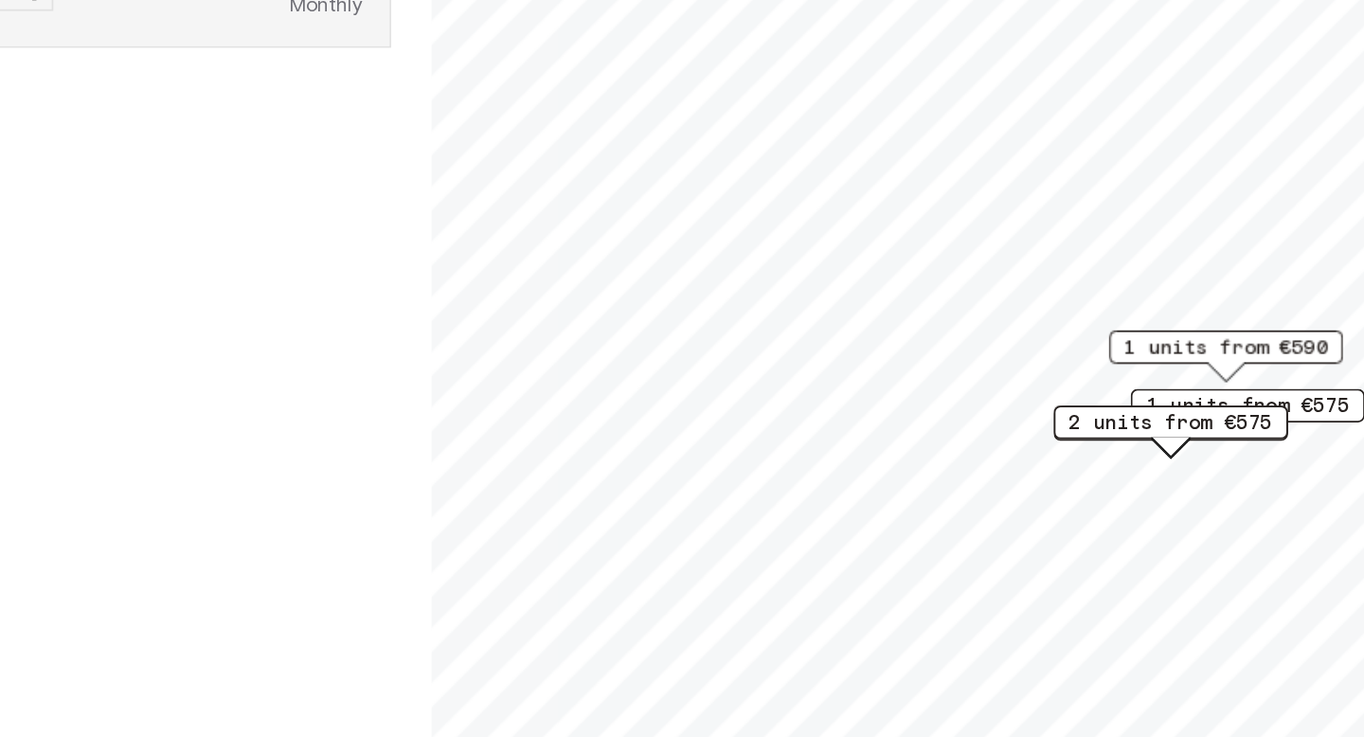
scroll to position [1190, 0]
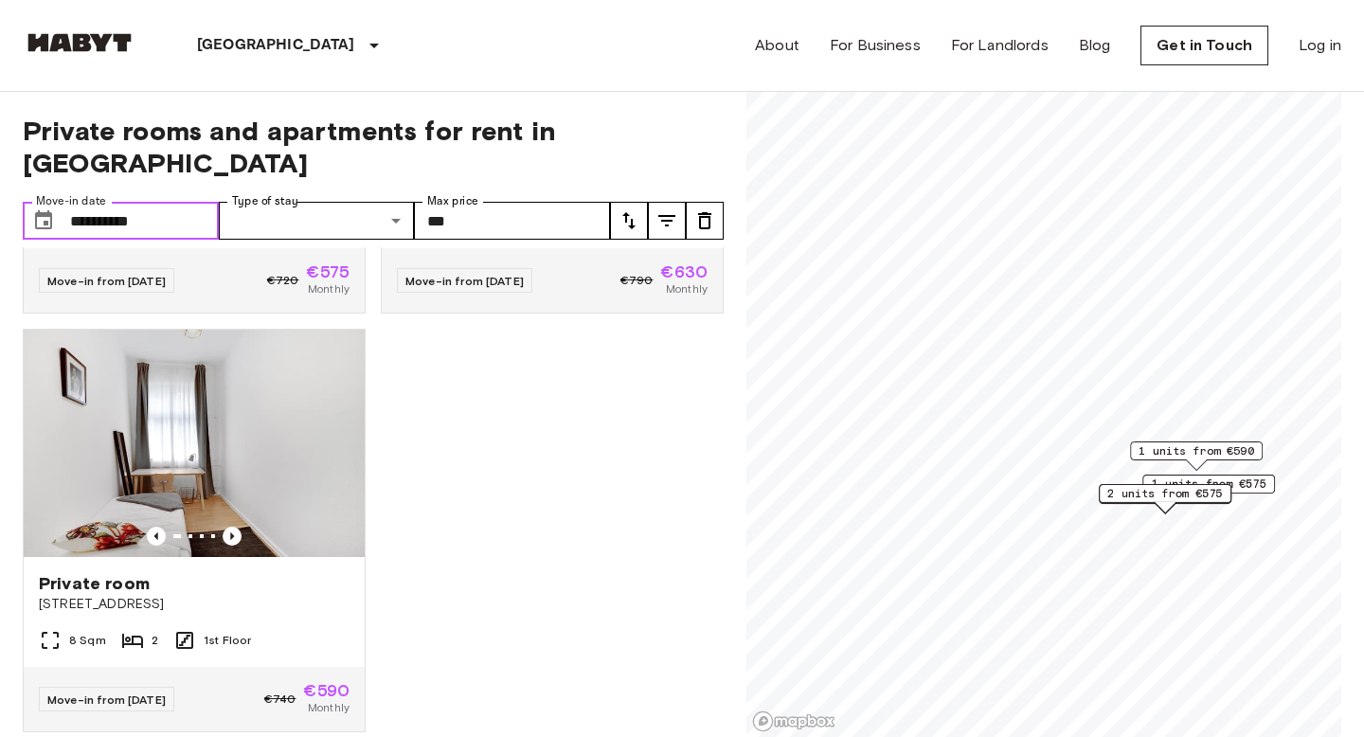
click at [152, 202] on input "**********" at bounding box center [144, 221] width 149 height 38
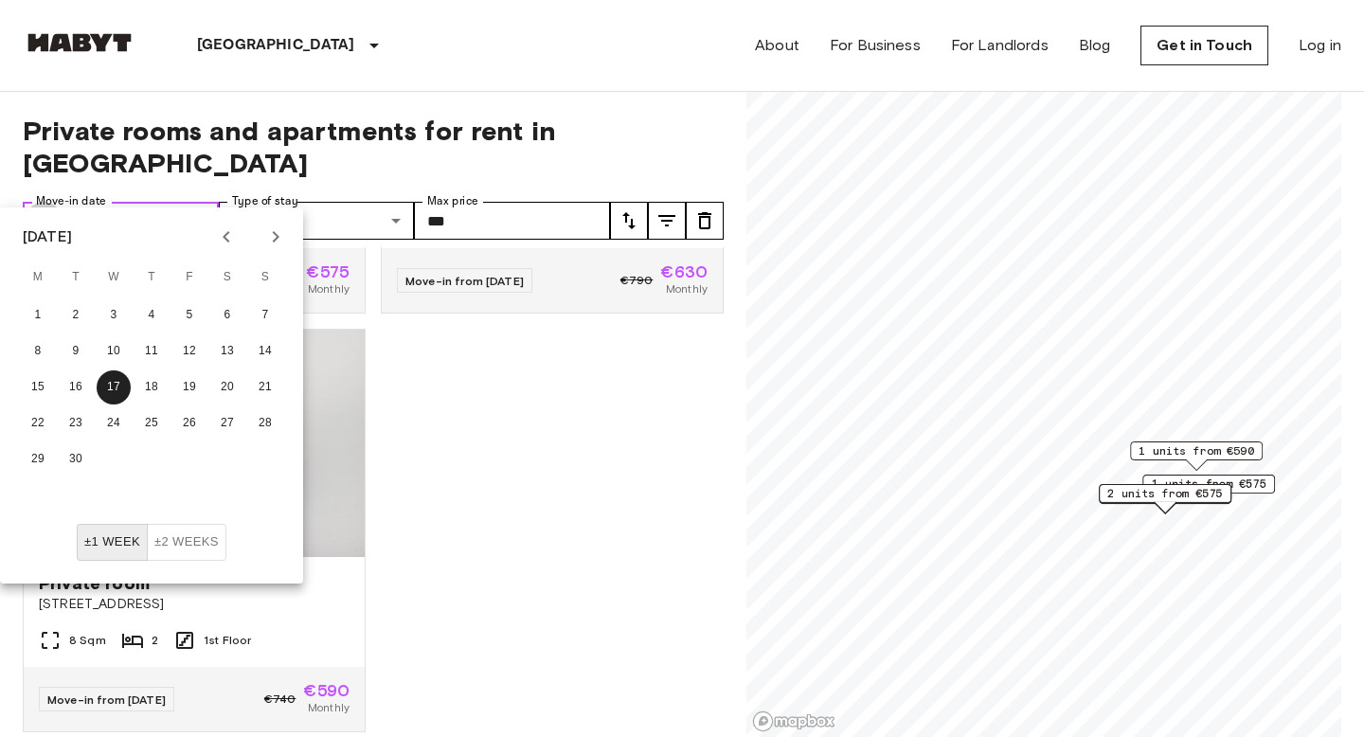
click at [41, 209] on icon "Choose date, selected date is 17 Sep 2025" at bounding box center [43, 220] width 23 height 23
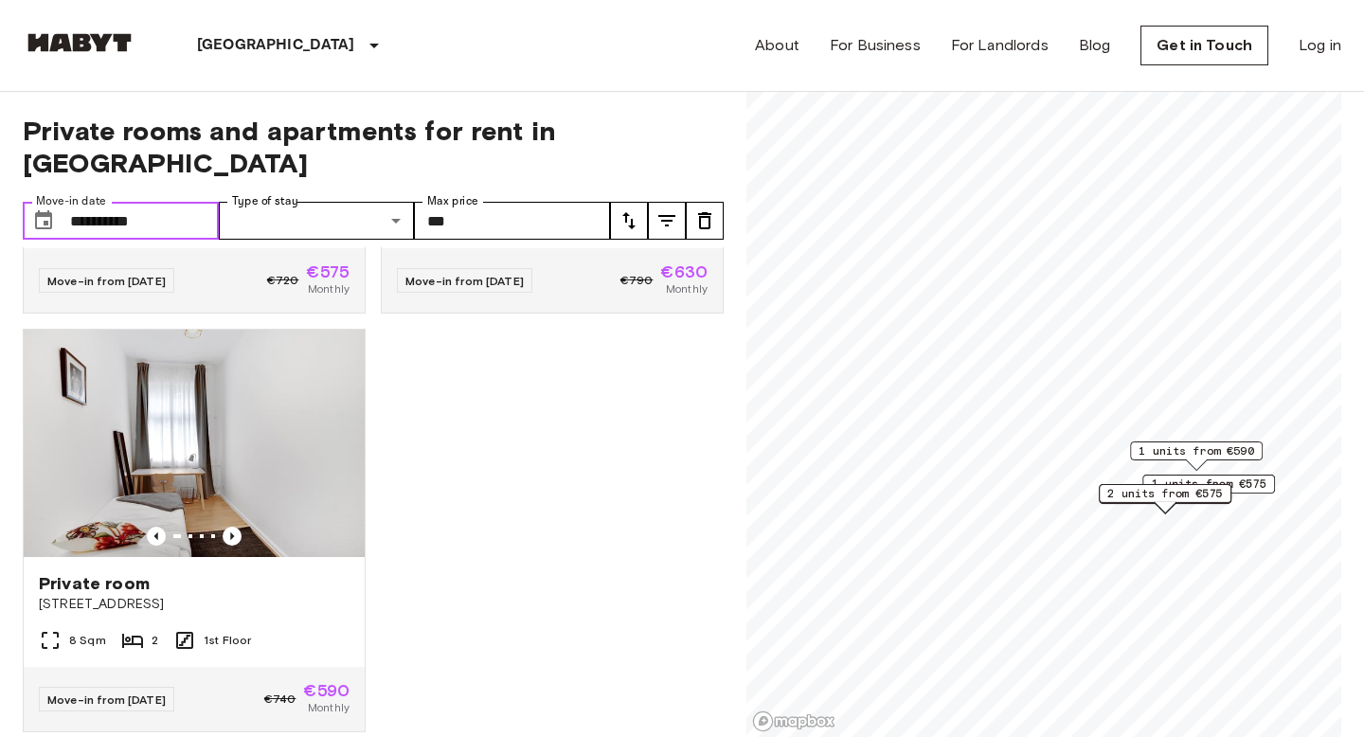
click at [41, 209] on icon "Choose date, selected date is 17 Sep 2025" at bounding box center [43, 220] width 23 height 23
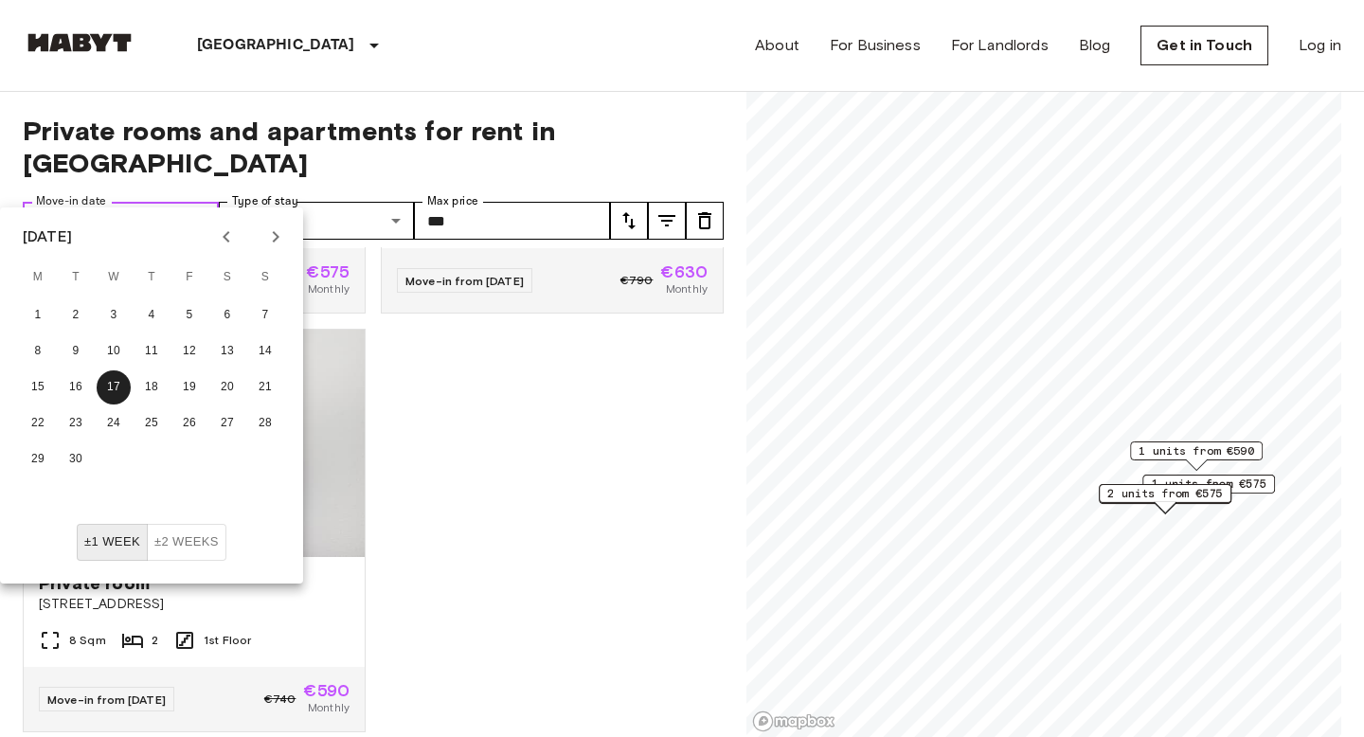
click at [89, 202] on input "**********" at bounding box center [144, 221] width 149 height 38
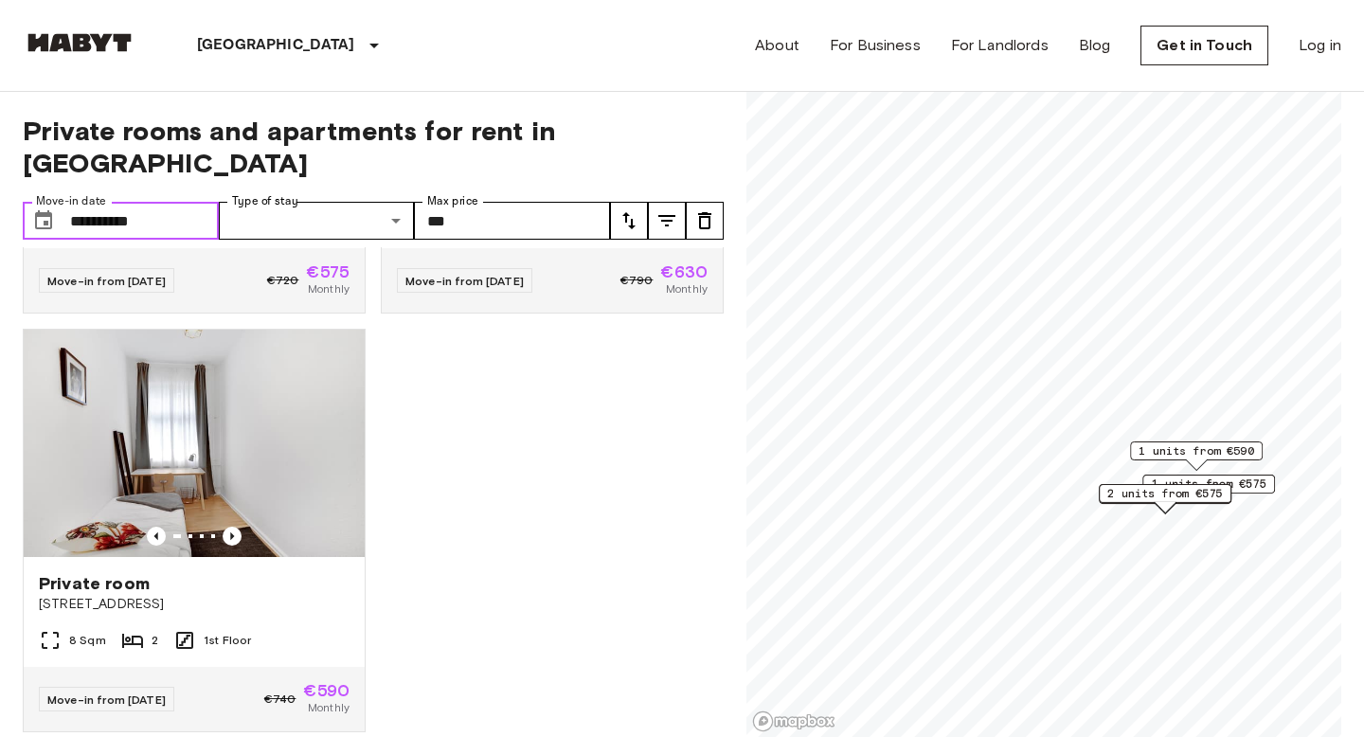
click at [70, 202] on input "**********" at bounding box center [144, 221] width 149 height 38
